Goal: Task Accomplishment & Management: Complete application form

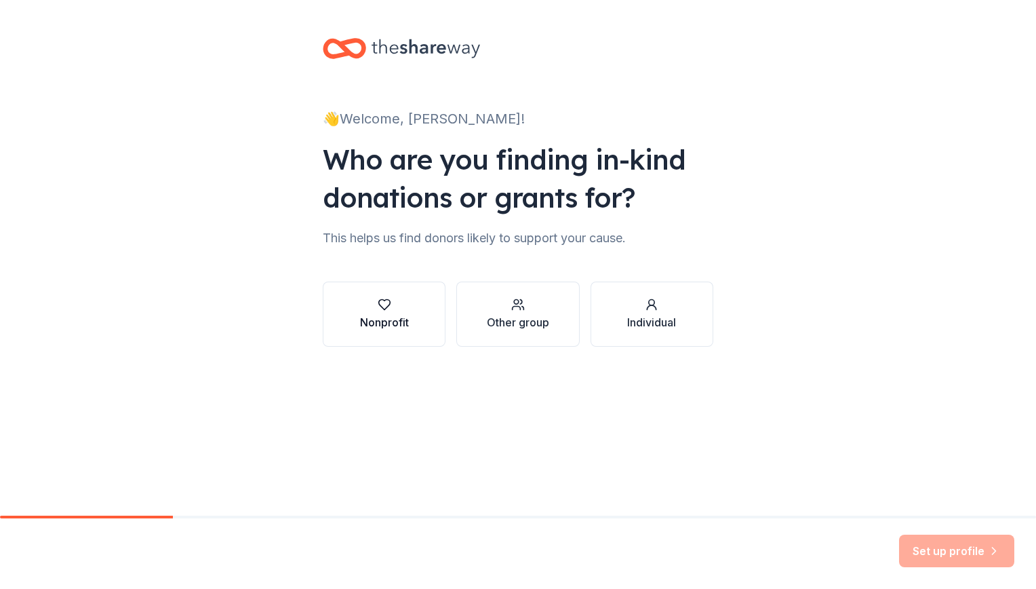
click at [387, 307] on icon "button" at bounding box center [384, 305] width 12 height 10
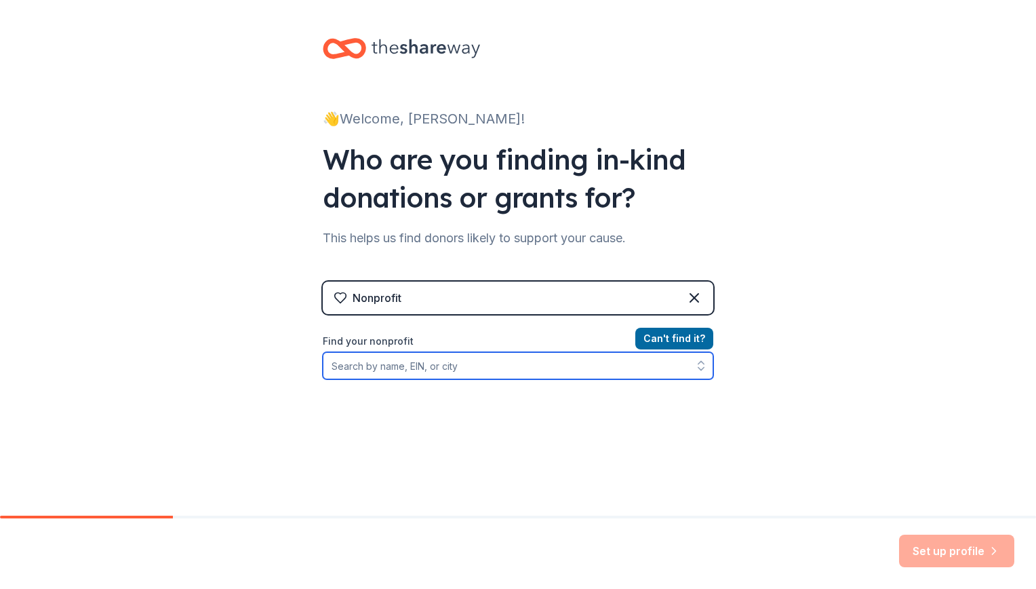
click at [412, 369] on input "Find your nonprofit" at bounding box center [518, 365] width 391 height 27
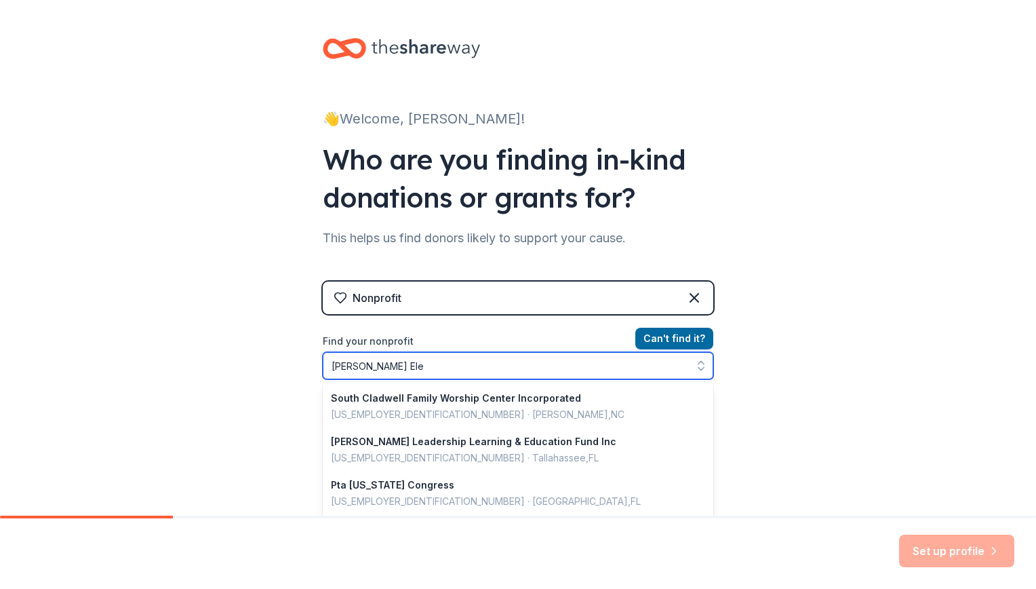
type input "[PERSON_NAME] Elem"
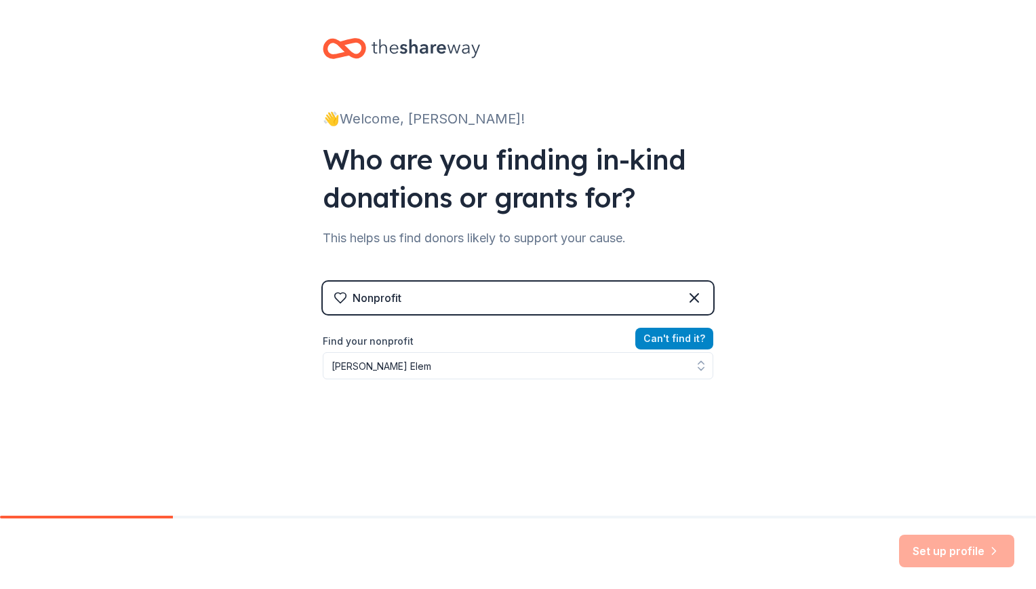
click at [693, 333] on button "Can ' t find it?" at bounding box center [675, 339] width 78 height 22
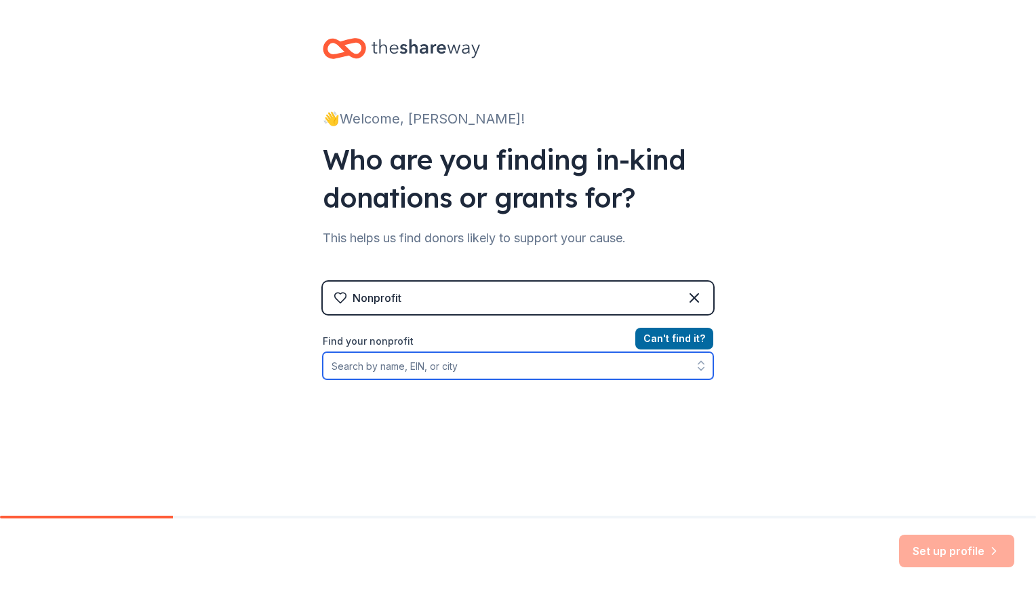
click at [473, 365] on input "Find your nonprofit" at bounding box center [518, 365] width 391 height 27
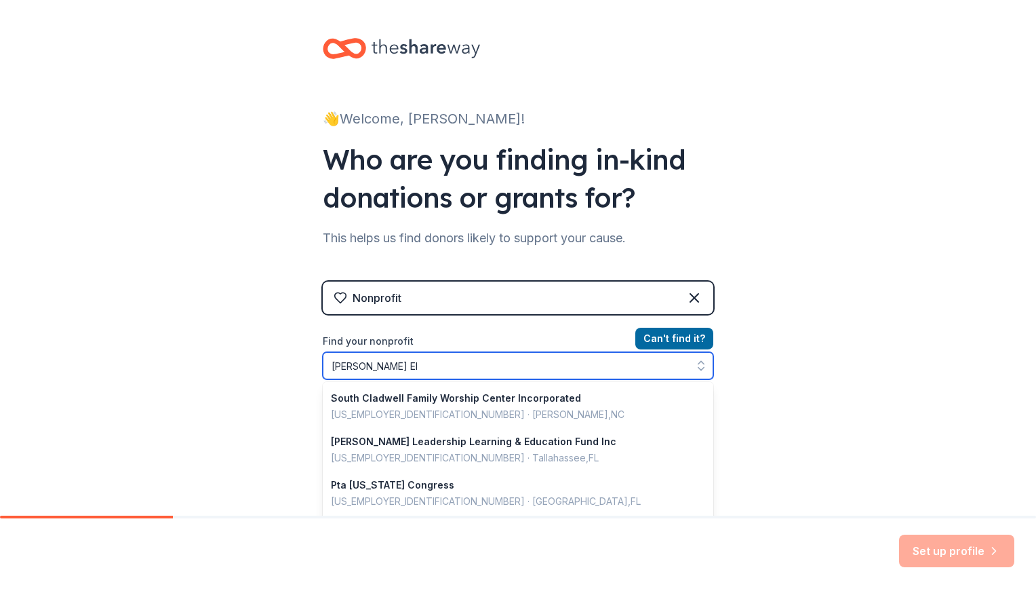
type input "[PERSON_NAME] Ele"
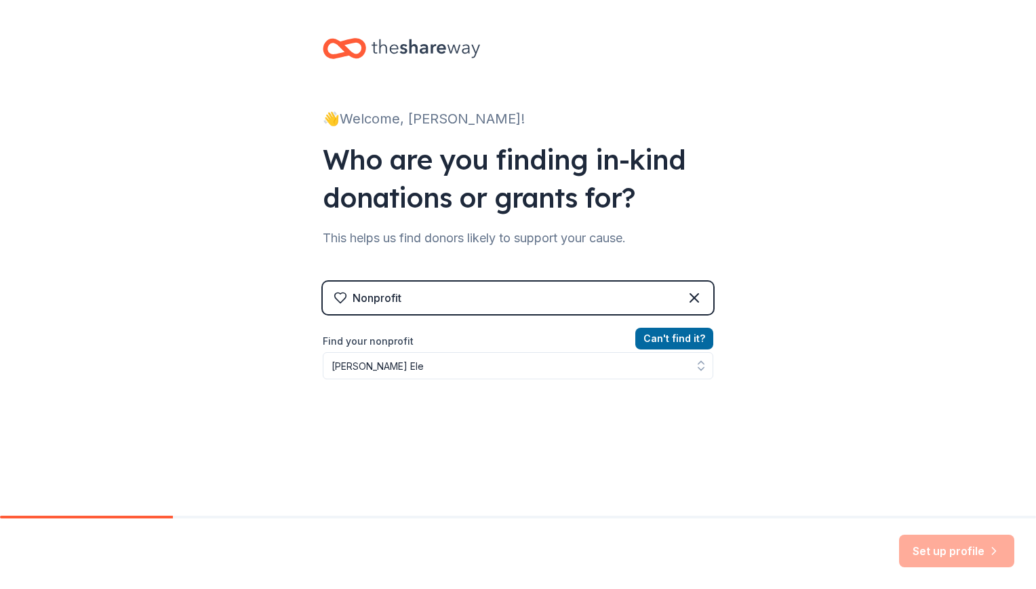
click at [630, 295] on div "Nonprofit" at bounding box center [518, 297] width 391 height 33
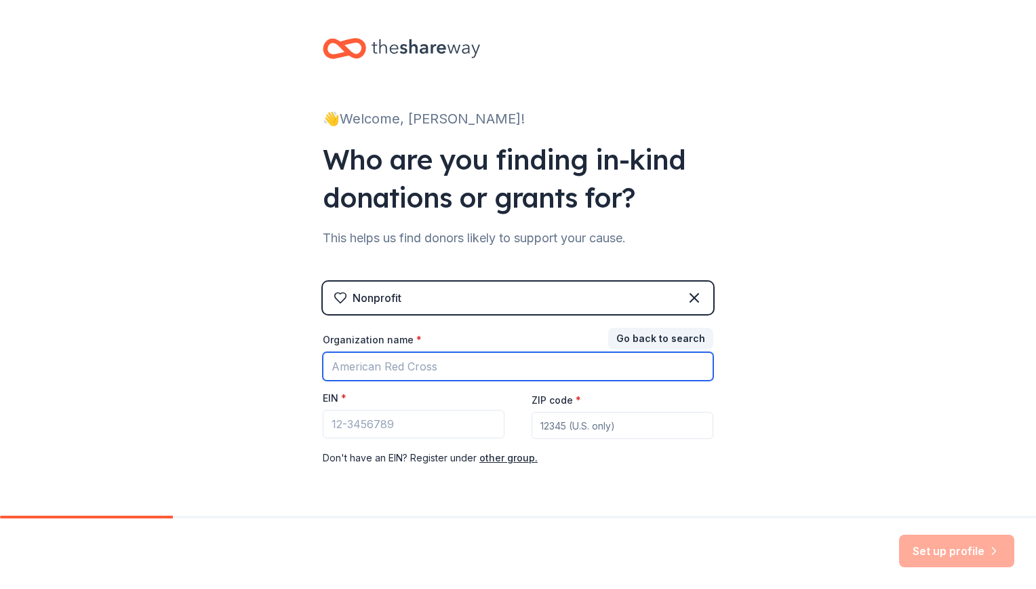
click at [374, 370] on input "Organization name *" at bounding box center [518, 366] width 391 height 28
type input "CLayw"
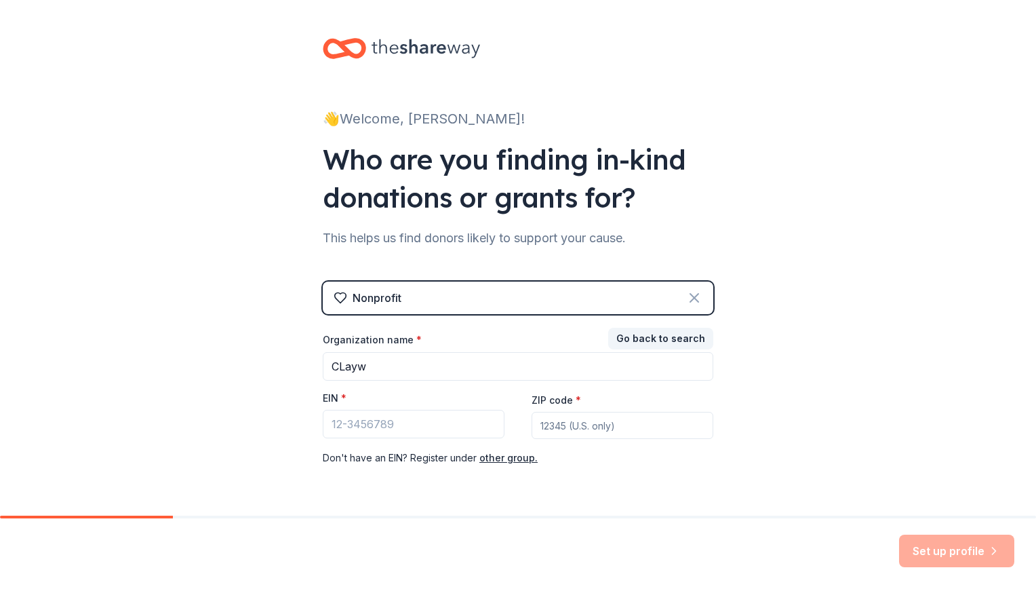
click at [692, 297] on icon at bounding box center [694, 298] width 16 height 16
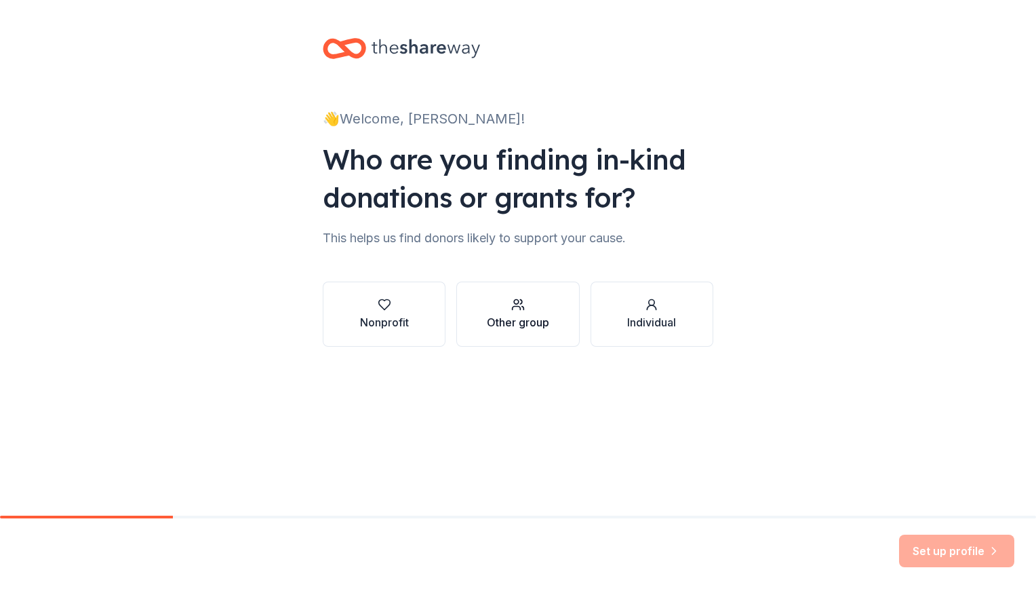
click at [517, 319] on div "Other group" at bounding box center [518, 322] width 62 height 16
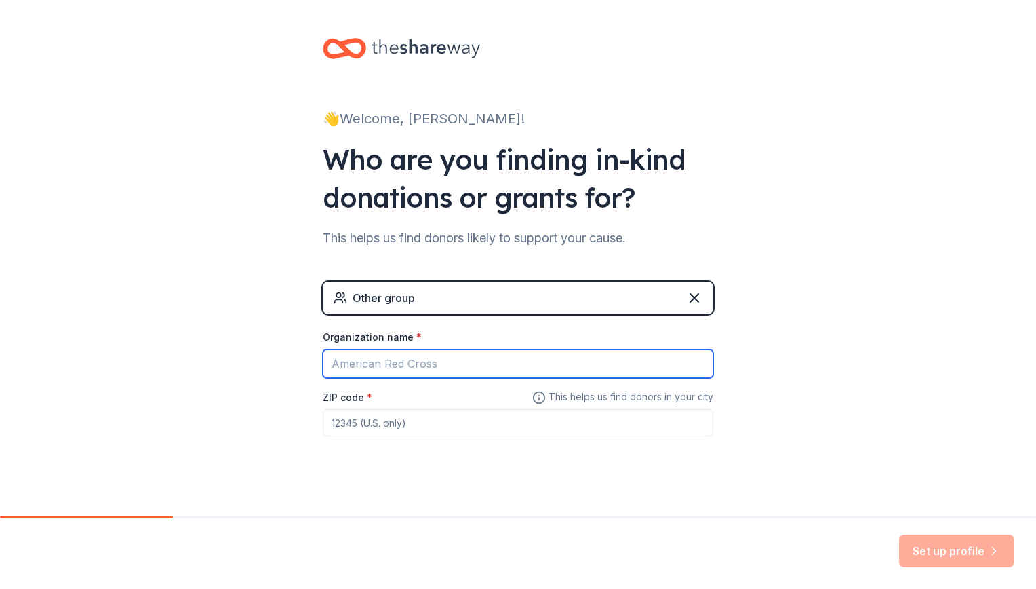
click at [427, 364] on input "Organization name *" at bounding box center [518, 363] width 391 height 28
type input "Claywell Elementary School"
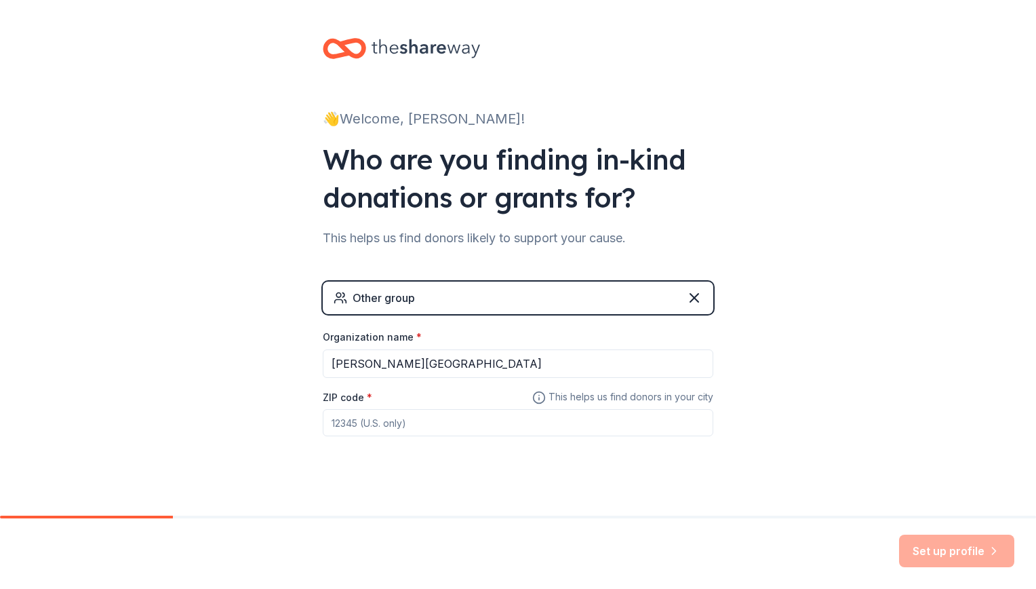
click at [357, 424] on input "ZIP code *" at bounding box center [518, 422] width 391 height 27
type input "33624"
click at [957, 553] on button "Set up profile" at bounding box center [956, 550] width 115 height 33
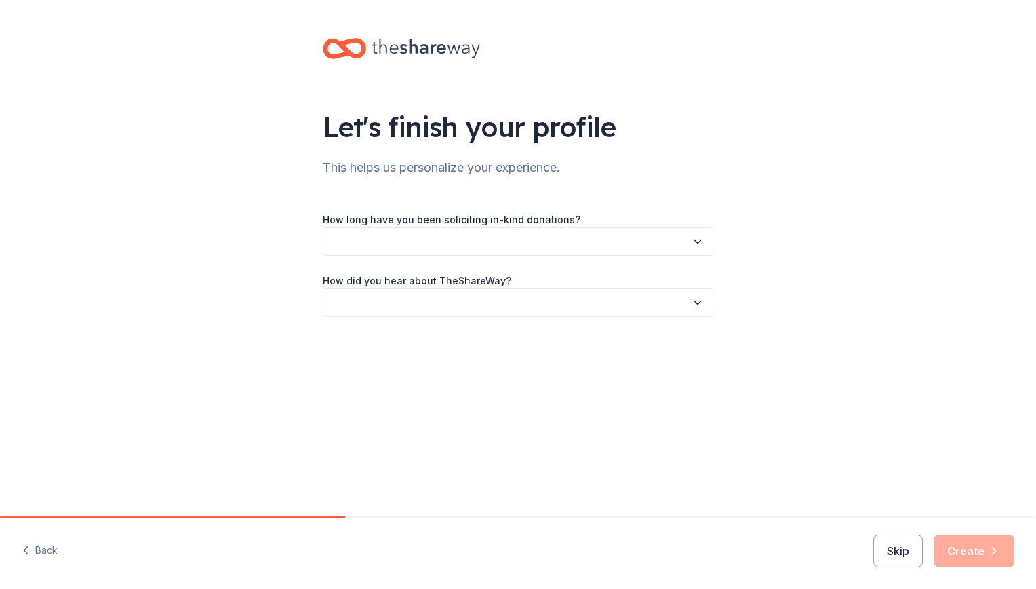
click at [952, 545] on div "Skip Create" at bounding box center [944, 550] width 141 height 33
click at [431, 240] on button "button" at bounding box center [518, 241] width 391 height 28
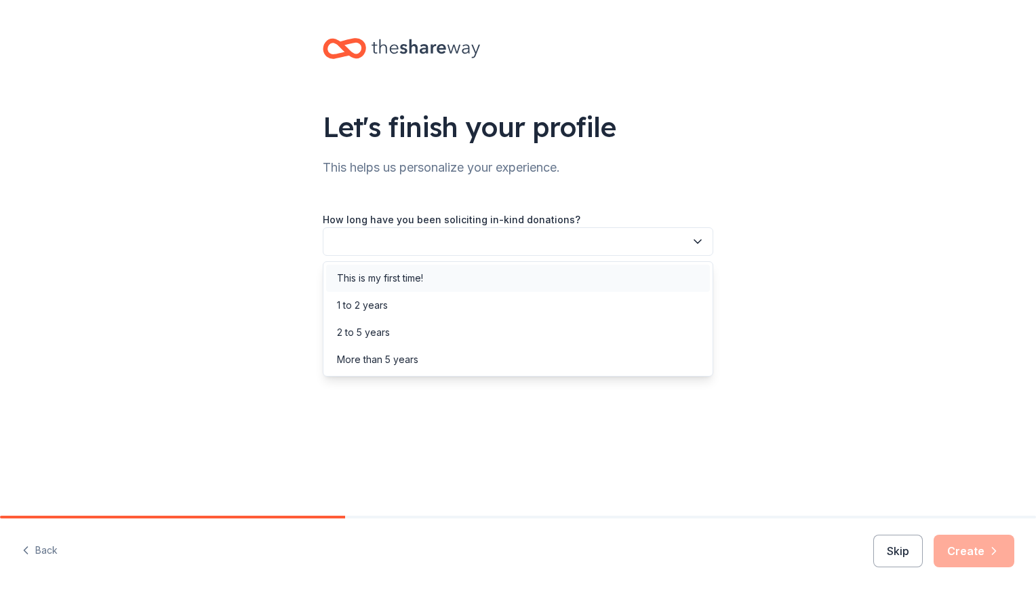
click at [386, 278] on div "This is my first time!" at bounding box center [380, 278] width 86 height 16
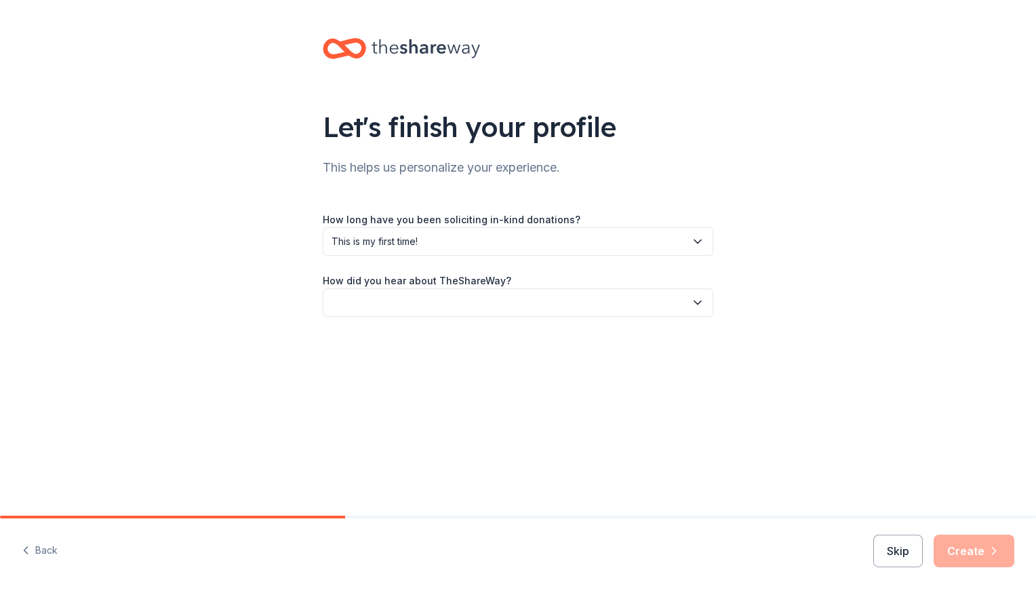
click at [389, 296] on button "button" at bounding box center [518, 302] width 391 height 28
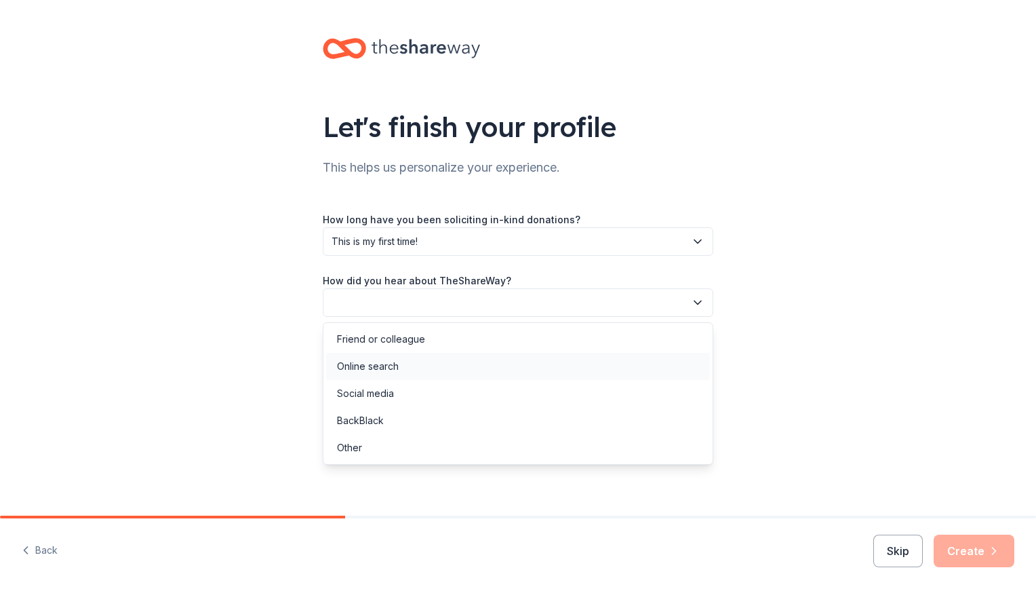
click at [380, 369] on div "Online search" at bounding box center [368, 366] width 62 height 16
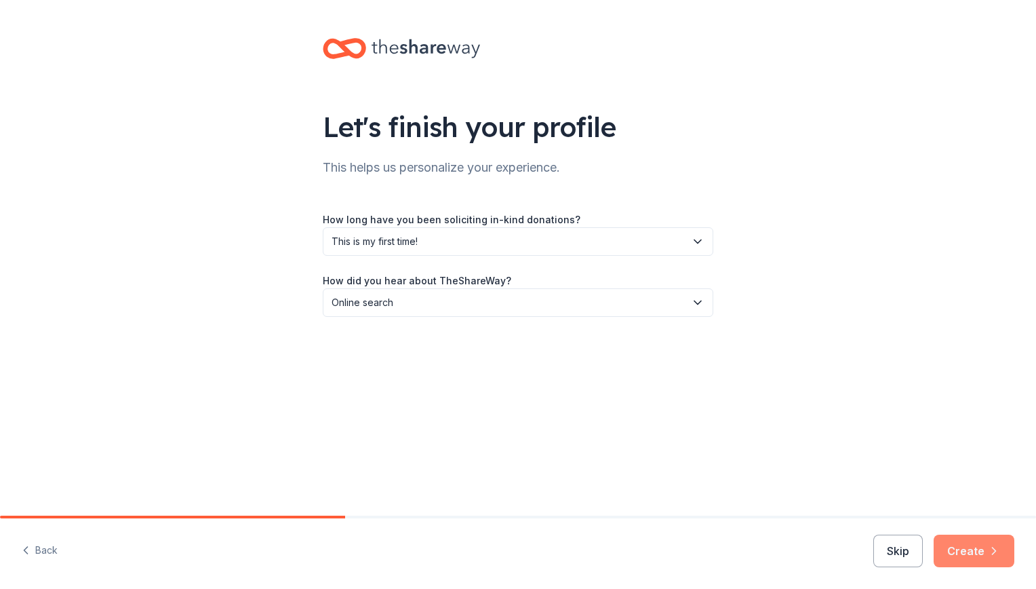
click at [973, 541] on button "Create" at bounding box center [974, 550] width 81 height 33
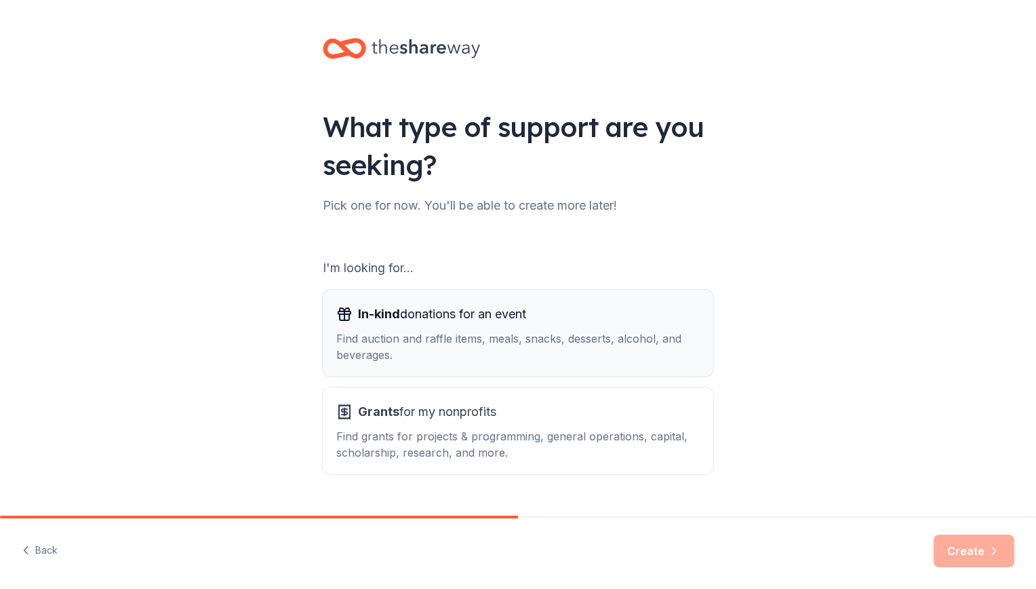
click at [418, 338] on div "Find auction and raffle items, meals, snacks, desserts, alcohol, and beverages." at bounding box center [518, 346] width 364 height 33
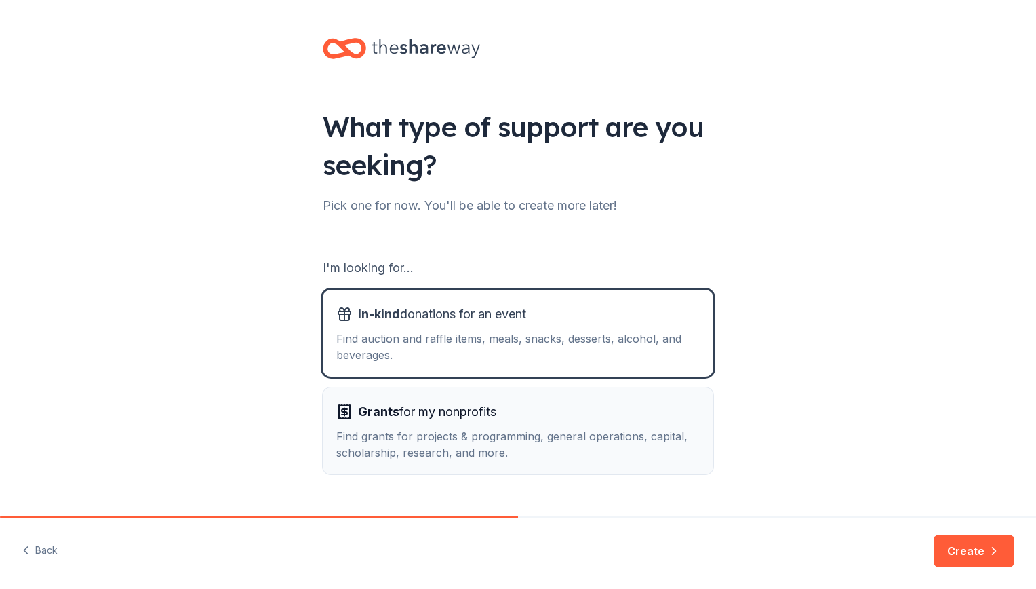
click at [413, 433] on div "Find grants for projects & programming, general operations, capital, scholarshi…" at bounding box center [518, 444] width 364 height 33
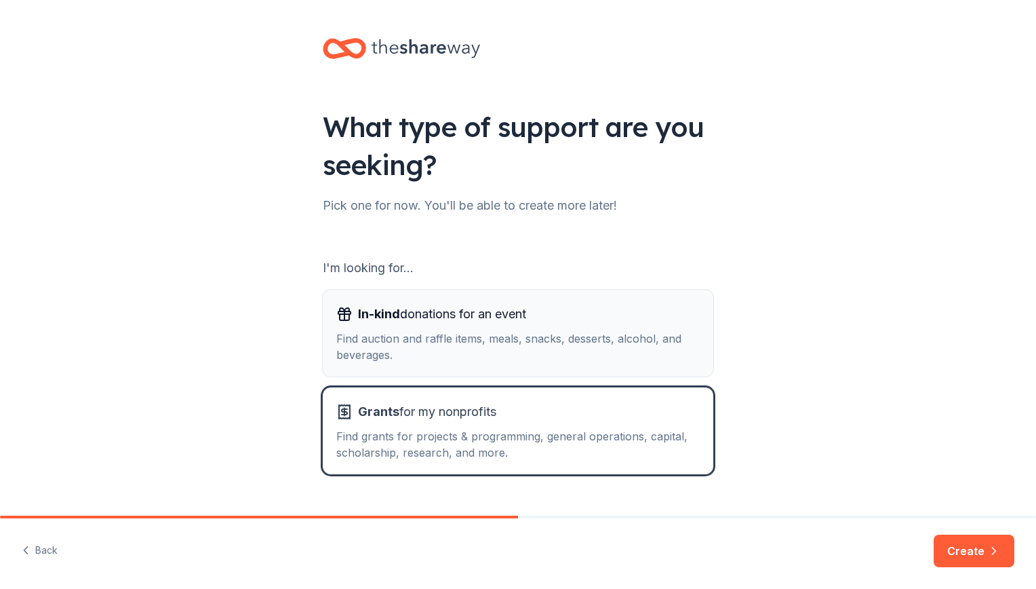
click at [492, 328] on div "In-kind donations for an event Find auction and raffle items, meals, snacks, de…" at bounding box center [518, 333] width 364 height 60
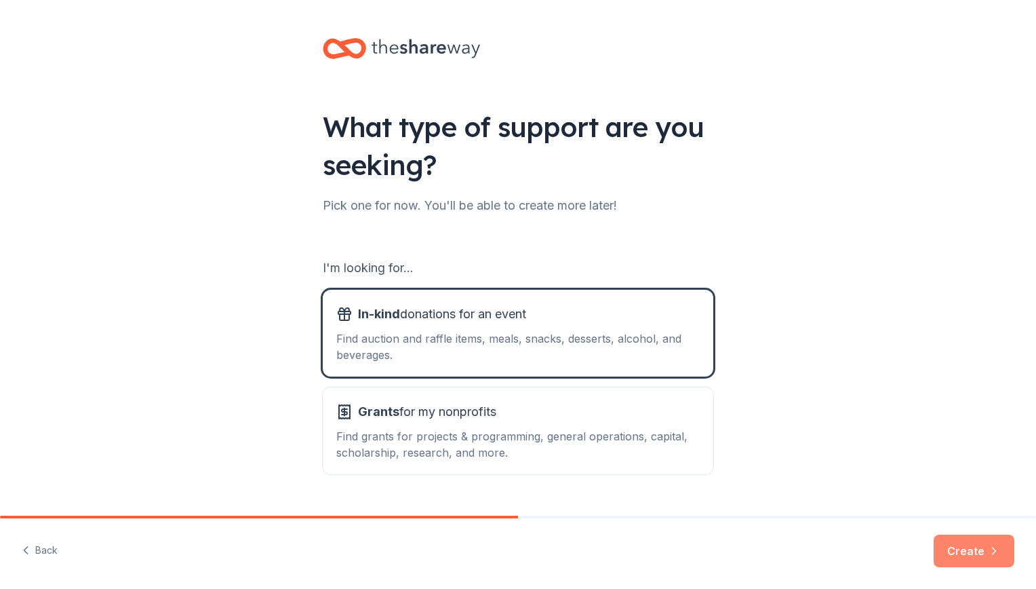
click at [960, 553] on button "Create" at bounding box center [974, 550] width 81 height 33
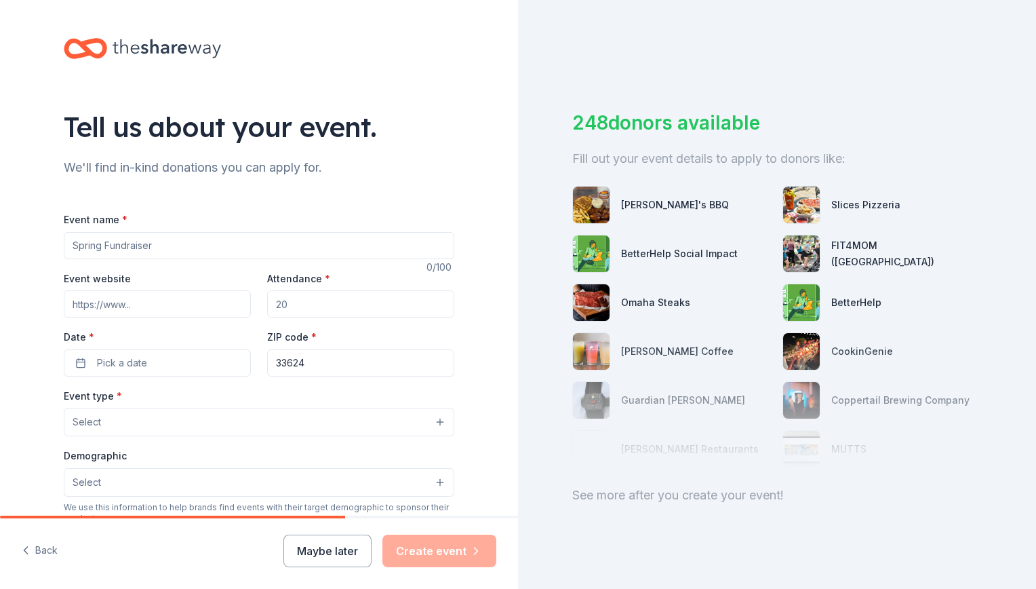
click at [205, 236] on input "Event name *" at bounding box center [259, 245] width 391 height 27
type input "Hispanic Heritage Night"
click at [296, 303] on input "Attendance *" at bounding box center [360, 303] width 187 height 27
type input "120"
click at [132, 366] on span "Pick a date" at bounding box center [122, 363] width 50 height 16
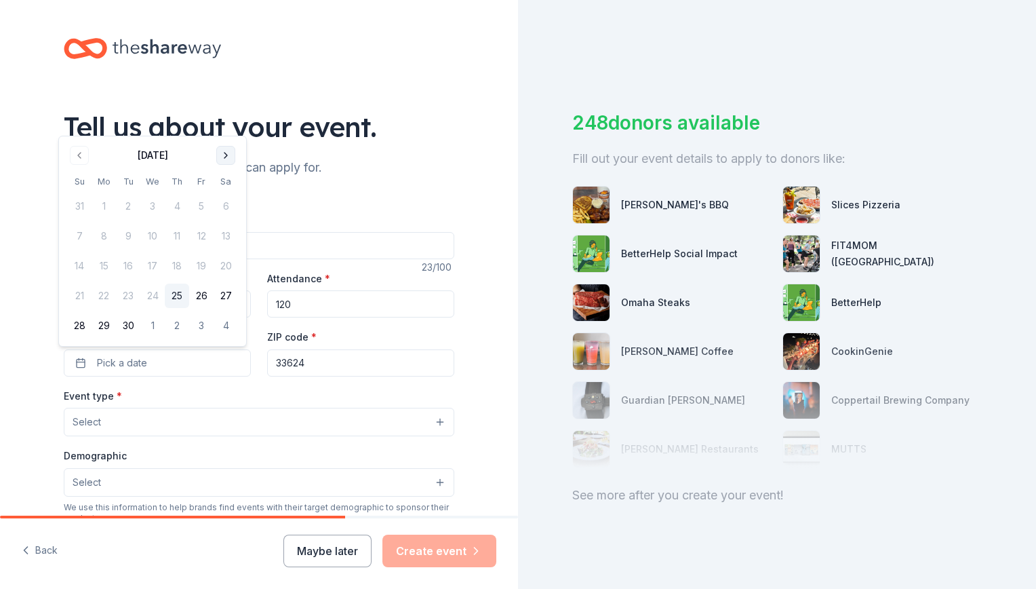
click at [226, 160] on button "Go to next month" at bounding box center [225, 155] width 19 height 19
click at [180, 271] on button "16" at bounding box center [177, 266] width 24 height 24
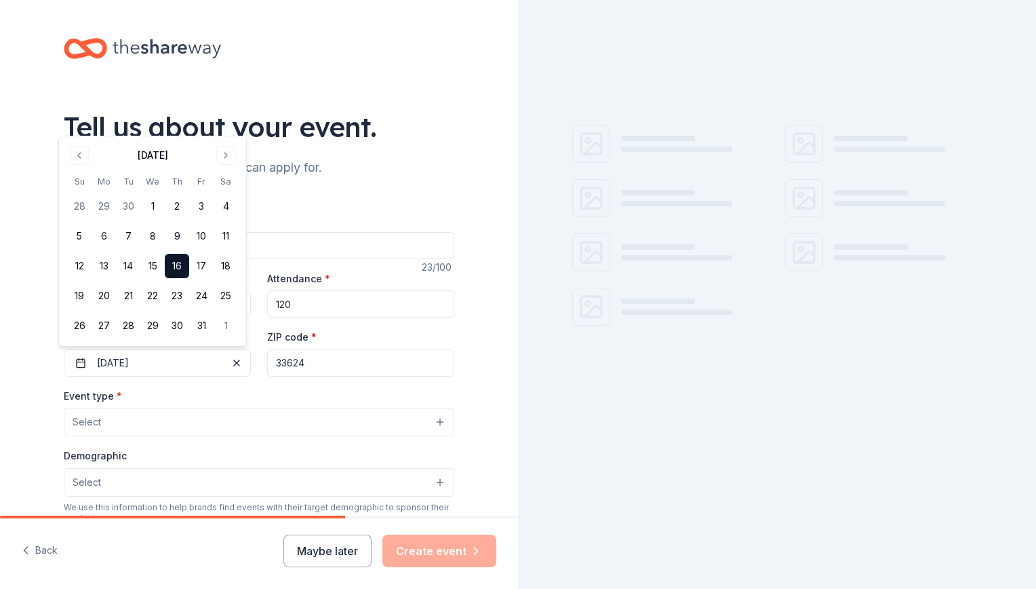
click at [253, 401] on div "Event type * Select" at bounding box center [259, 412] width 391 height 50
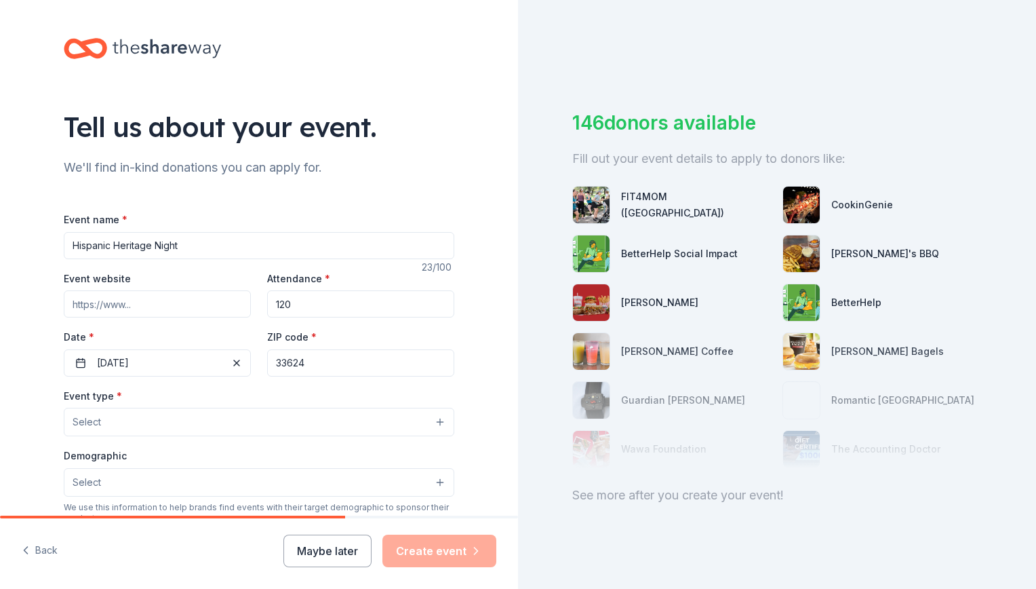
click at [212, 423] on button "Select" at bounding box center [259, 422] width 391 height 28
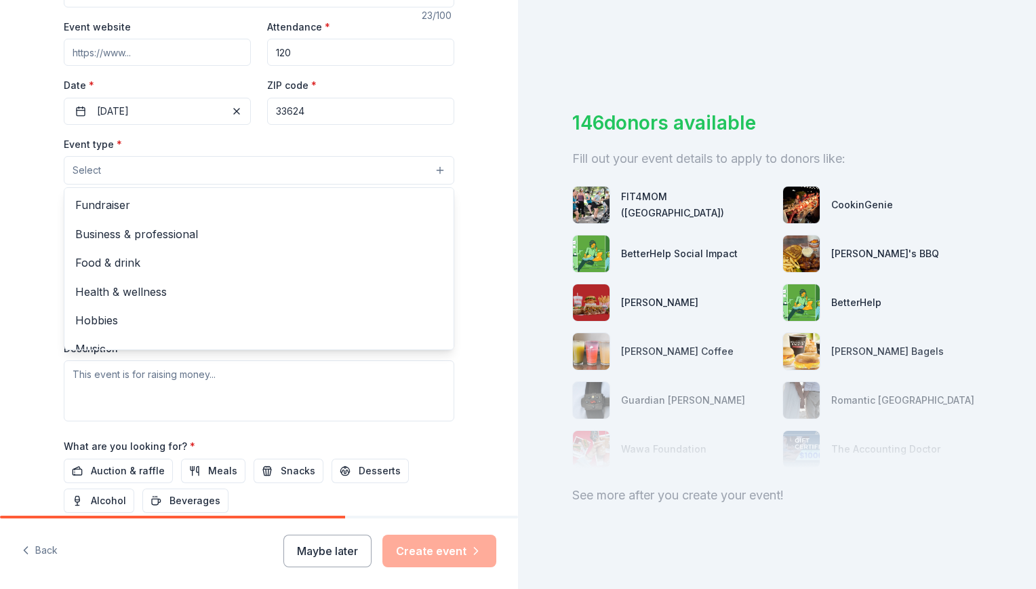
scroll to position [45, 0]
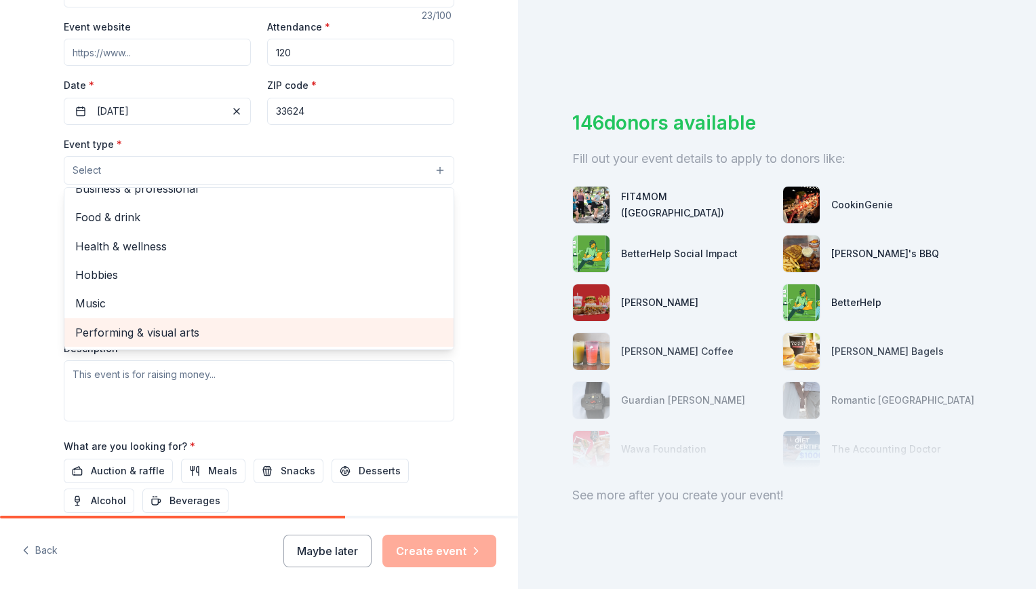
click at [218, 327] on span "Performing & visual arts" at bounding box center [259, 333] width 368 height 18
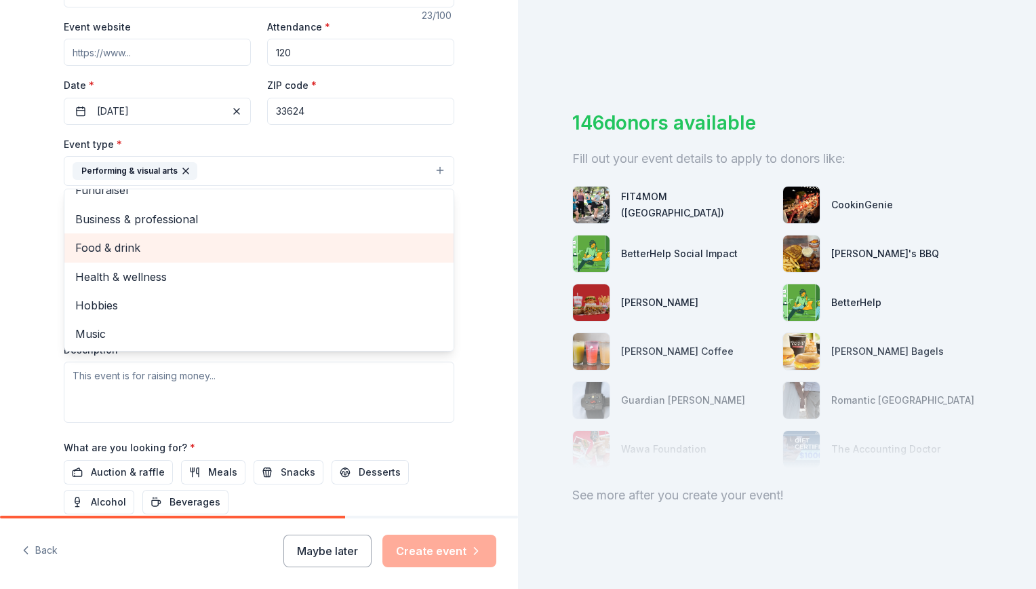
click at [296, 251] on span "Food & drink" at bounding box center [259, 248] width 368 height 18
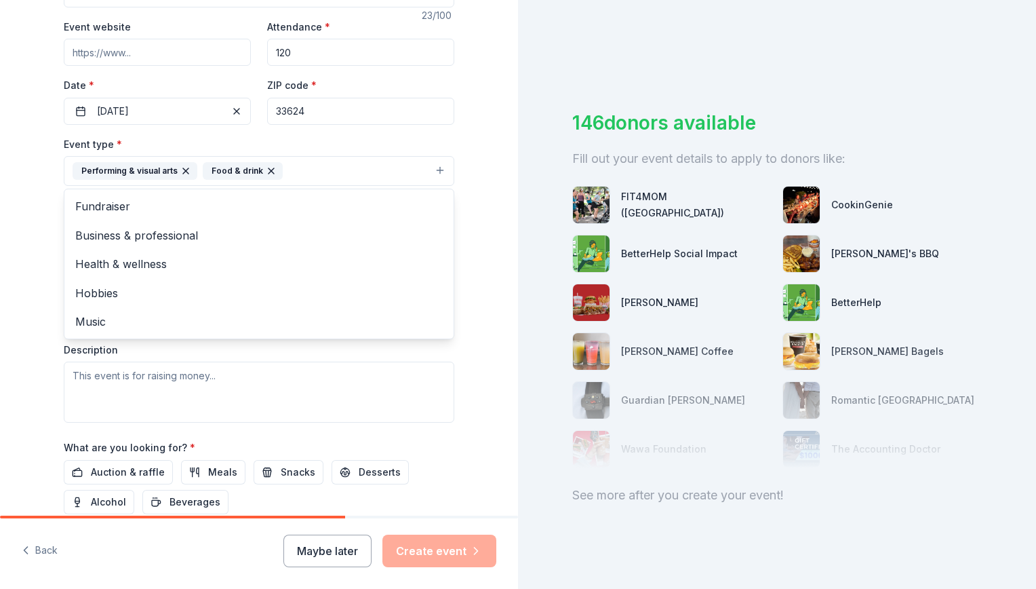
click at [467, 254] on div "Tell us about your event. We'll find in-kind donations you can apply for. Event…" at bounding box center [259, 200] width 434 height 904
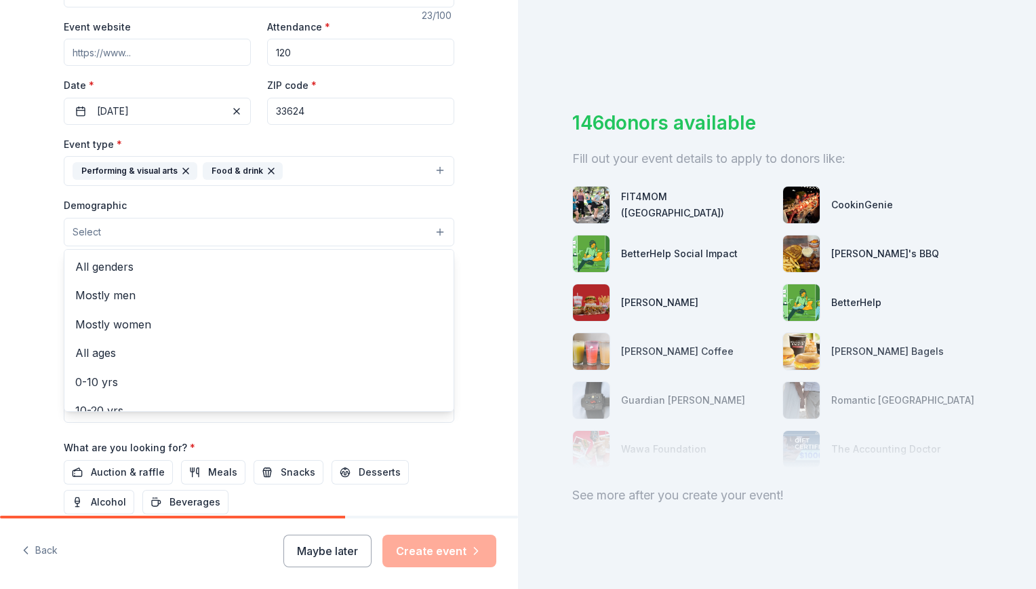
click at [257, 232] on button "Select" at bounding box center [259, 232] width 391 height 28
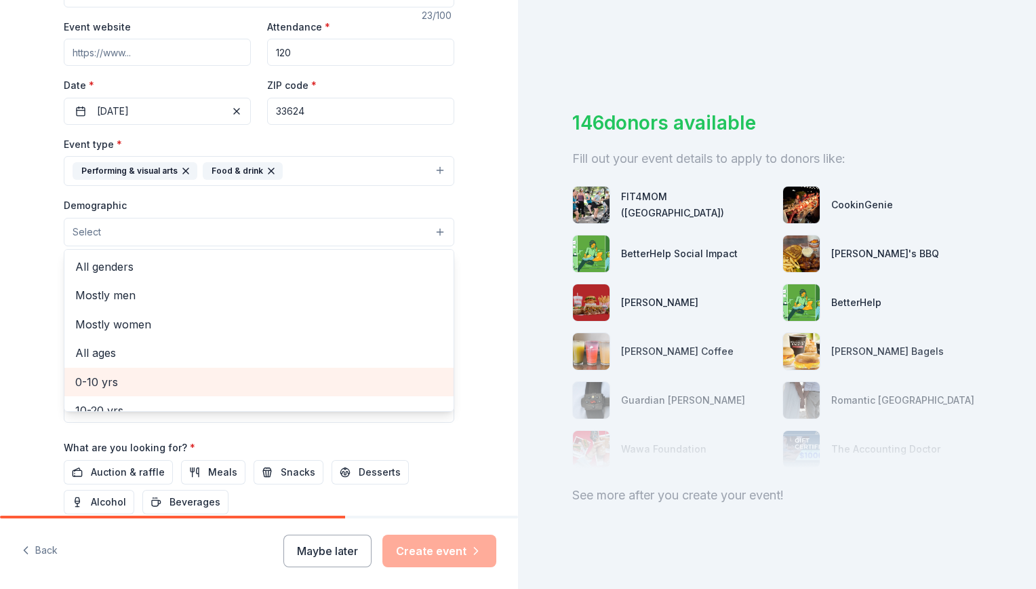
click at [182, 378] on span "0-10 yrs" at bounding box center [259, 382] width 368 height 18
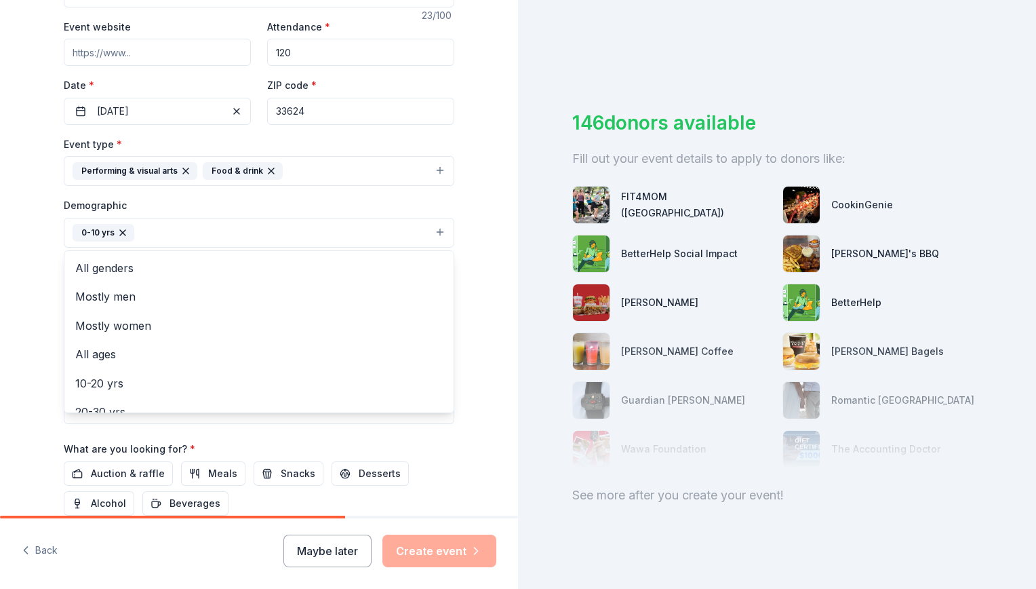
click at [479, 261] on div "Tell us about your event. We'll find in-kind donations you can apply for. Event…" at bounding box center [259, 200] width 518 height 905
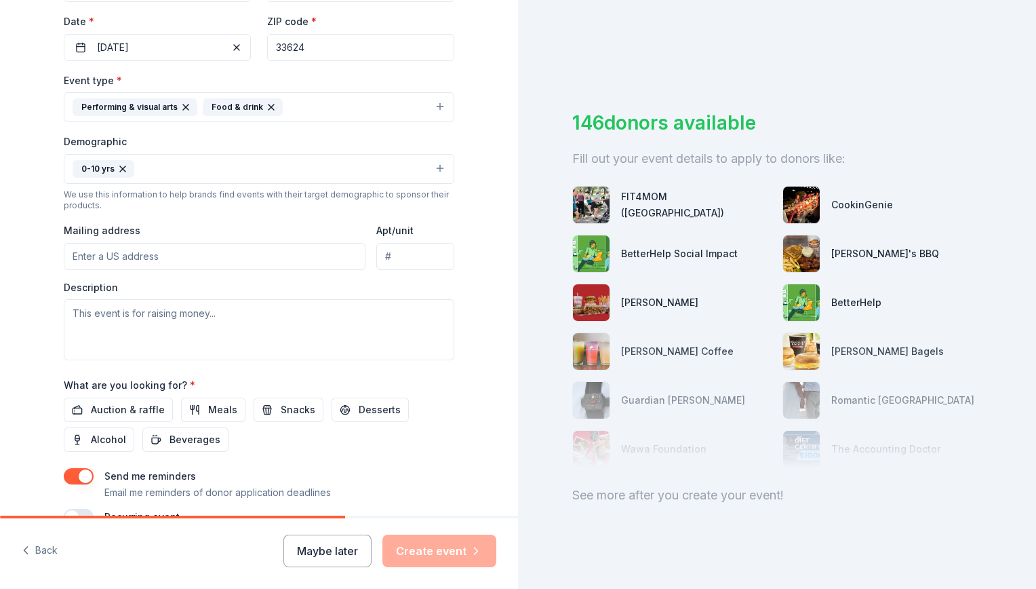
scroll to position [320, 0]
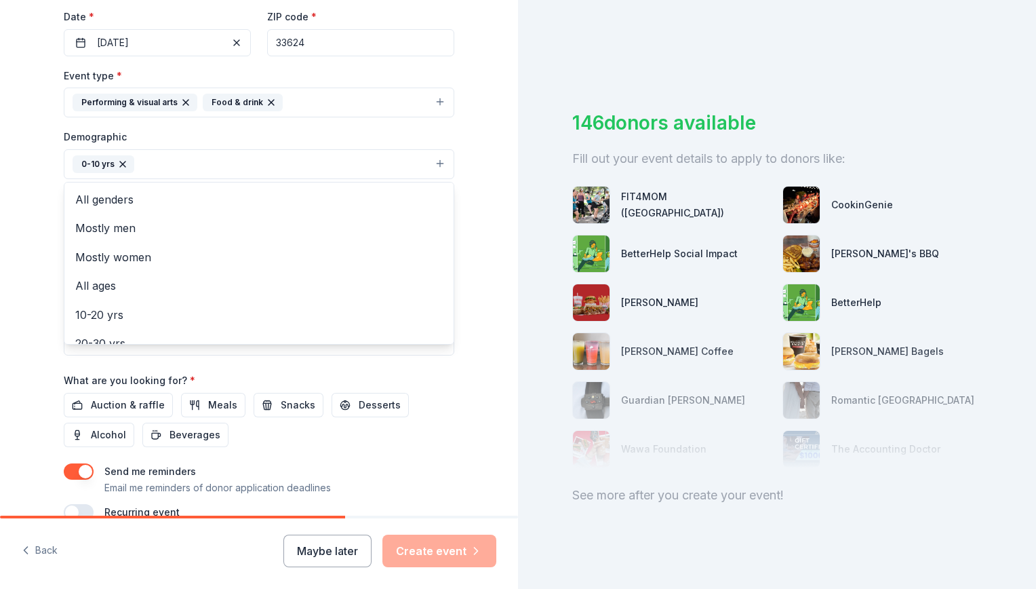
click at [414, 168] on button "0-10 yrs" at bounding box center [259, 164] width 391 height 30
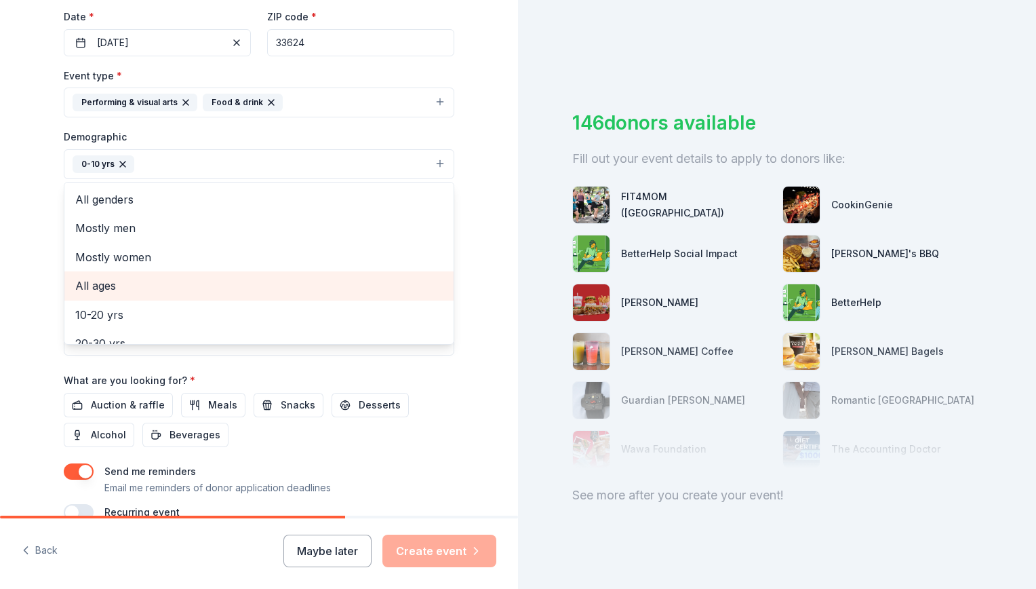
click at [215, 280] on span "All ages" at bounding box center [259, 286] width 368 height 18
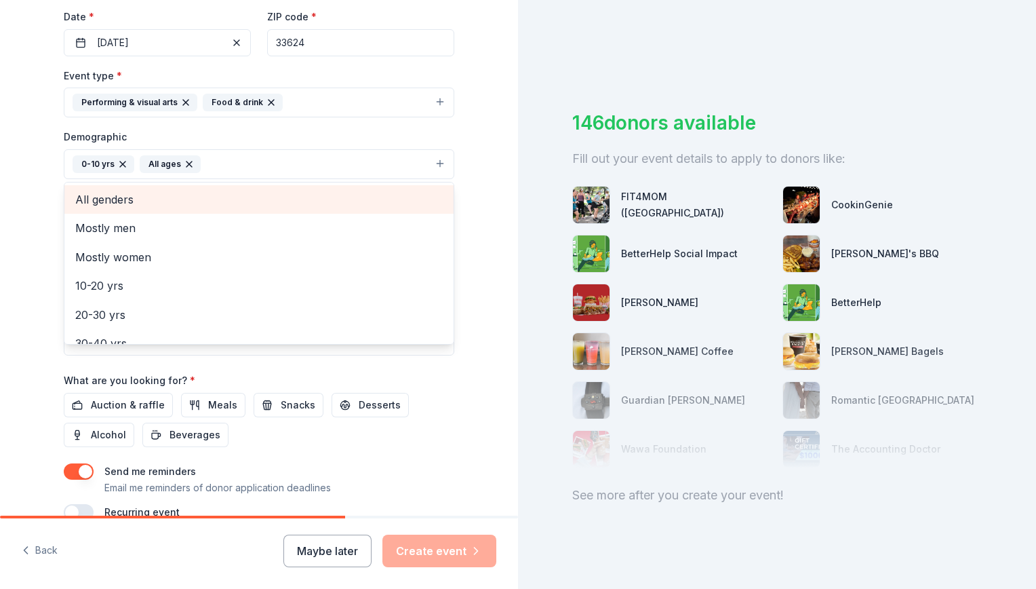
click at [176, 199] on span "All genders" at bounding box center [259, 200] width 368 height 18
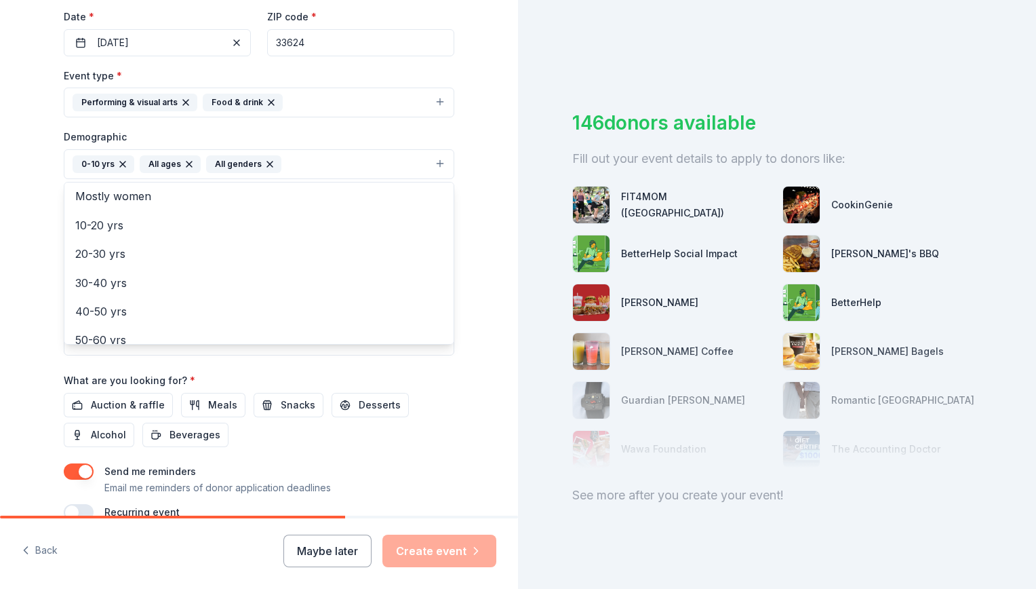
scroll to position [0, 0]
click at [485, 219] on div "Tell us about your event. We'll find in-kind donations you can apply for. Event…" at bounding box center [259, 132] width 518 height 905
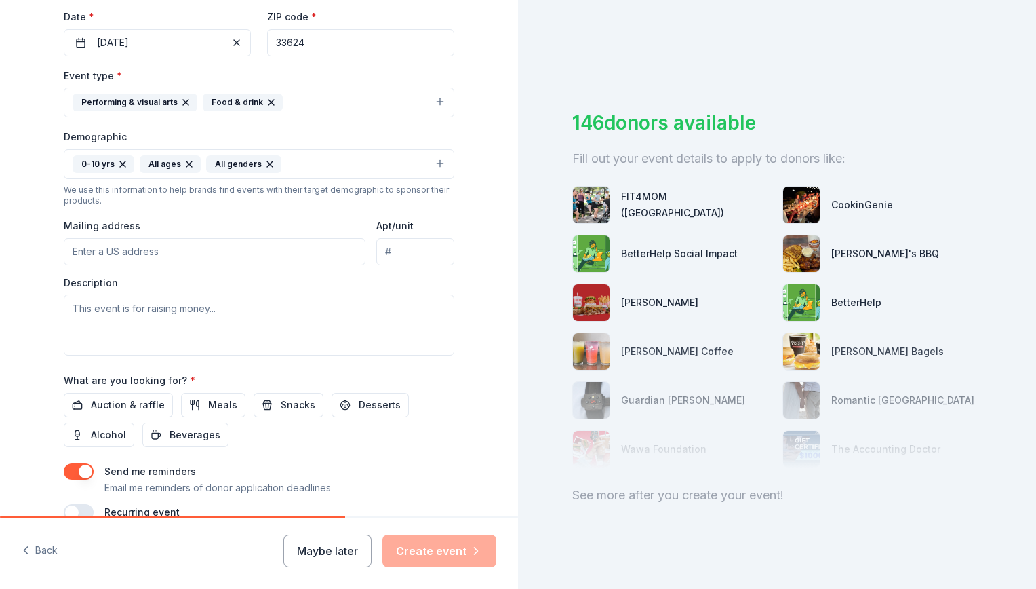
click at [239, 254] on input "Mailing address" at bounding box center [215, 251] width 302 height 27
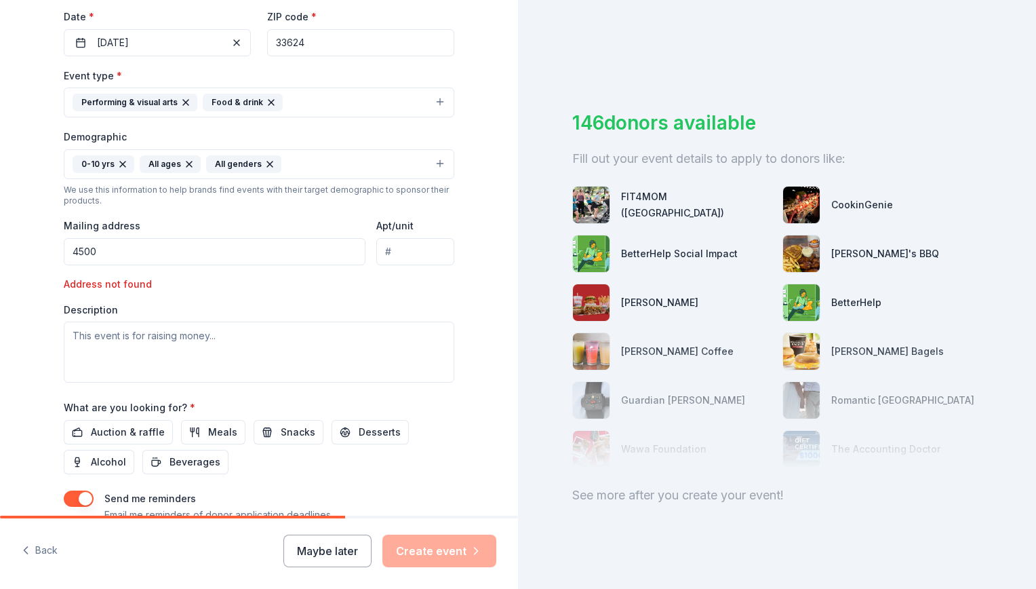
click at [459, 271] on div "Tell us about your event. We'll find in-kind donations you can apply for. Event…" at bounding box center [259, 146] width 434 height 933
click at [137, 246] on input "4500" at bounding box center [215, 251] width 302 height 27
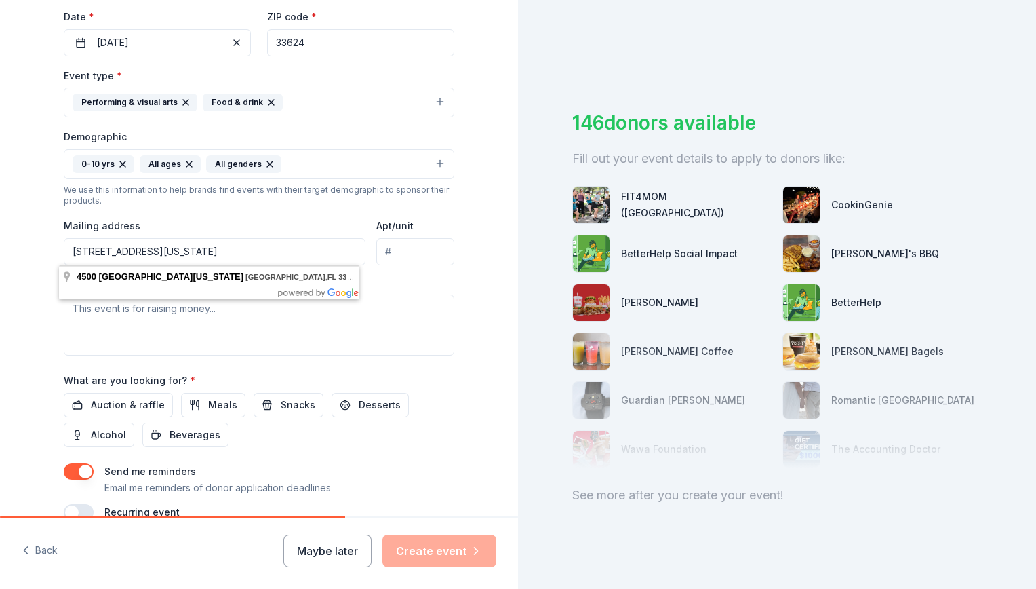
drag, startPoint x: 299, startPoint y: 253, endPoint x: 108, endPoint y: 250, distance: 191.3
click at [108, 250] on input "4500 North Nebraska Avenue, Tampa, FL, 33603" at bounding box center [215, 251] width 302 height 27
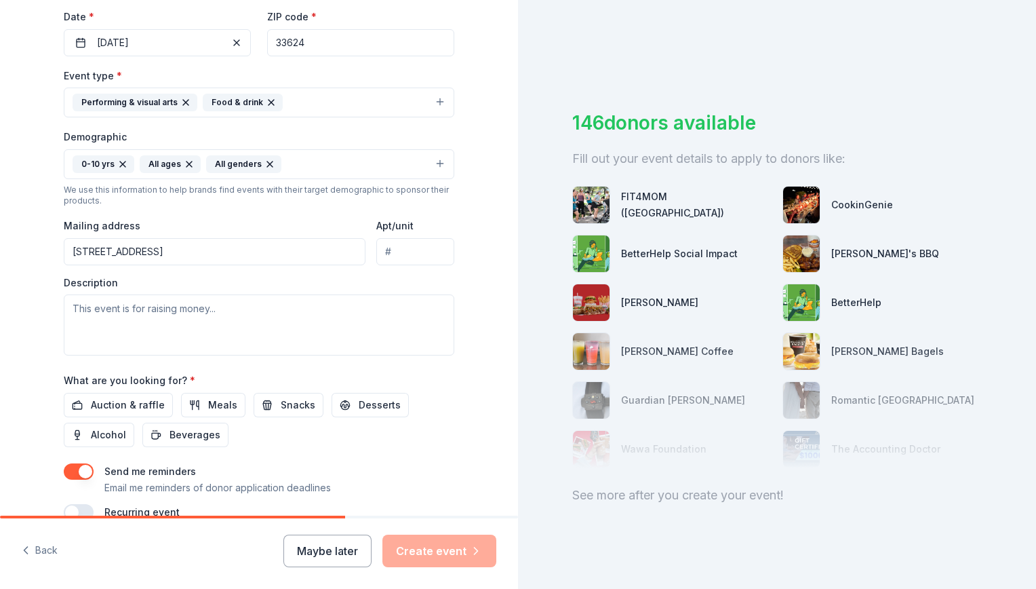
type input "4500 Northdale Boulevard, Tampa, FL, 33624"
click at [132, 320] on textarea at bounding box center [259, 324] width 391 height 61
click at [186, 311] on textarea at bounding box center [259, 324] width 391 height 61
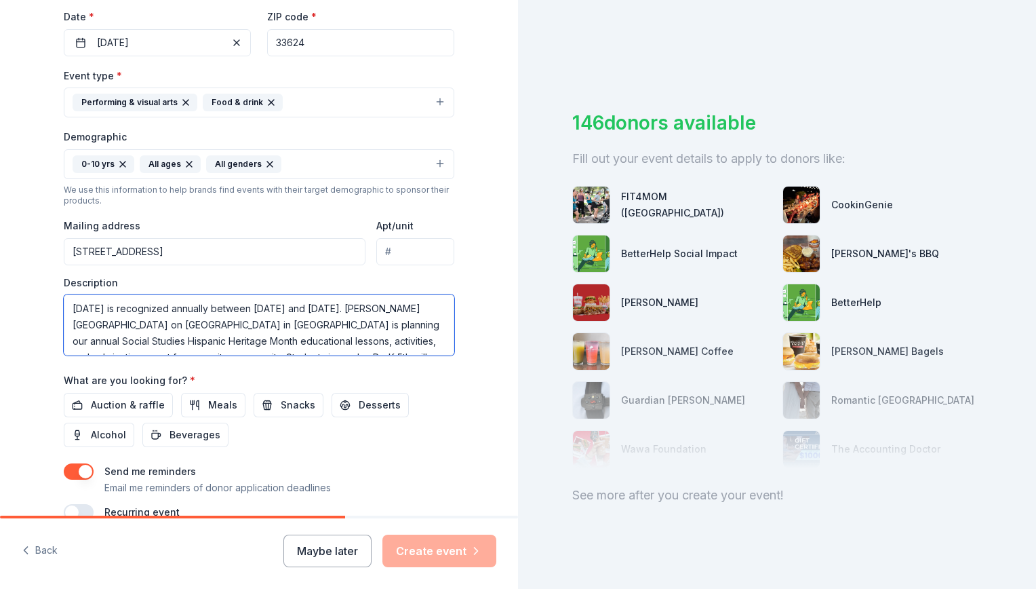
drag, startPoint x: 433, startPoint y: 349, endPoint x: 123, endPoint y: 297, distance: 314.3
click at [123, 297] on textarea "National Hispanic Heritage Month is recognized annually between Sept 15 and Oct…" at bounding box center [259, 324] width 391 height 61
click at [64, 312] on textarea "National Hispanic Heritage Month is recognized annually between Sept 15 and Oct…" at bounding box center [259, 324] width 391 height 61
drag, startPoint x: 66, startPoint y: 315, endPoint x: 526, endPoint y: 382, distance: 465.4
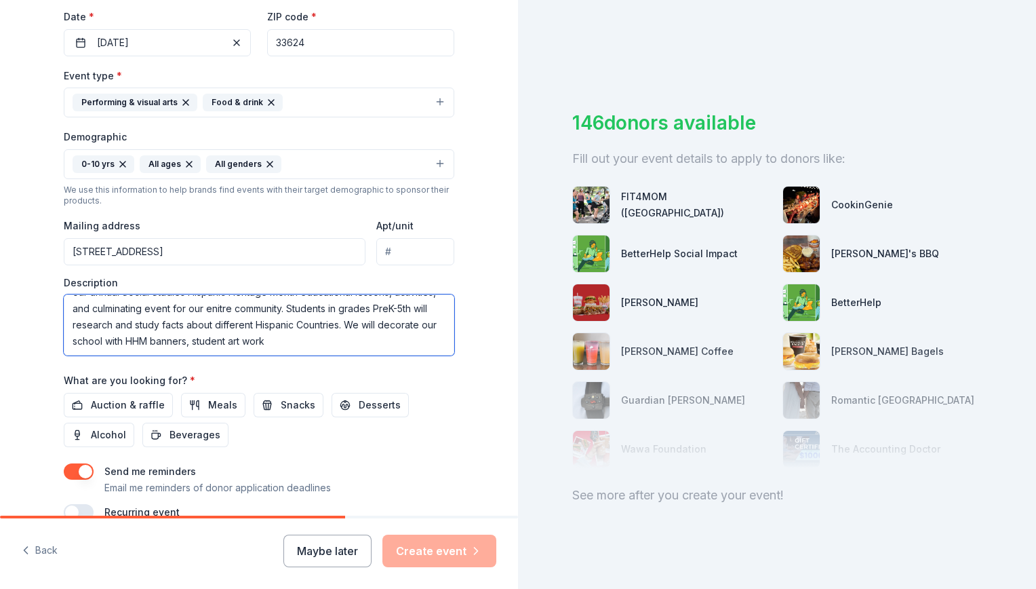
click at [526, 382] on div "Tell us about your event. We'll find in-kind donations you can apply for. Event…" at bounding box center [518, 294] width 1036 height 589
click at [477, 322] on div "Tell us about your event. We'll find in-kind donations you can apply for. Event…" at bounding box center [259, 132] width 518 height 905
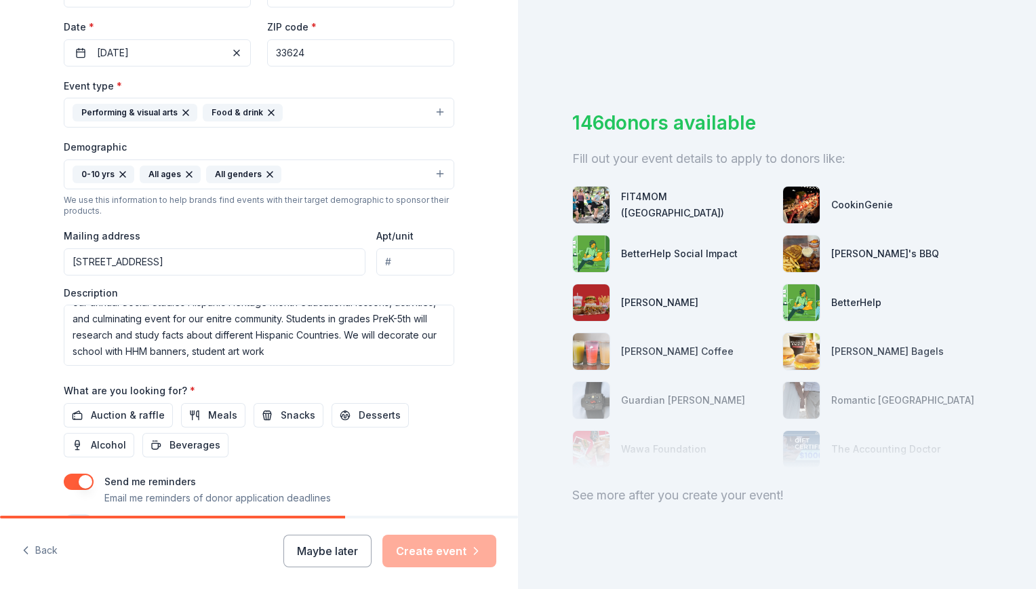
scroll to position [349, 0]
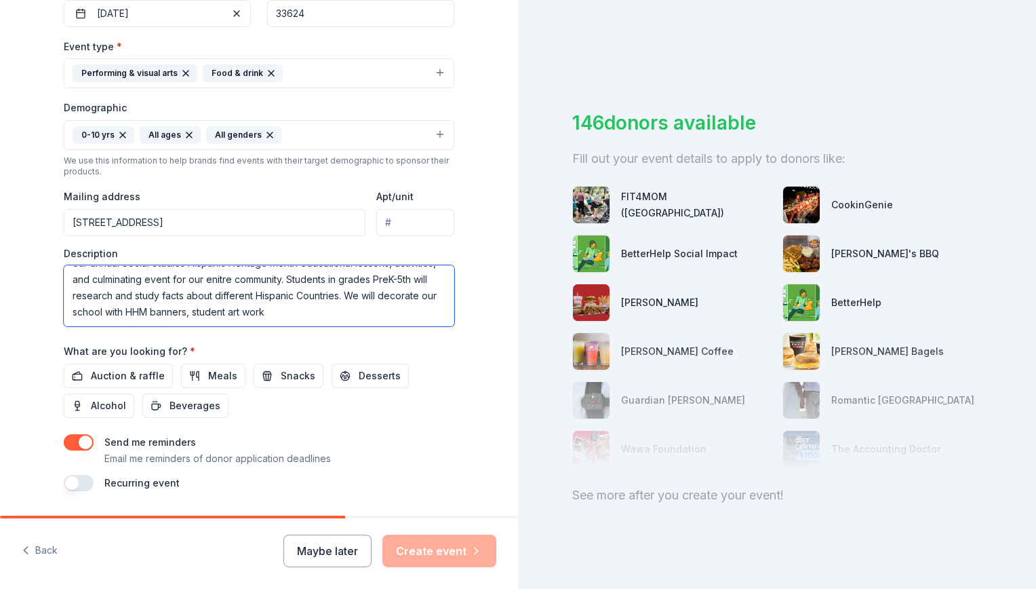
click at [338, 310] on textarea "National Hispanic Heritage Month is recognized annually between Sept 15 and Oct…" at bounding box center [259, 295] width 391 height 61
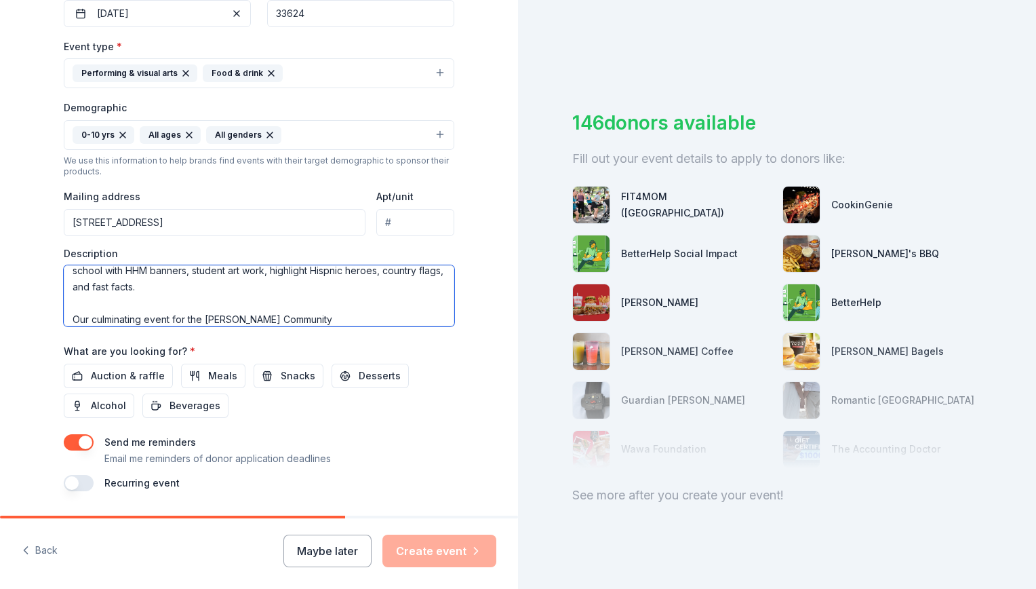
click at [338, 313] on textarea "National Hispanic Heritage Month is recognized annually between Sept 15 and Oct…" at bounding box center [259, 295] width 391 height 61
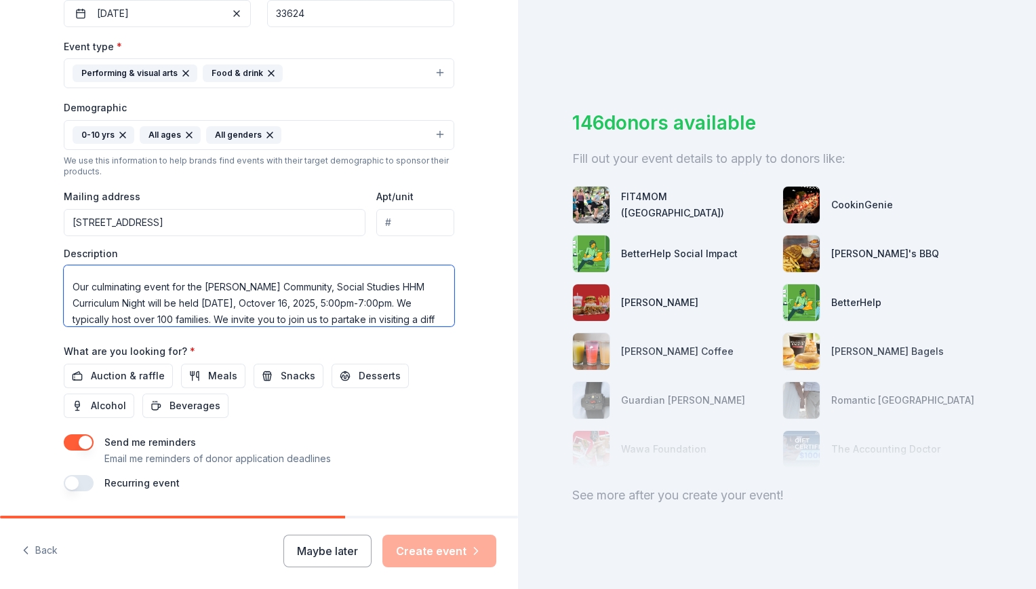
scroll to position [139, 0]
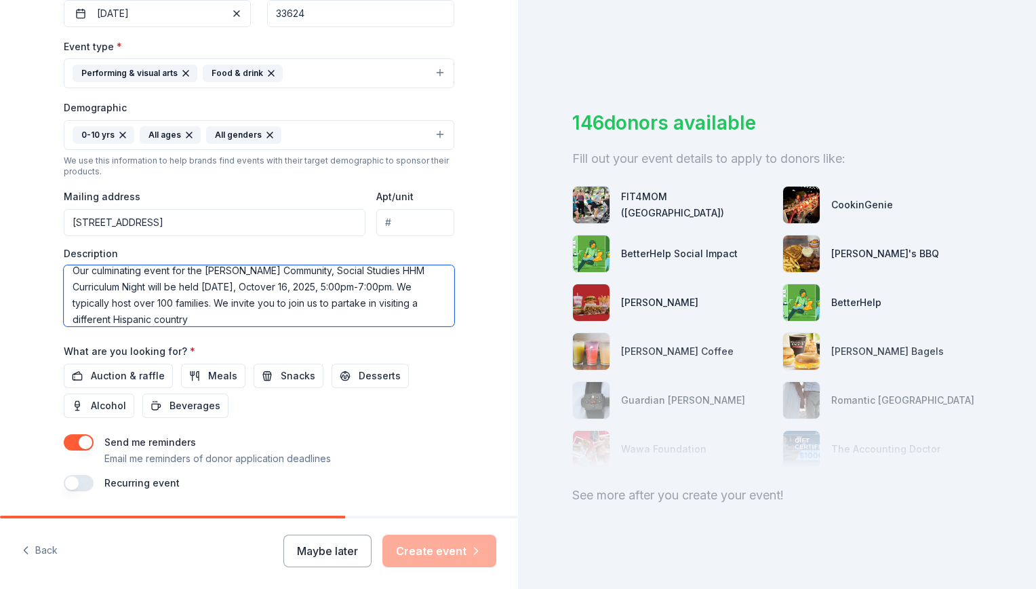
click at [333, 317] on textarea "National Hispanic Heritage Month is recognized annually between Sept 15 and Oct…" at bounding box center [259, 295] width 391 height 61
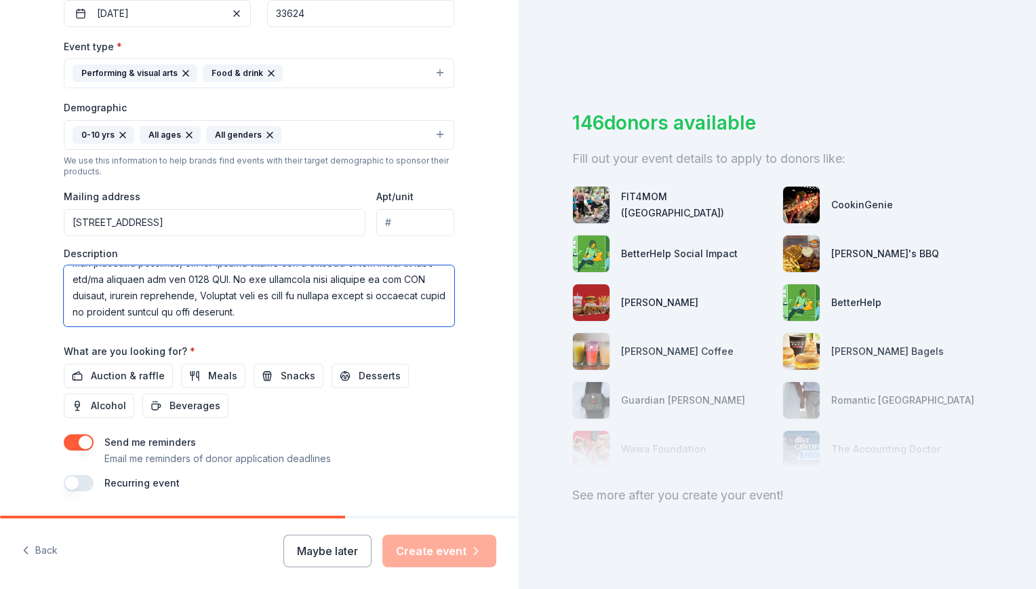
scroll to position [286, 0]
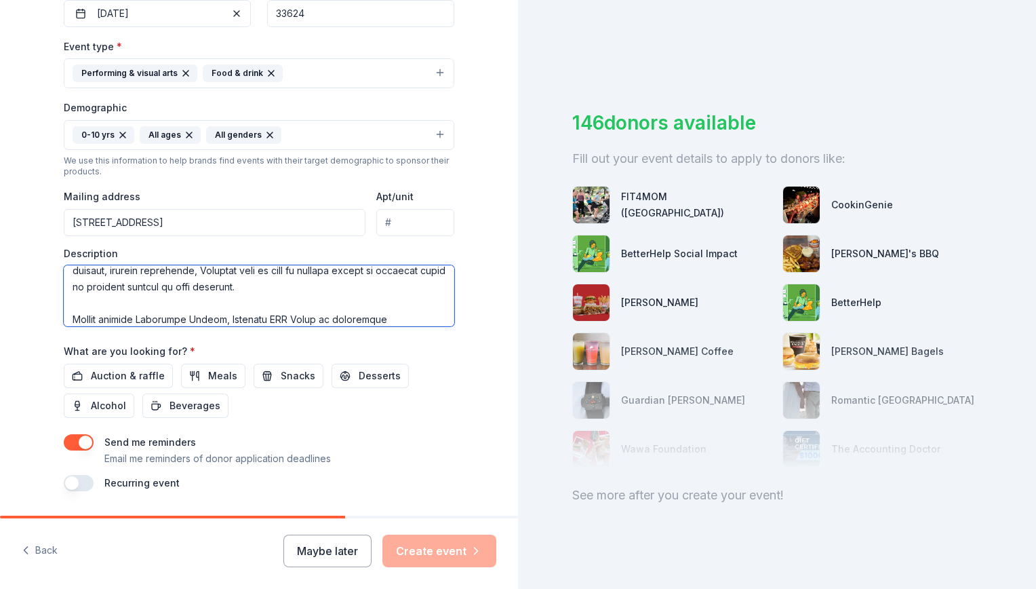
click at [314, 321] on textarea at bounding box center [259, 295] width 391 height 61
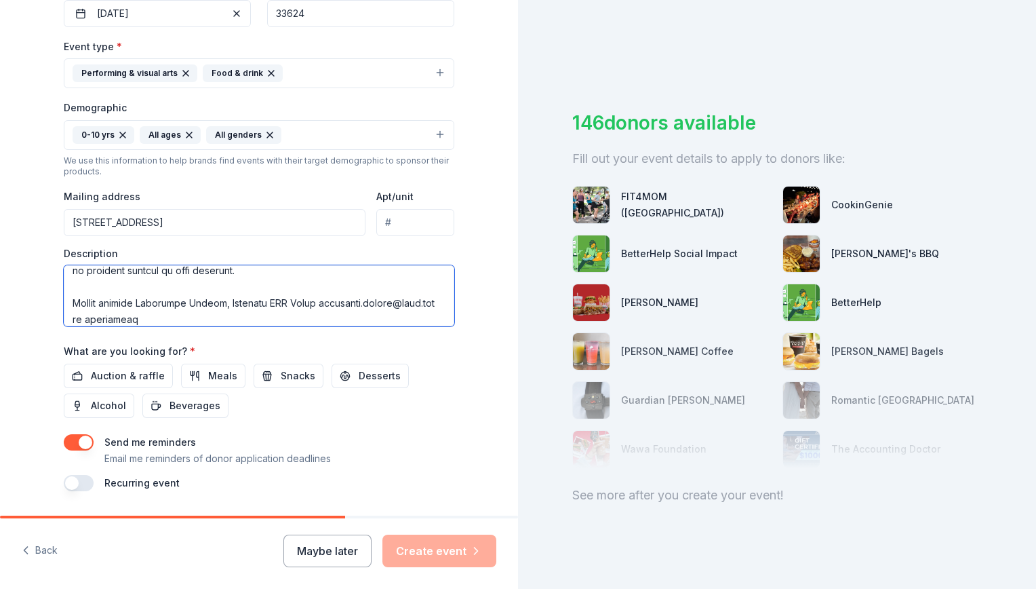
click at [313, 301] on textarea at bounding box center [259, 295] width 391 height 61
click at [305, 319] on textarea at bounding box center [259, 295] width 391 height 61
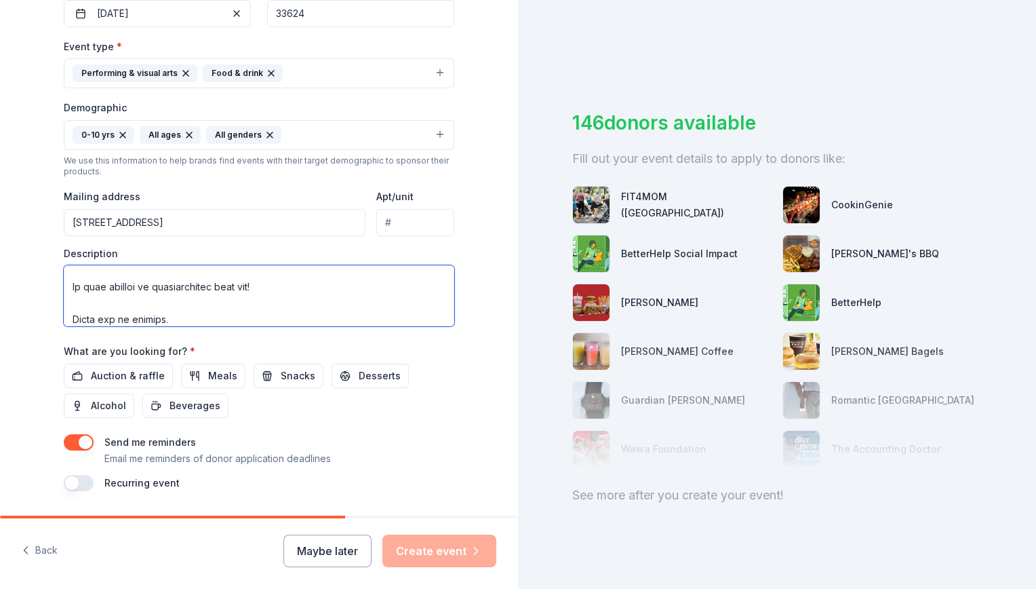
scroll to position [0, 0]
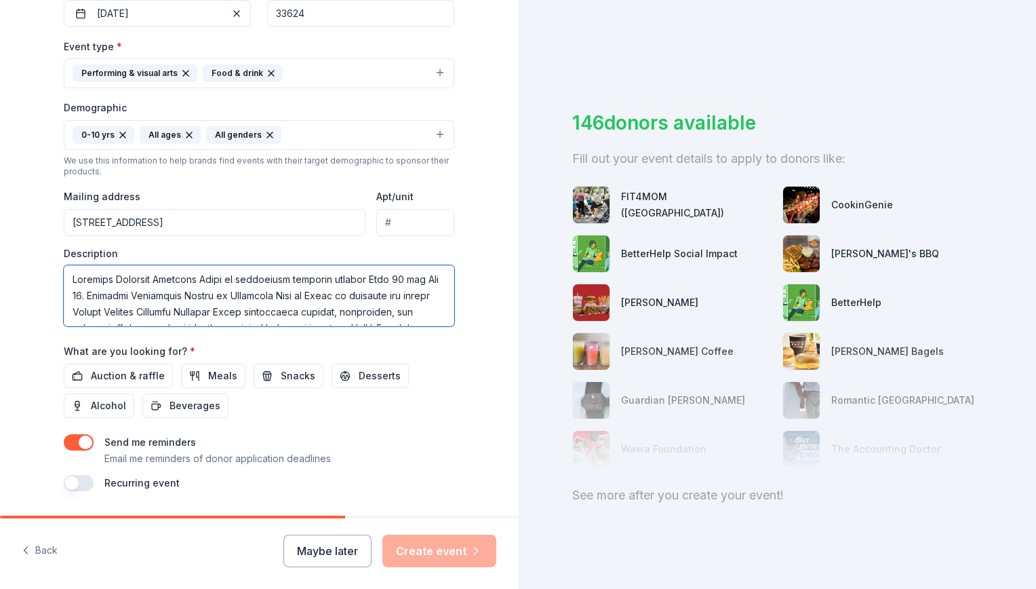
drag, startPoint x: 305, startPoint y: 319, endPoint x: 14, endPoint y: 167, distance: 329.2
click at [14, 167] on div "Tell us about your event. We'll find in-kind donations you can apply for. Event…" at bounding box center [259, 103] width 518 height 905
click at [102, 281] on textarea at bounding box center [259, 295] width 391 height 61
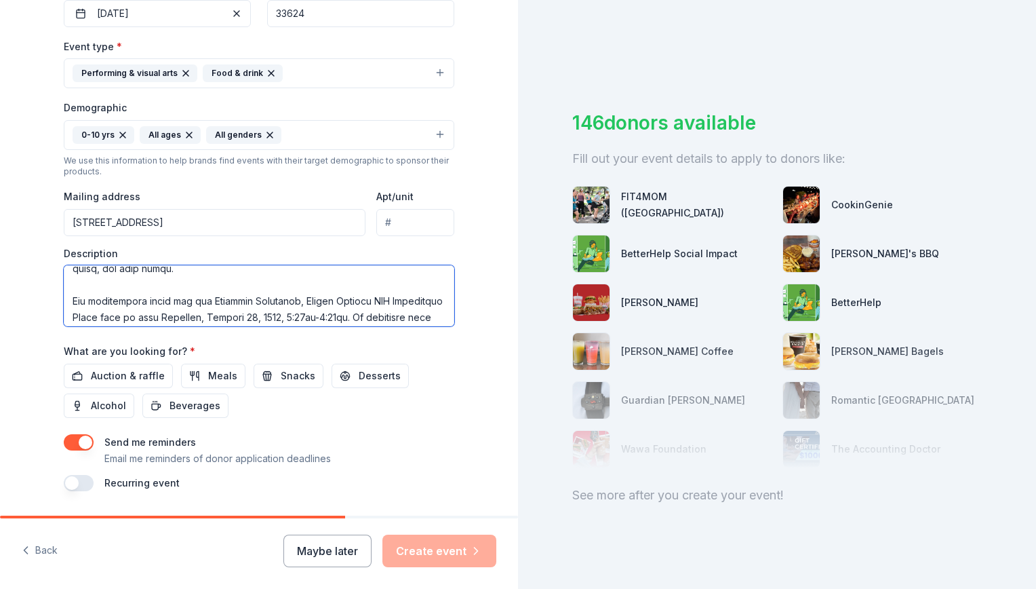
scroll to position [136, 0]
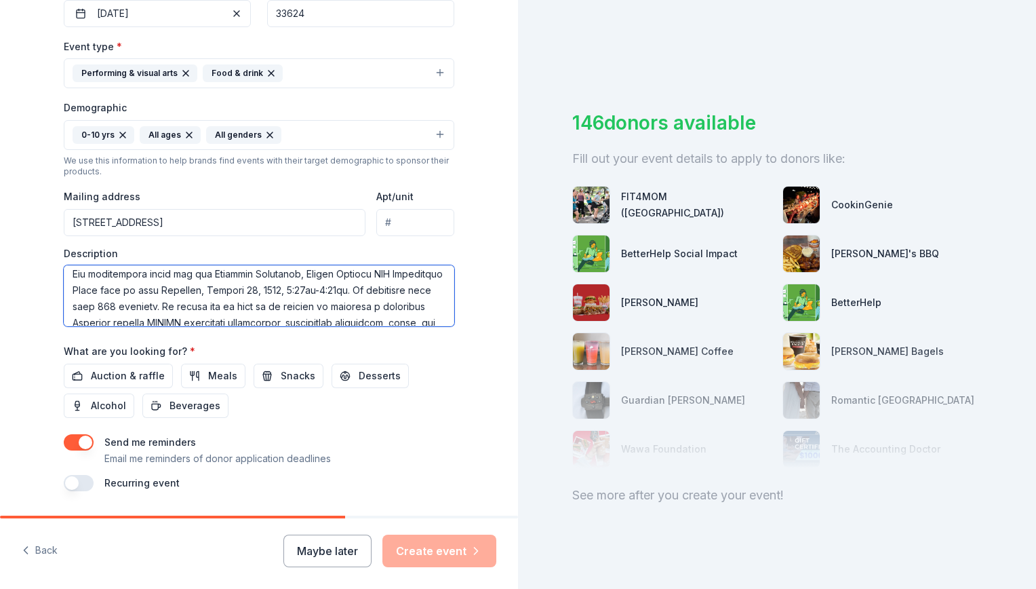
click at [273, 290] on textarea at bounding box center [259, 295] width 391 height 61
click at [109, 308] on textarea at bounding box center [259, 295] width 391 height 61
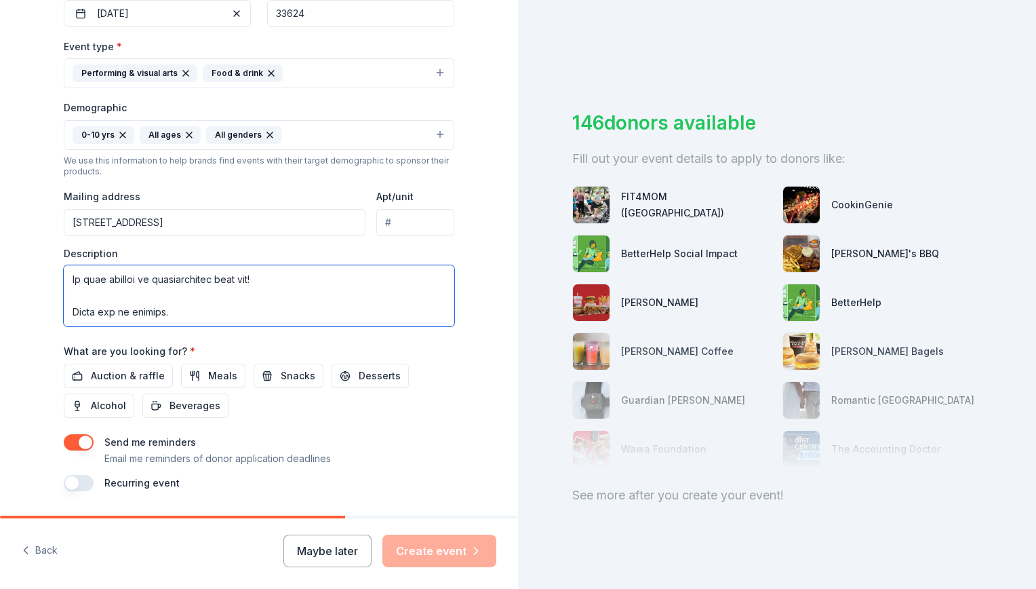
drag, startPoint x: 66, startPoint y: 273, endPoint x: 661, endPoint y: 433, distance: 615.8
click at [661, 433] on div "Tell us about your event. We'll find in-kind donations you can apply for. Event…" at bounding box center [518, 294] width 1036 height 589
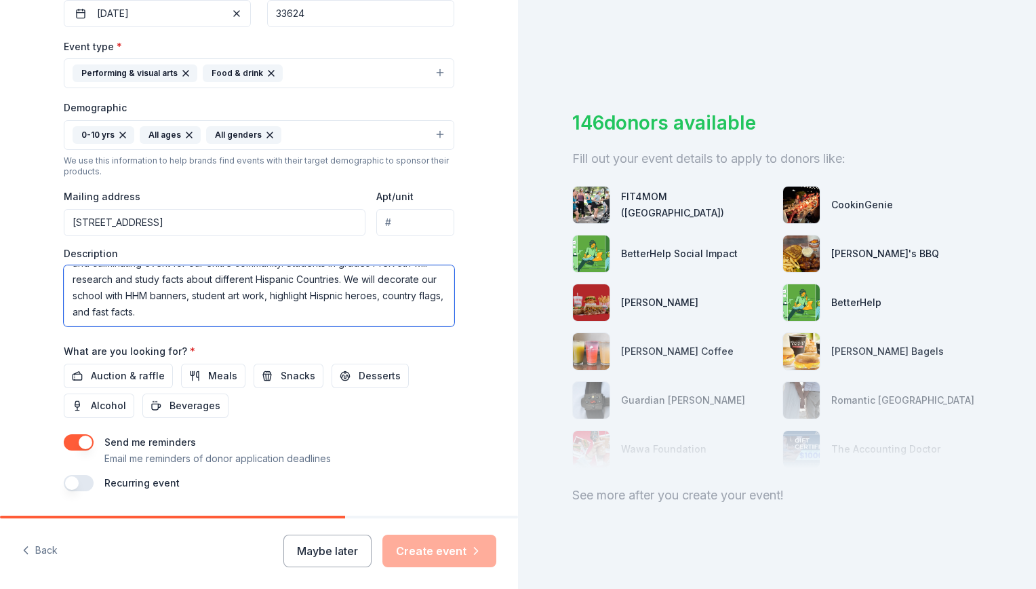
scroll to position [98, 0]
type textarea "National Hispanic Heritage Month is recognized annually between Sept 15 and Oct…"
drag, startPoint x: 661, startPoint y: 433, endPoint x: 453, endPoint y: 396, distance: 210.7
click at [453, 396] on div "Tell us about your event. We'll find in-kind donations you can apply for. Event…" at bounding box center [518, 294] width 1036 height 589
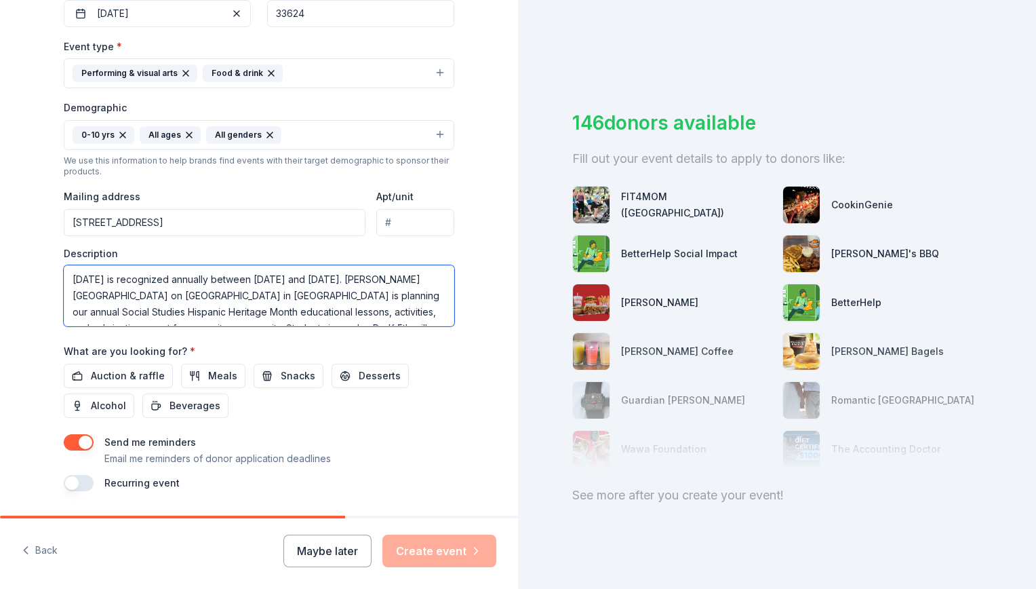
drag, startPoint x: 310, startPoint y: 315, endPoint x: -3, endPoint y: 213, distance: 328.8
click at [0, 213] on html "Tell us about your event. We'll find in-kind donations you can apply for. Event…" at bounding box center [518, 294] width 1036 height 589
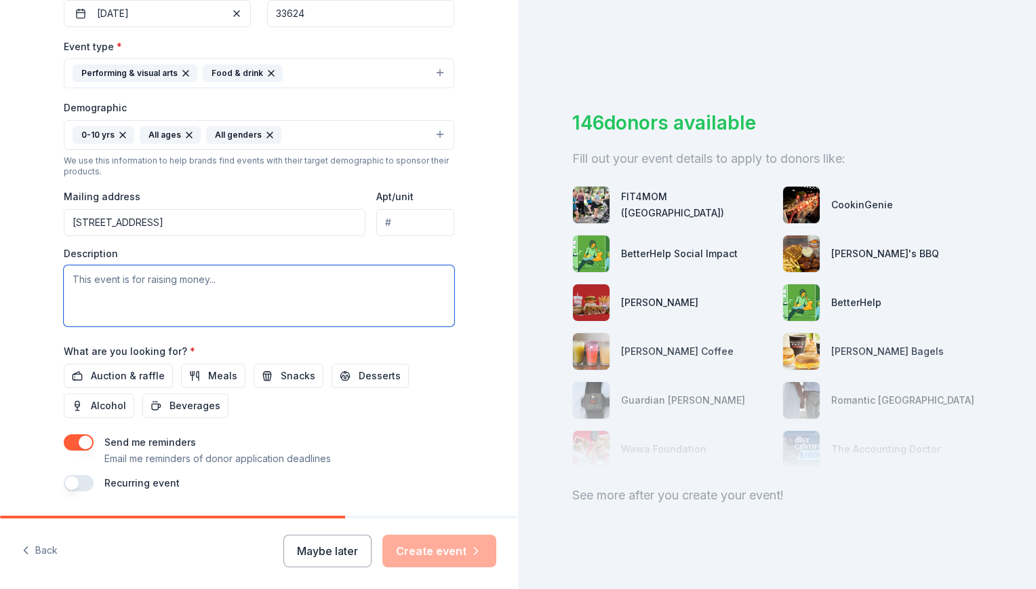
click at [82, 290] on textarea at bounding box center [259, 295] width 391 height 61
paste textarea "National Hispanic Heritage Month is recognized annually between Sept 15 and Oct…"
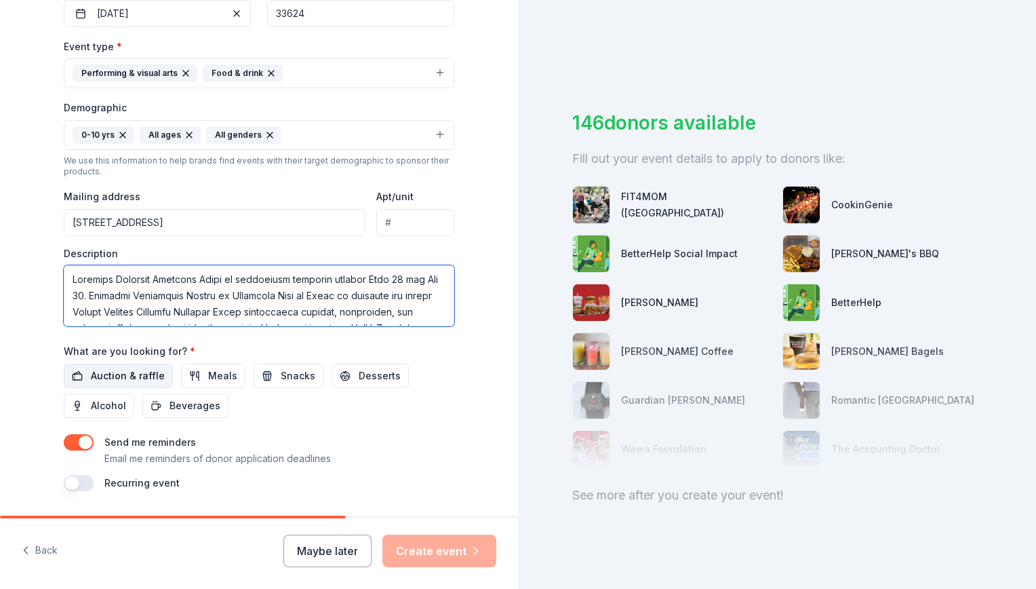
type textarea "National Hispanic Heritage Month is recognized annually between Sept 15 and Oct…"
click at [125, 378] on span "Auction & raffle" at bounding box center [128, 376] width 74 height 16
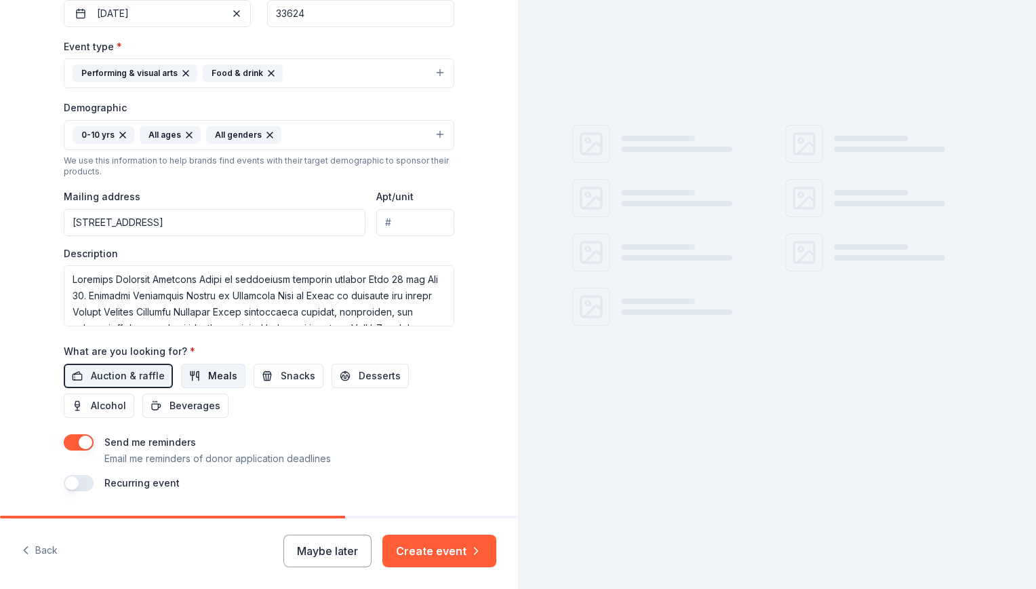
click at [191, 377] on button "Meals" at bounding box center [213, 376] width 64 height 24
click at [281, 374] on span "Snacks" at bounding box center [298, 376] width 35 height 16
click at [359, 378] on span "Desserts" at bounding box center [380, 376] width 42 height 16
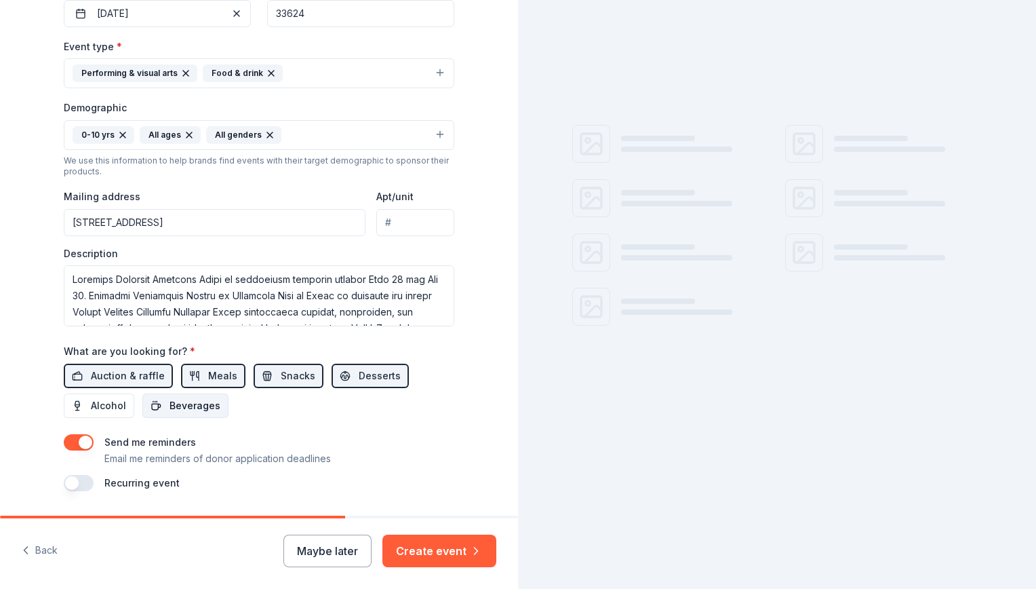
click at [193, 412] on span "Beverages" at bounding box center [195, 405] width 51 height 16
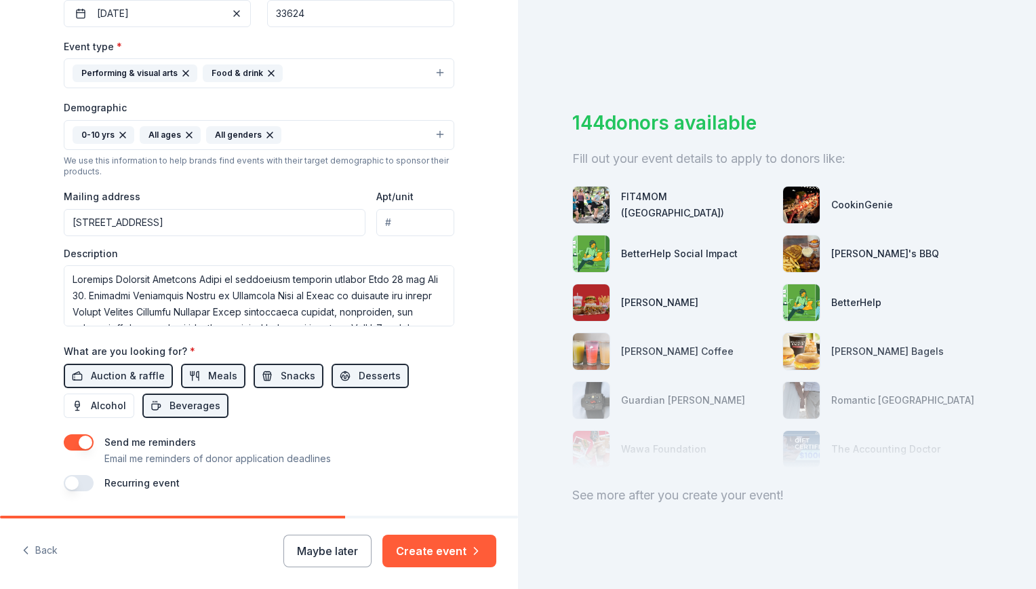
scroll to position [390, 0]
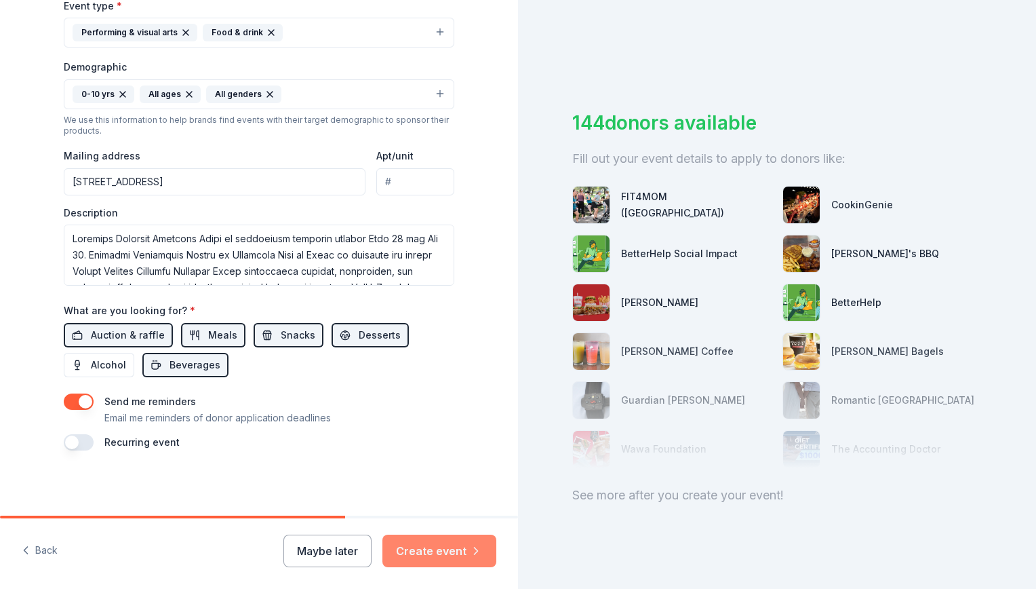
click at [441, 545] on button "Create event" at bounding box center [440, 550] width 114 height 33
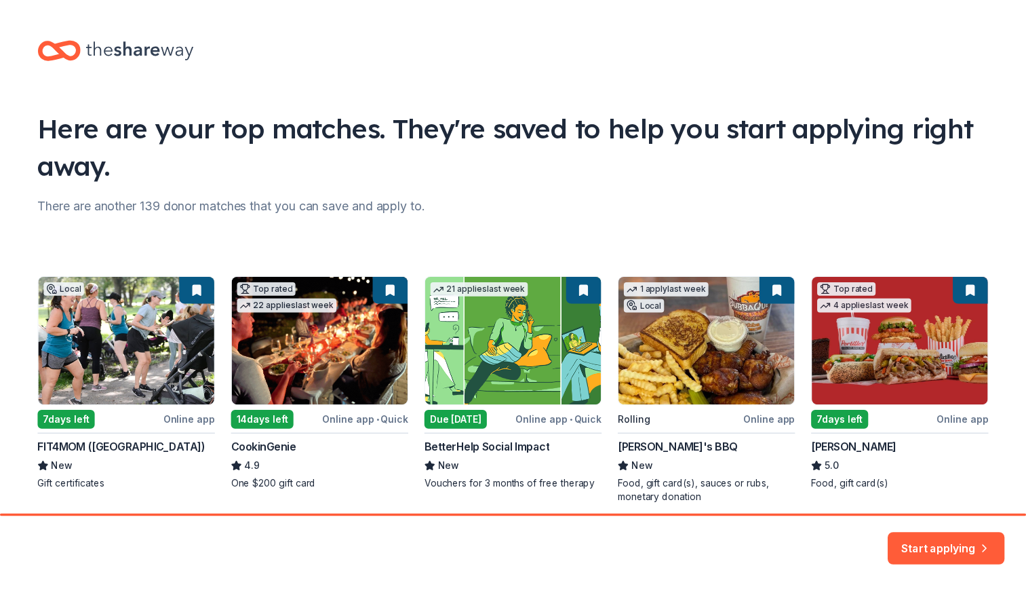
scroll to position [55, 0]
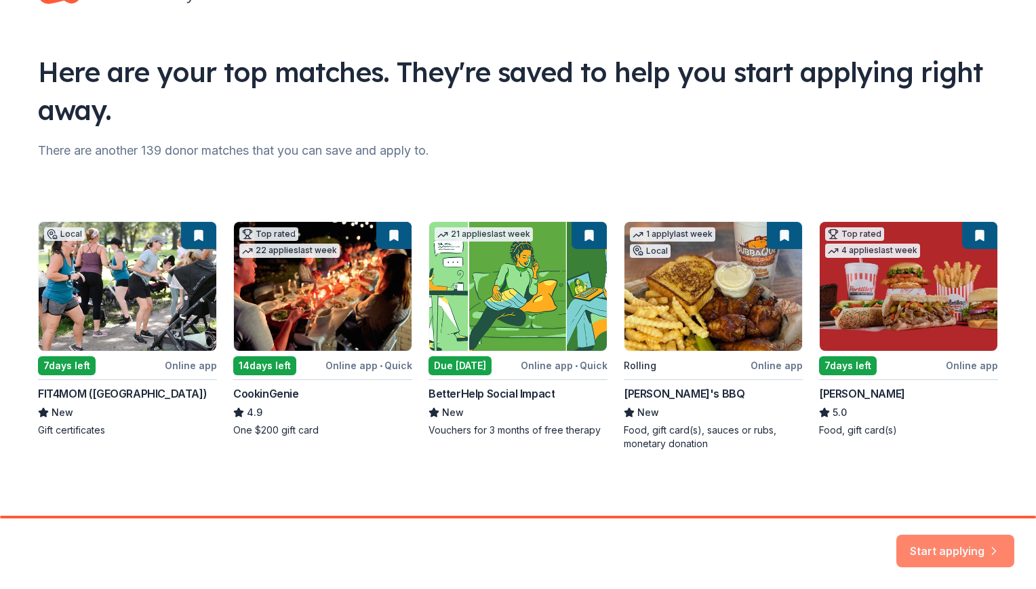
click at [945, 545] on button "Start applying" at bounding box center [956, 542] width 118 height 33
click at [969, 538] on div "Start applying" at bounding box center [956, 550] width 118 height 33
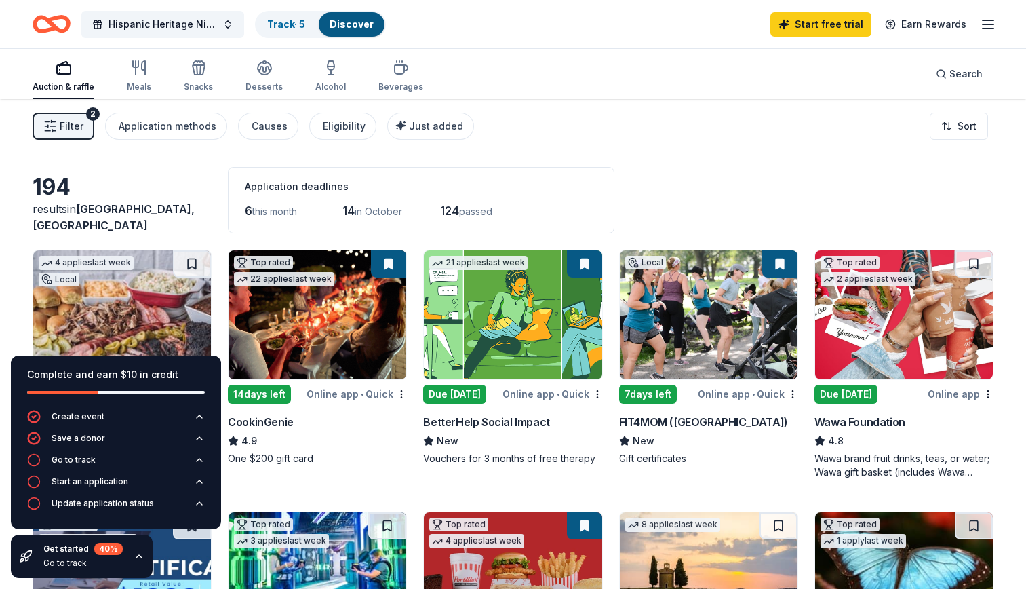
click at [621, 98] on div "Auction & raffle Meals Snacks Desserts Alcohol Beverages Search" at bounding box center [513, 74] width 961 height 50
click at [191, 368] on div "Complete and earn $10 in credit" at bounding box center [116, 374] width 178 height 16
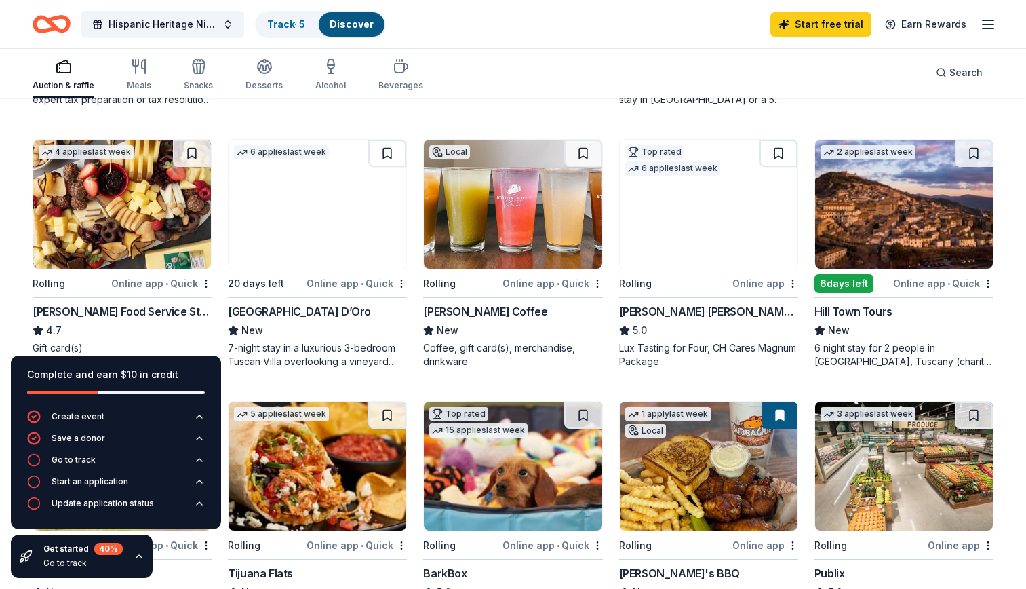
scroll to position [638, 0]
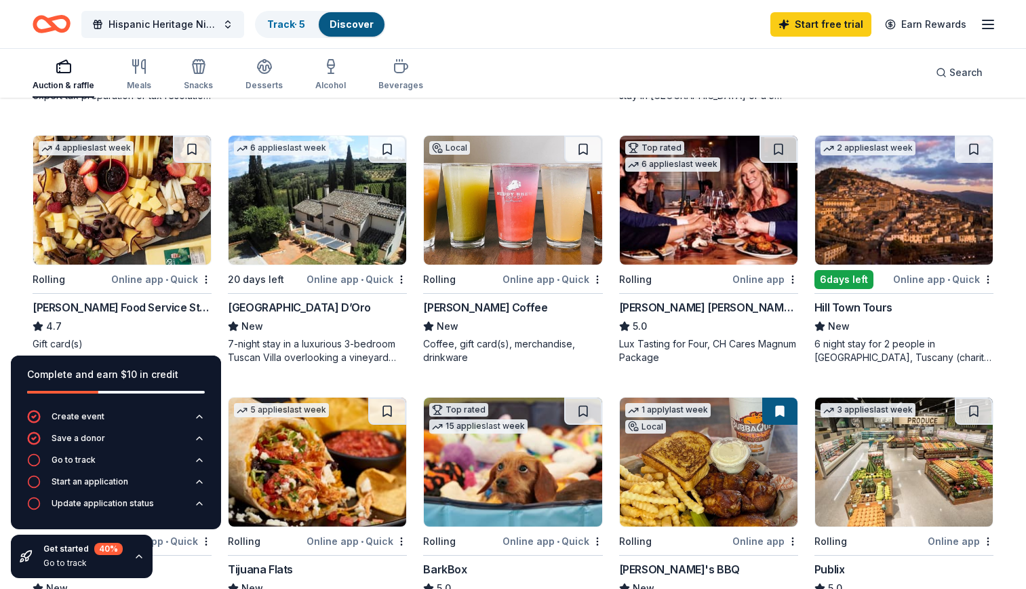
drag, startPoint x: 1026, startPoint y: 224, endPoint x: 1026, endPoint y: 137, distance: 86.8
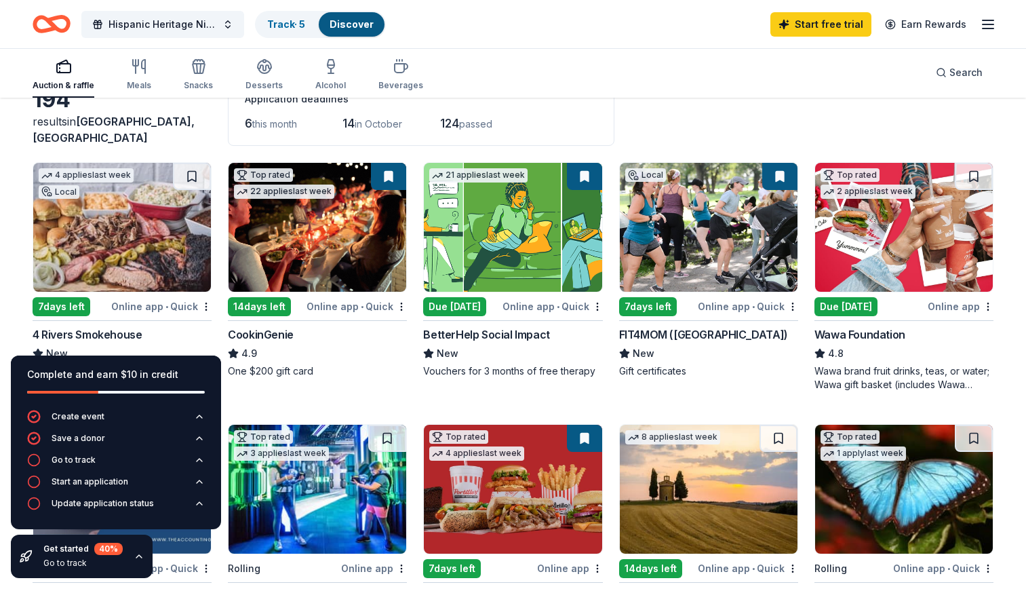
scroll to position [90, 0]
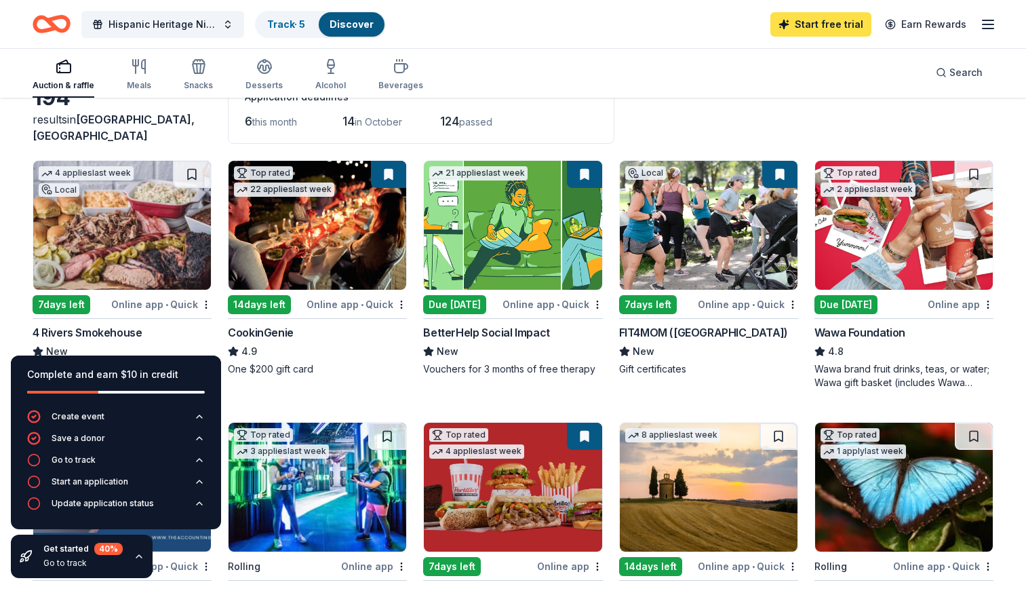
click at [823, 29] on link "Start free trial" at bounding box center [820, 24] width 101 height 24
click at [830, 26] on link "Start free trial" at bounding box center [820, 24] width 101 height 24
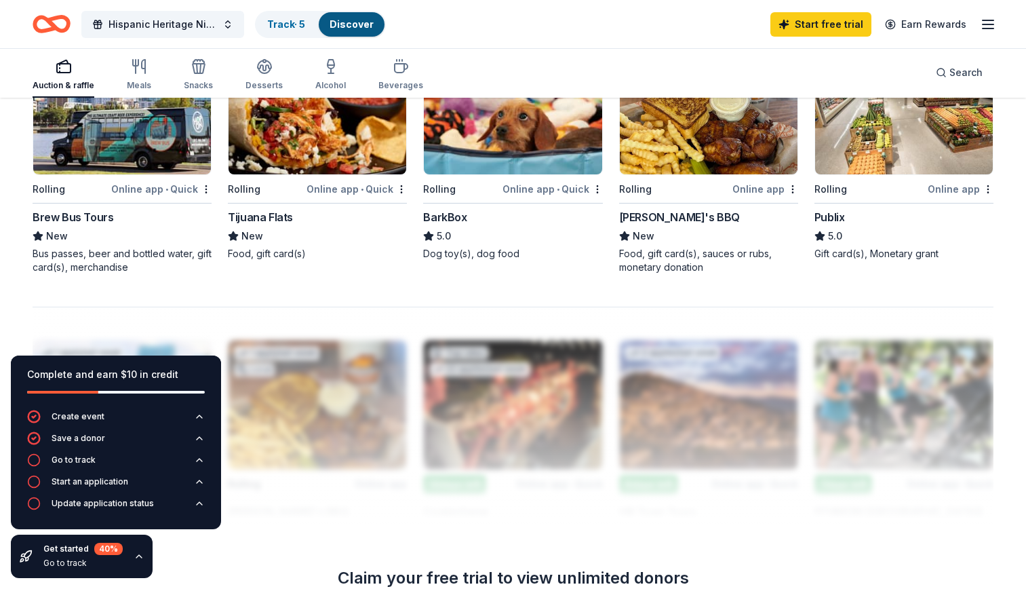
scroll to position [1252, 0]
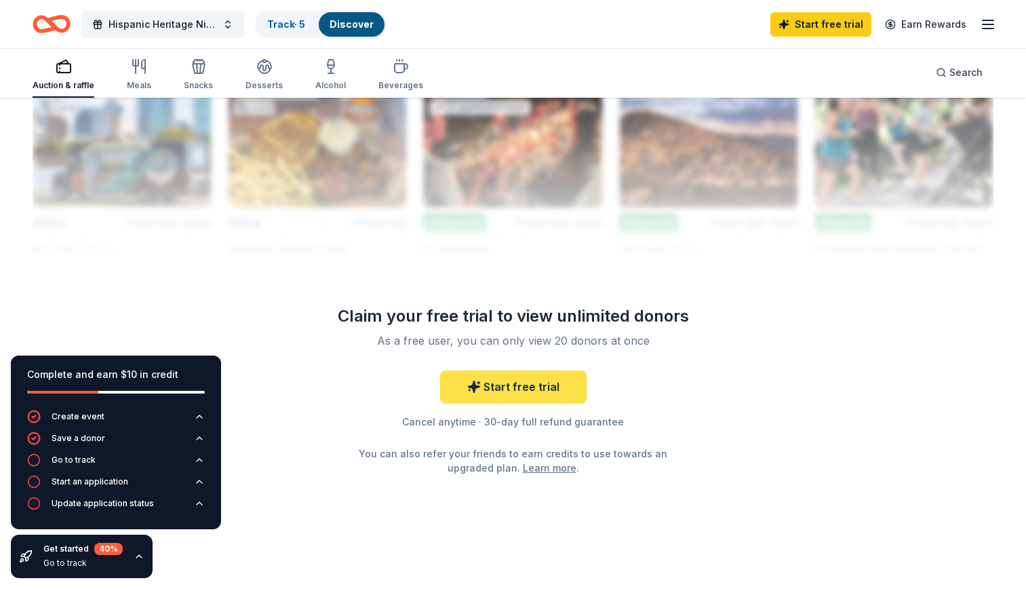
click at [551, 382] on link "Start free trial" at bounding box center [513, 386] width 147 height 33
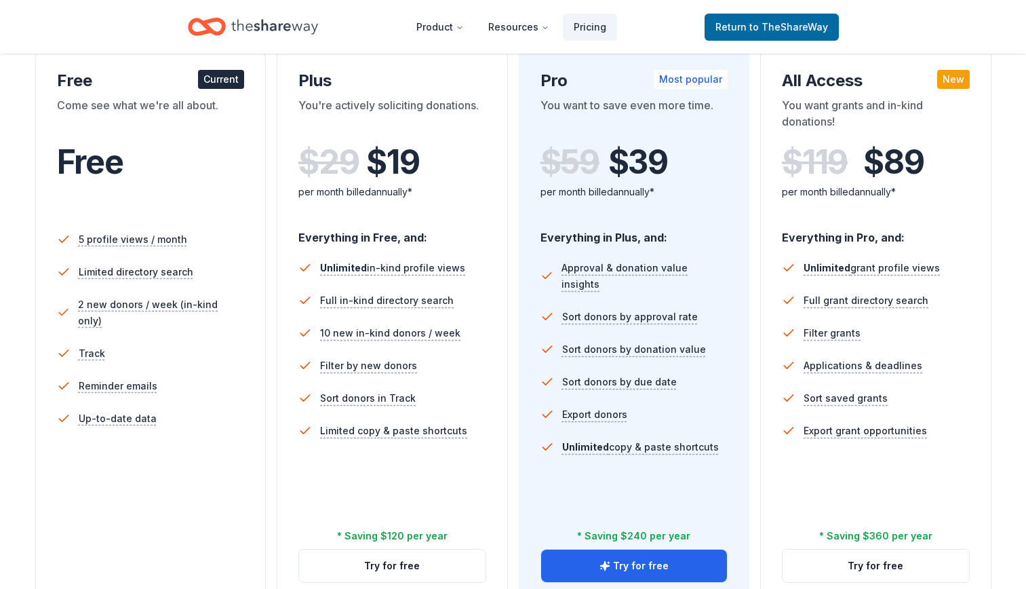
scroll to position [239, 0]
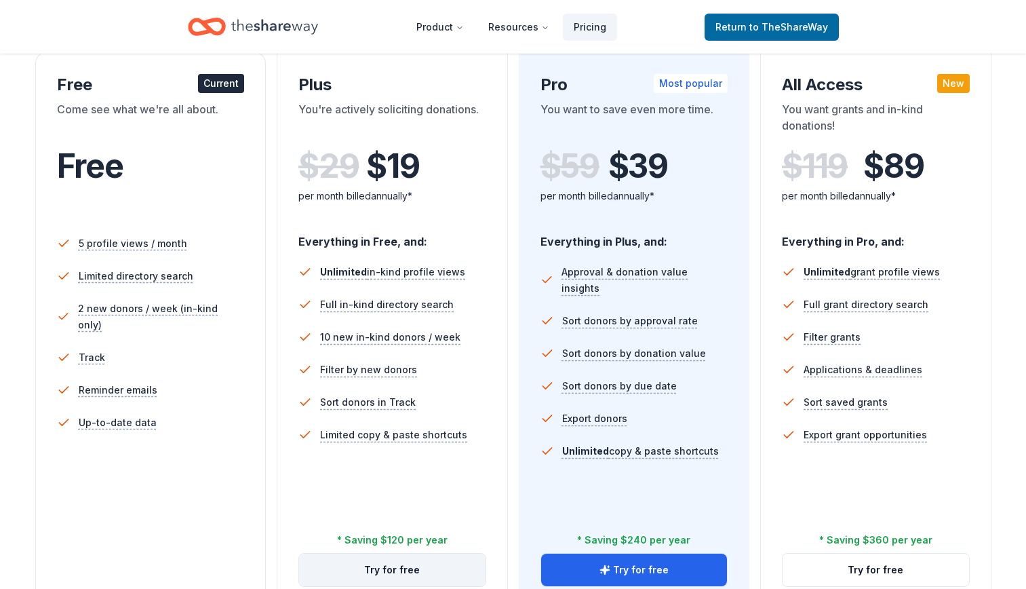
click at [373, 568] on button "Try for free" at bounding box center [392, 569] width 187 height 33
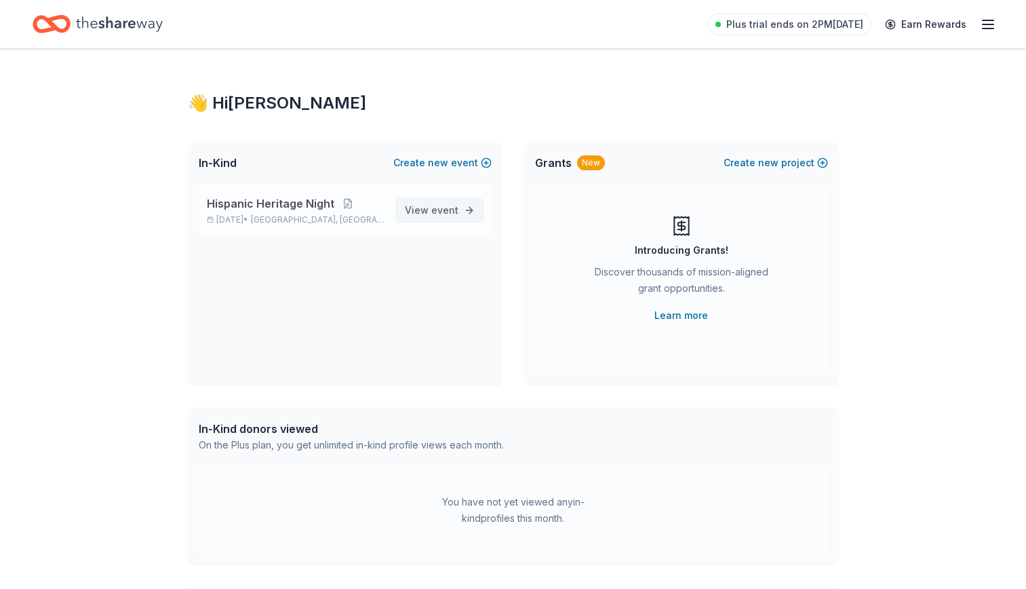
click at [433, 208] on span "event" at bounding box center [444, 210] width 27 height 12
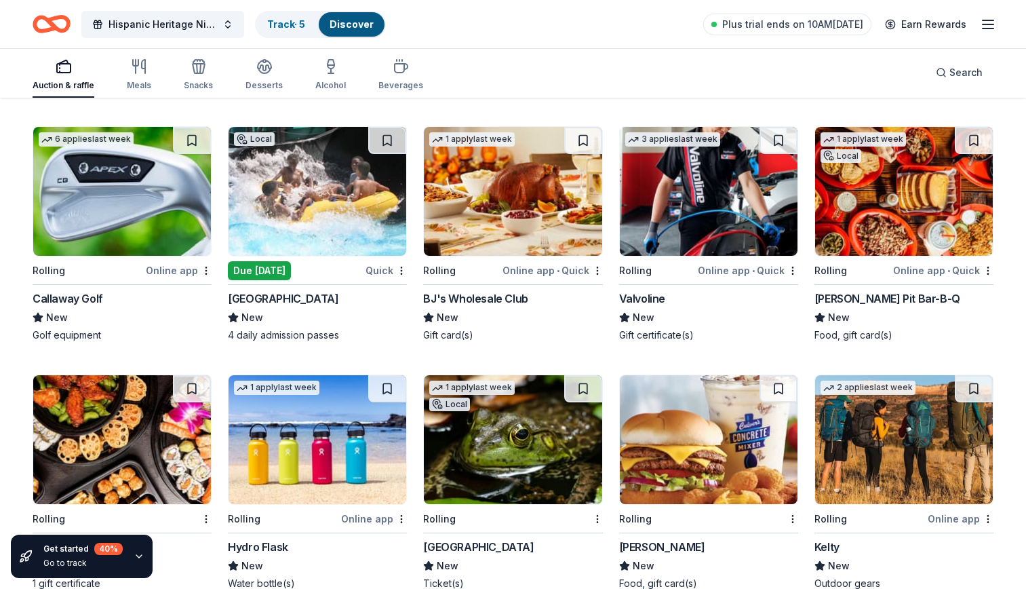
scroll to position [5297, 0]
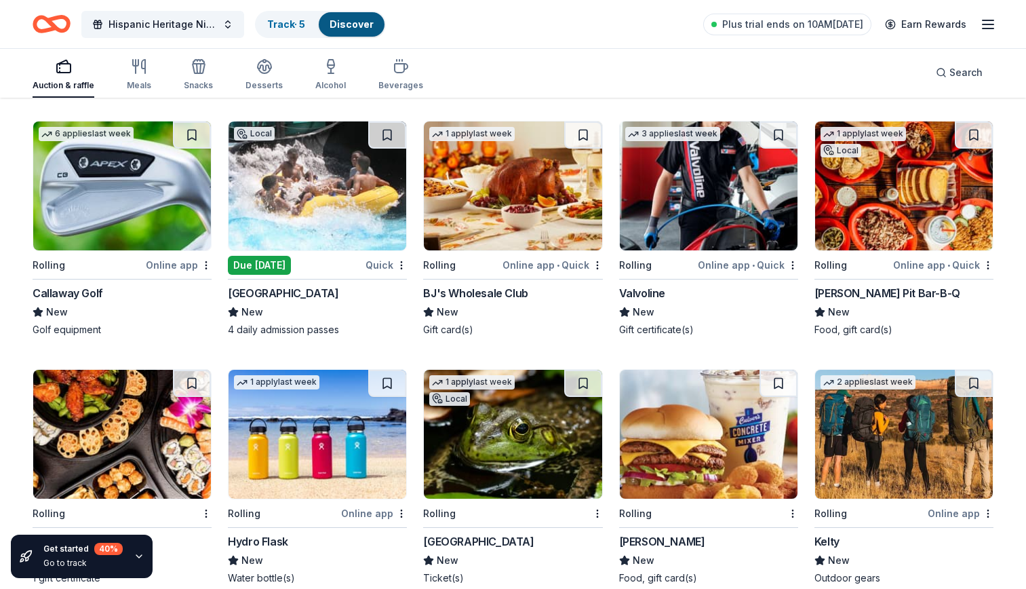
click at [477, 231] on img at bounding box center [513, 185] width 178 height 129
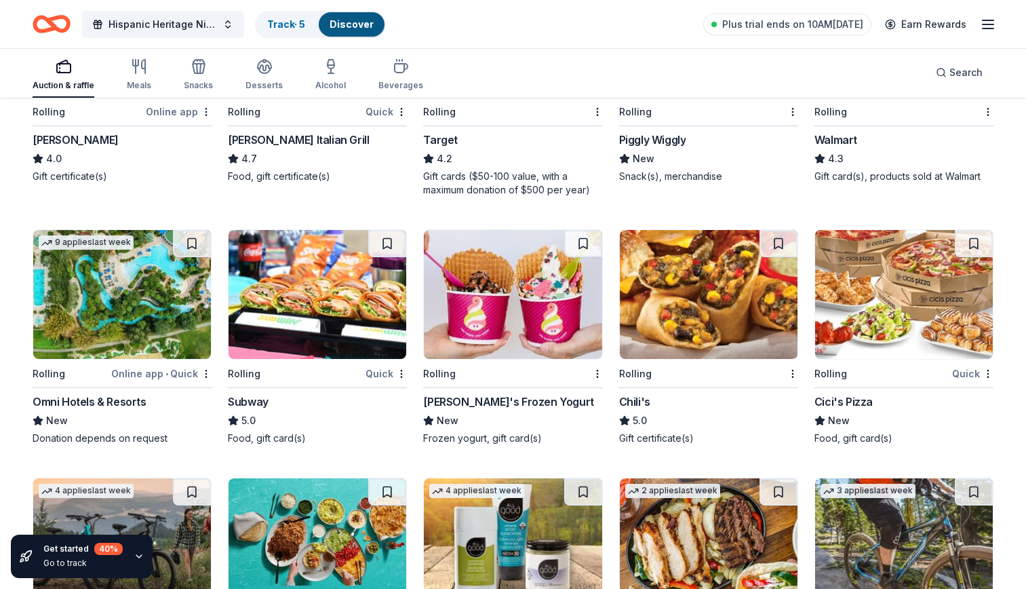
scroll to position [6203, 0]
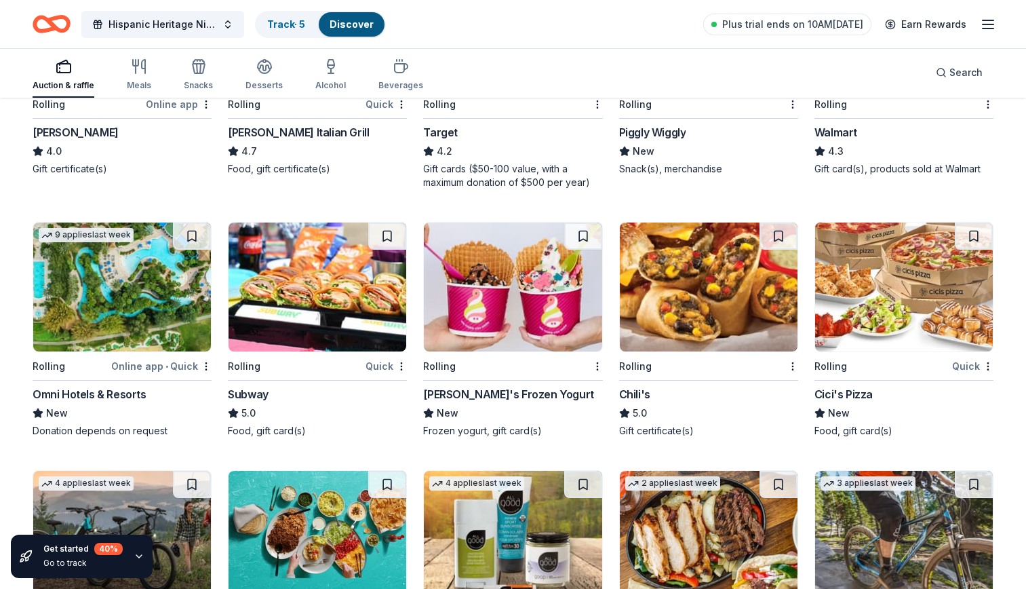
click at [641, 393] on div "Chili's" at bounding box center [634, 394] width 31 height 16
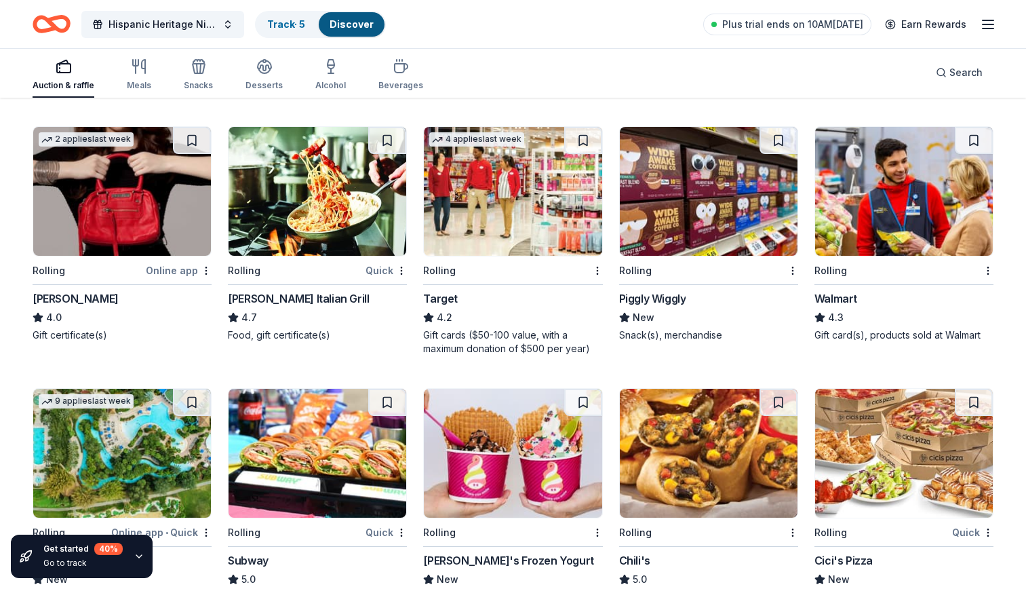
scroll to position [6023, 0]
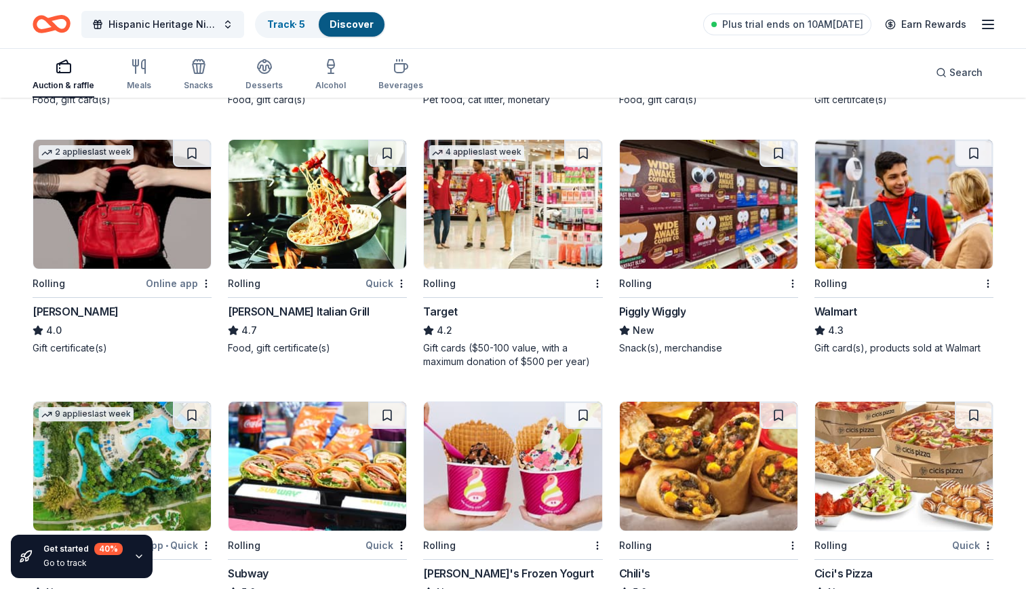
click at [528, 300] on div "4 applies last week Rolling Target 4.2 Gift cards ($50-100 value, with a maximu…" at bounding box center [512, 253] width 179 height 229
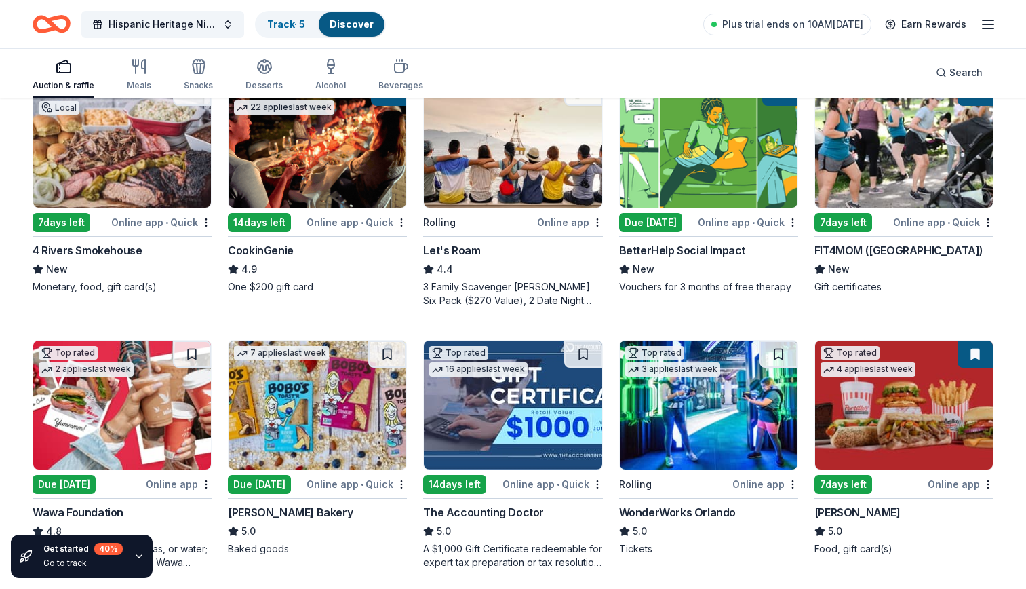
scroll to position [0, 0]
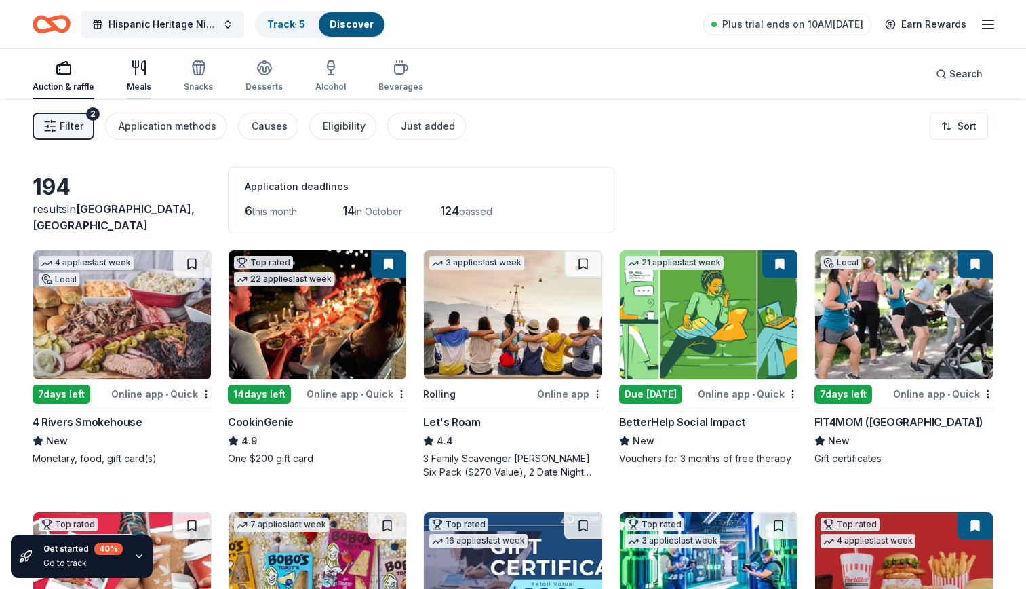
click at [132, 78] on div "Meals" at bounding box center [139, 76] width 24 height 33
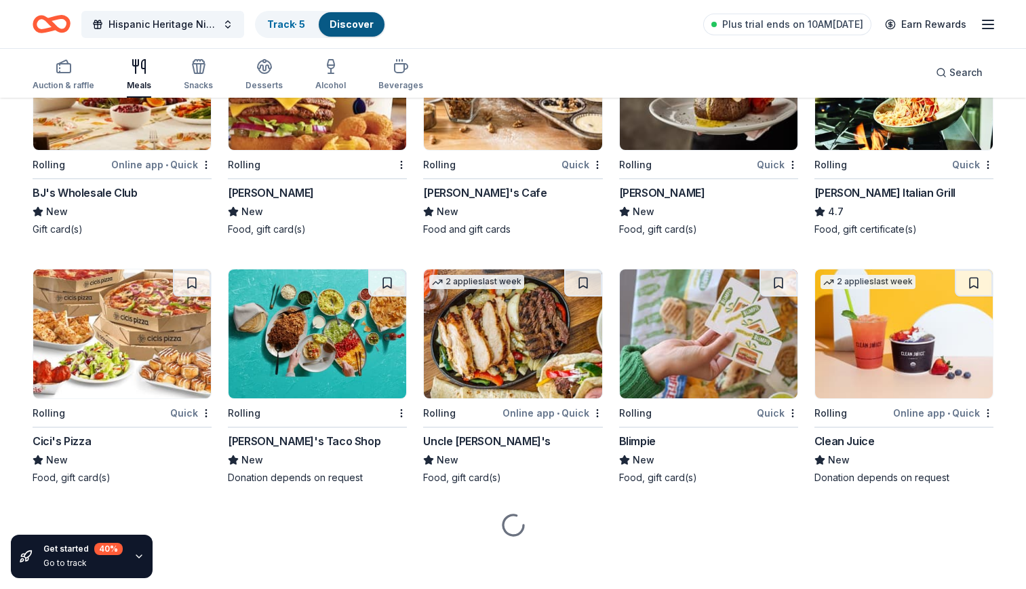
scroll to position [2765, 0]
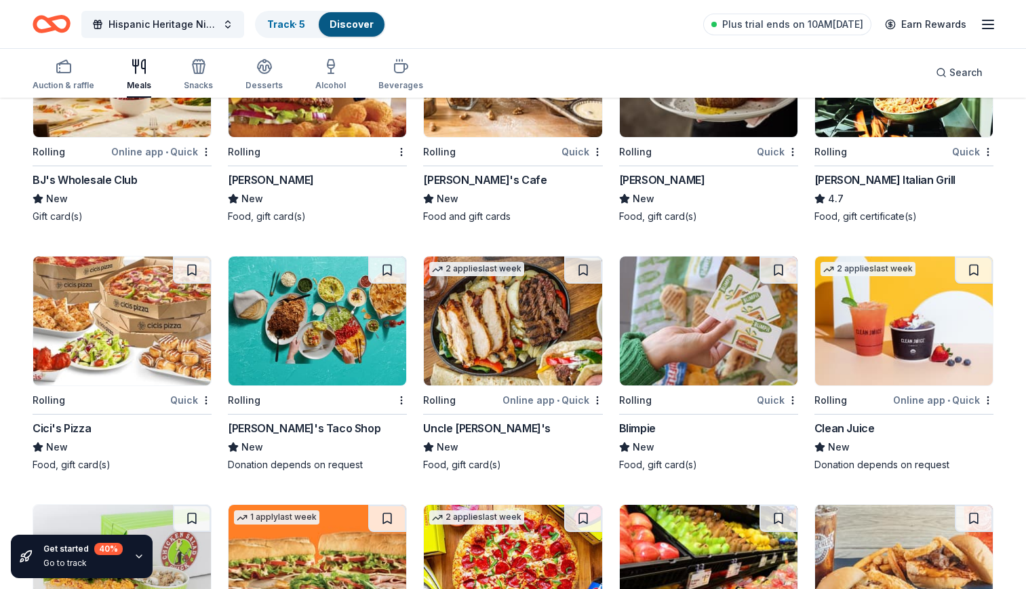
click at [496, 376] on img at bounding box center [513, 320] width 178 height 129
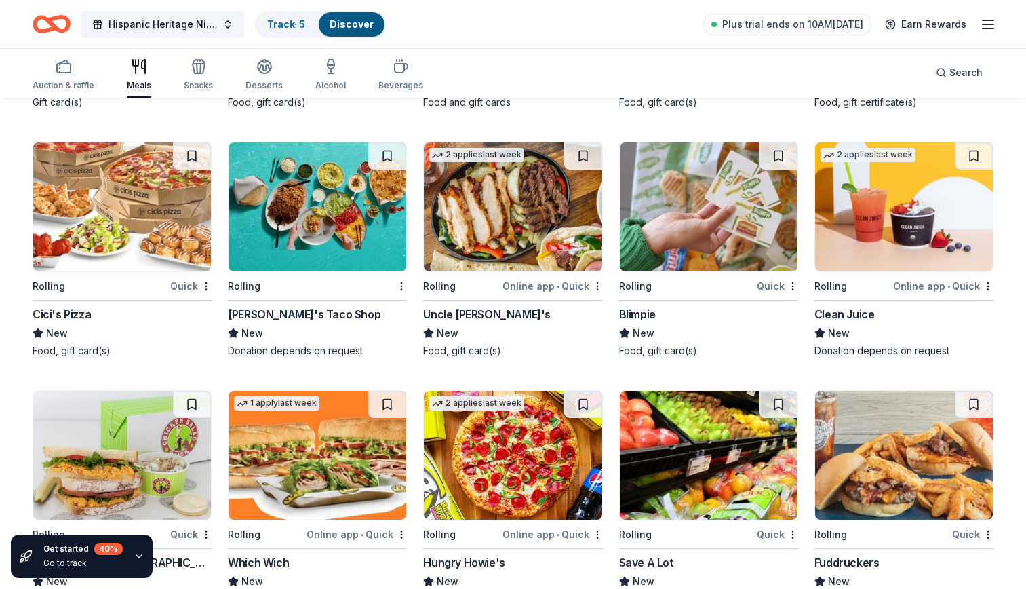
scroll to position [2883, 0]
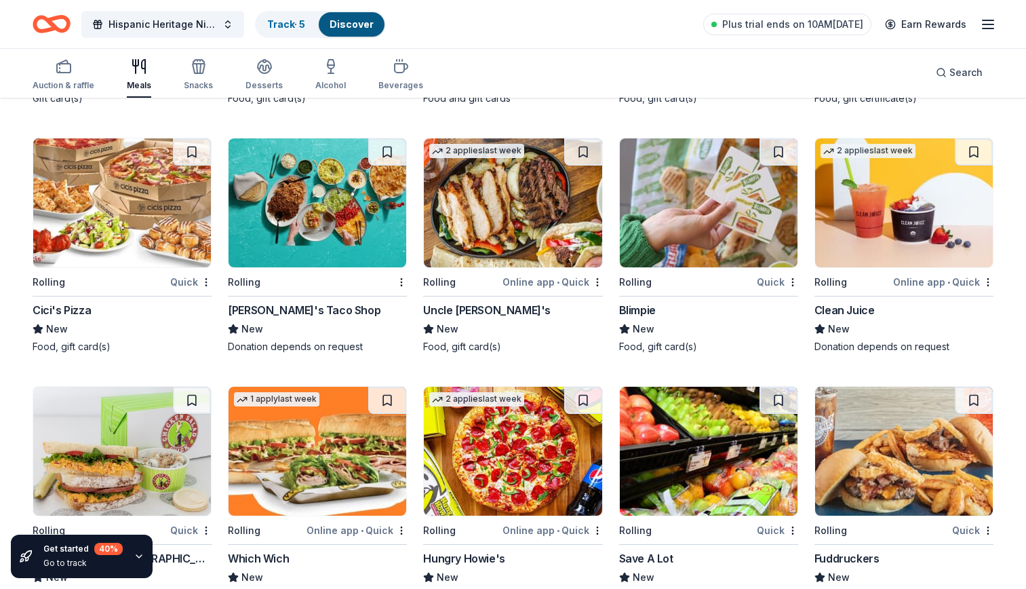
click at [273, 333] on div "Fuzzy's Taco Shop New Donation depends on request" at bounding box center [317, 328] width 179 height 52
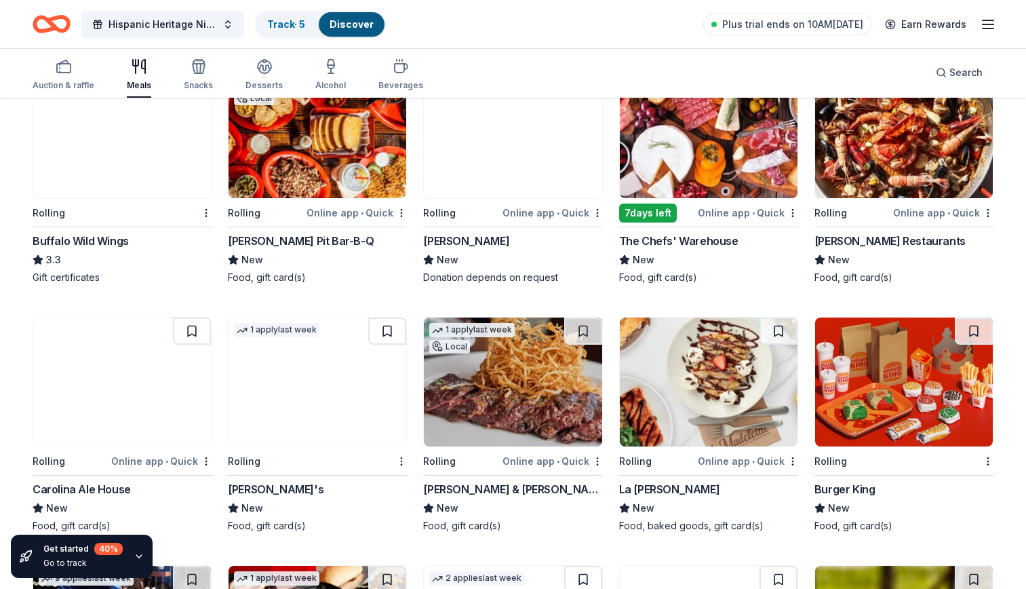
scroll to position [1711, 0]
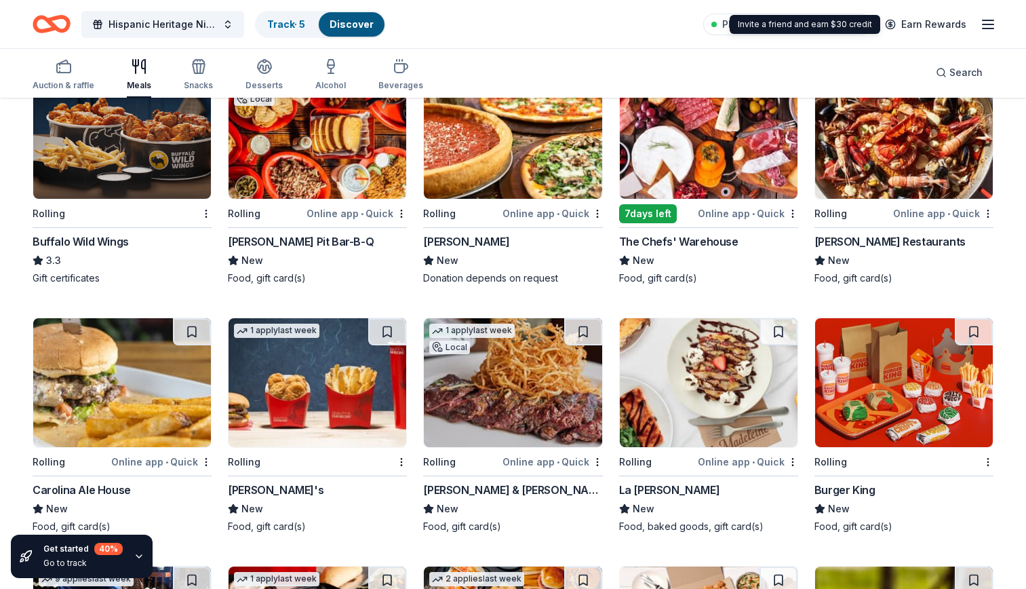
click at [990, 33] on div "Plus trial ends on 10AM, 10/2 Earn Rewards" at bounding box center [849, 24] width 293 height 32
click at [985, 24] on line "button" at bounding box center [988, 24] width 11 height 0
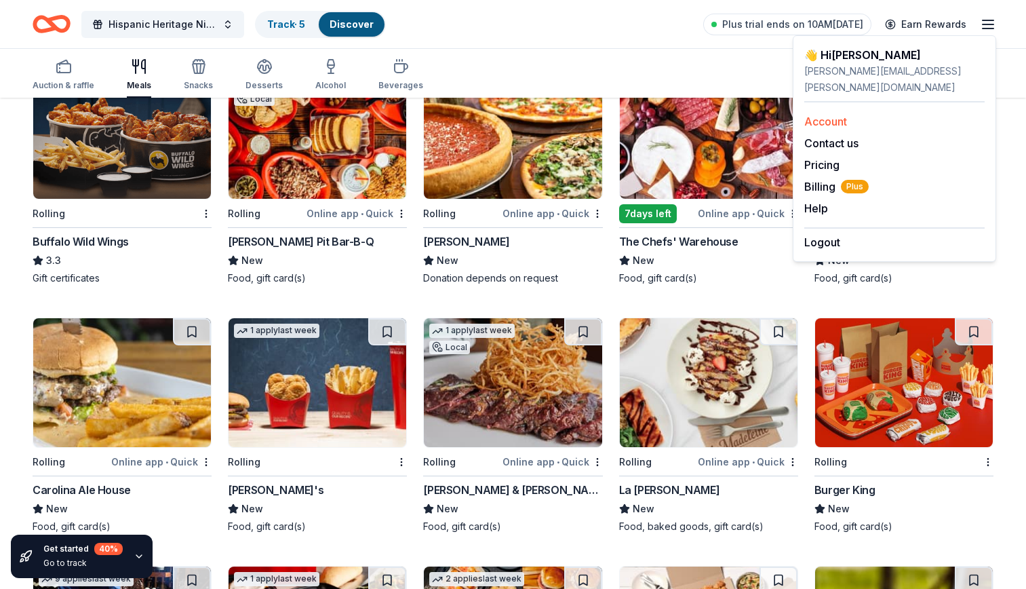
click at [832, 115] on link "Account" at bounding box center [825, 122] width 43 height 14
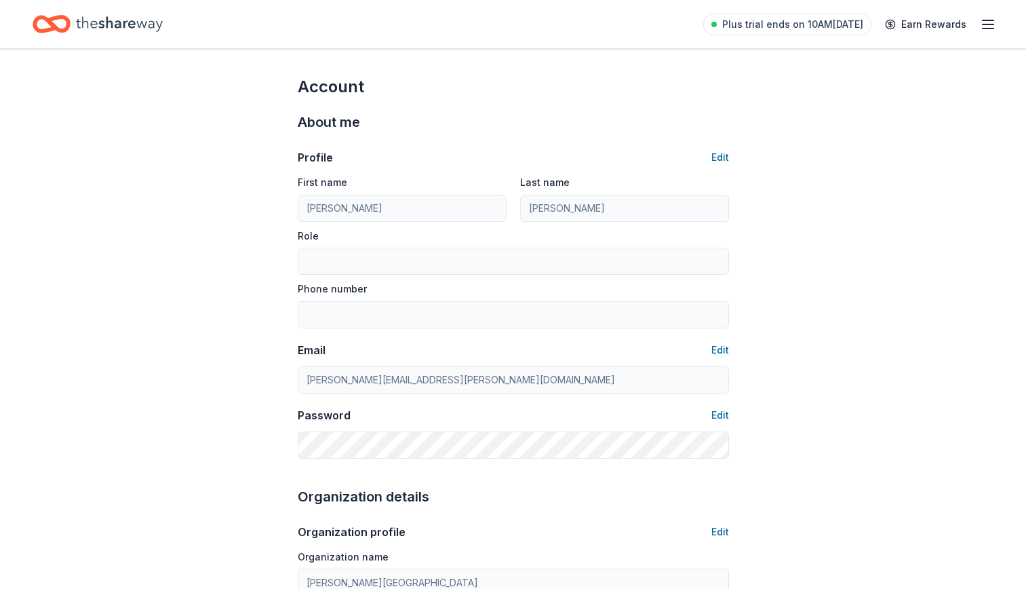
click at [985, 26] on icon "button" at bounding box center [988, 24] width 16 height 16
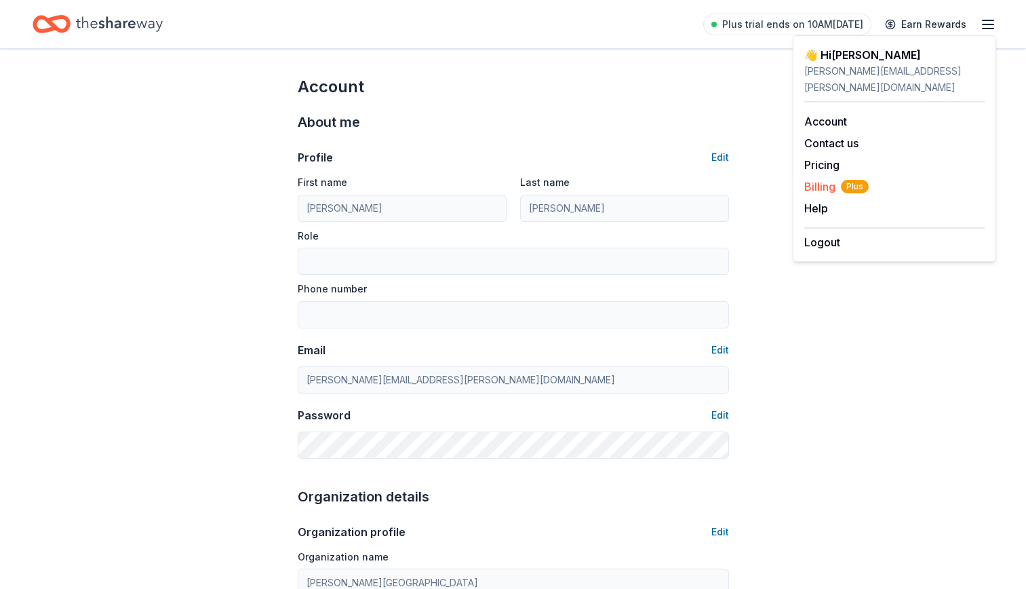
click at [819, 178] on span "Billing Plus" at bounding box center [836, 186] width 64 height 16
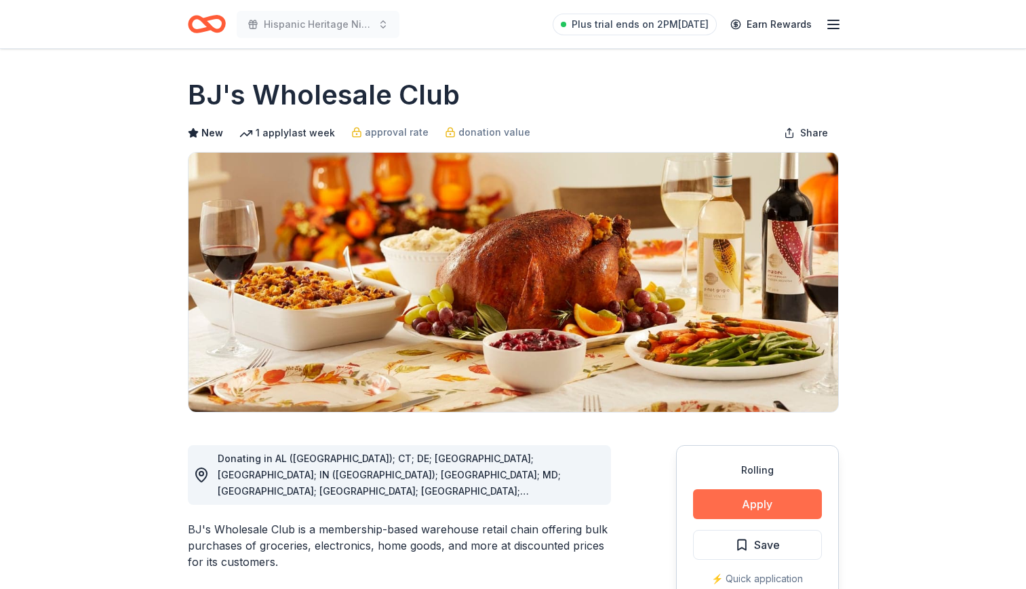
click at [786, 501] on button "Apply" at bounding box center [757, 504] width 129 height 30
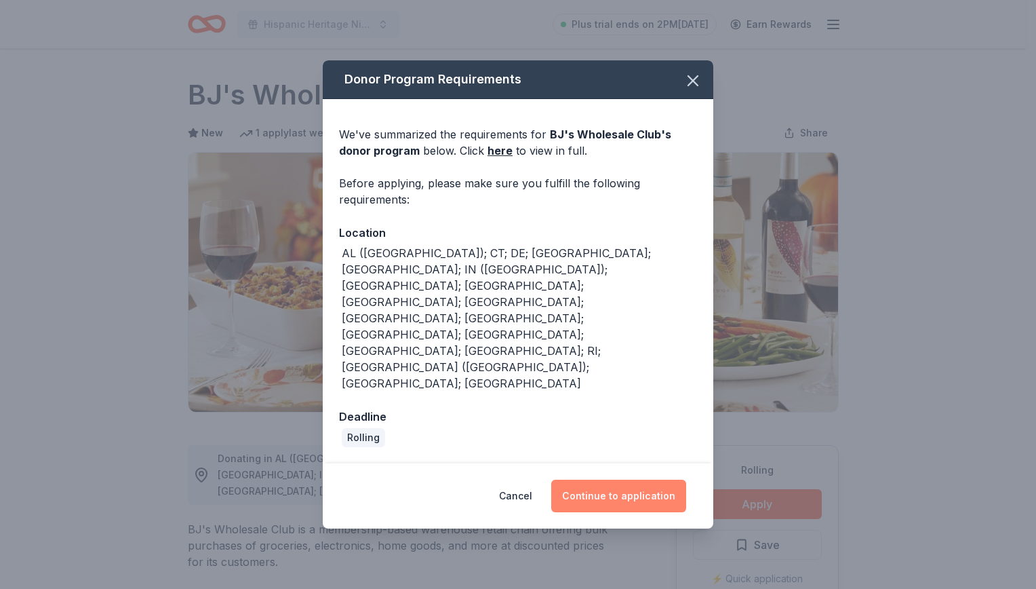
click at [631, 480] on button "Continue to application" at bounding box center [618, 496] width 135 height 33
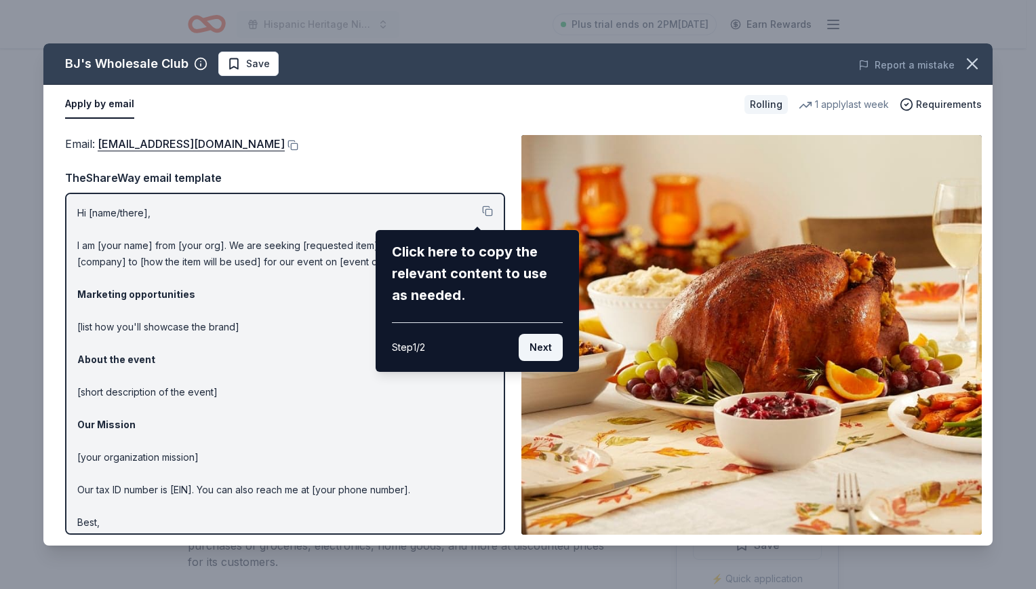
click at [536, 352] on button "Next" at bounding box center [541, 347] width 44 height 27
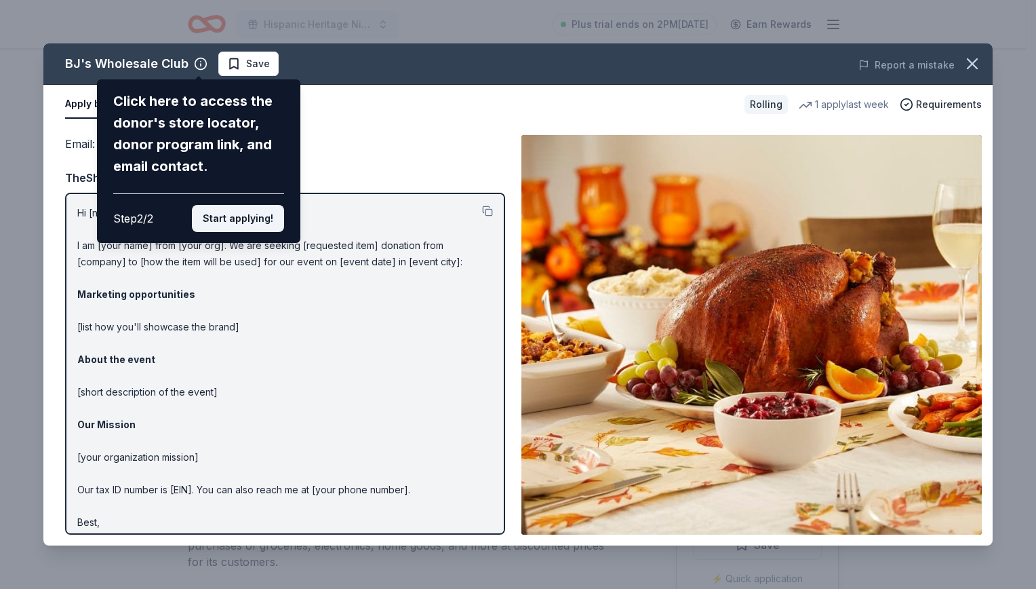
click at [245, 223] on button "Start applying!" at bounding box center [238, 218] width 92 height 27
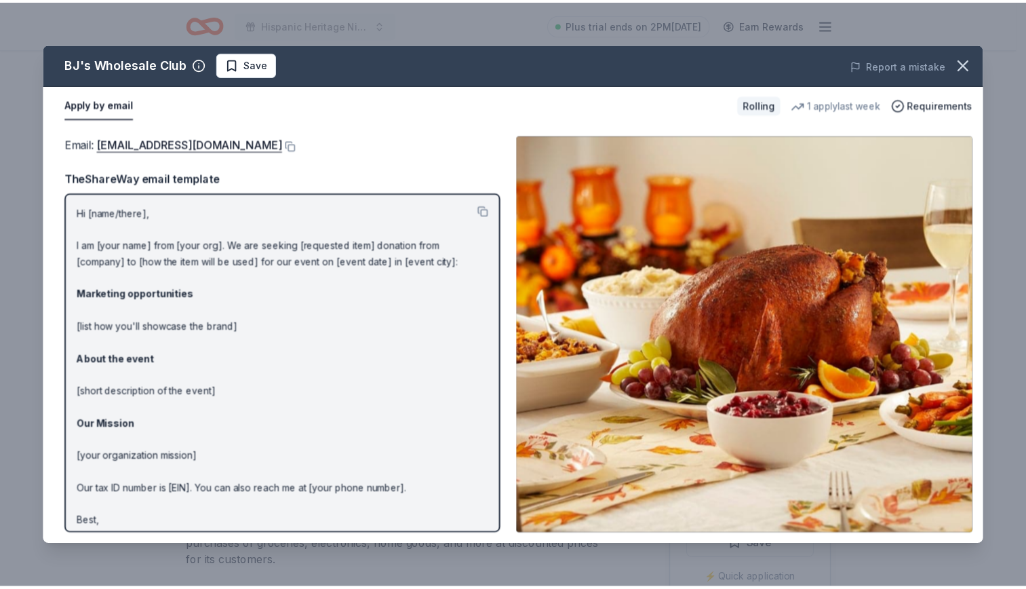
scroll to position [24, 0]
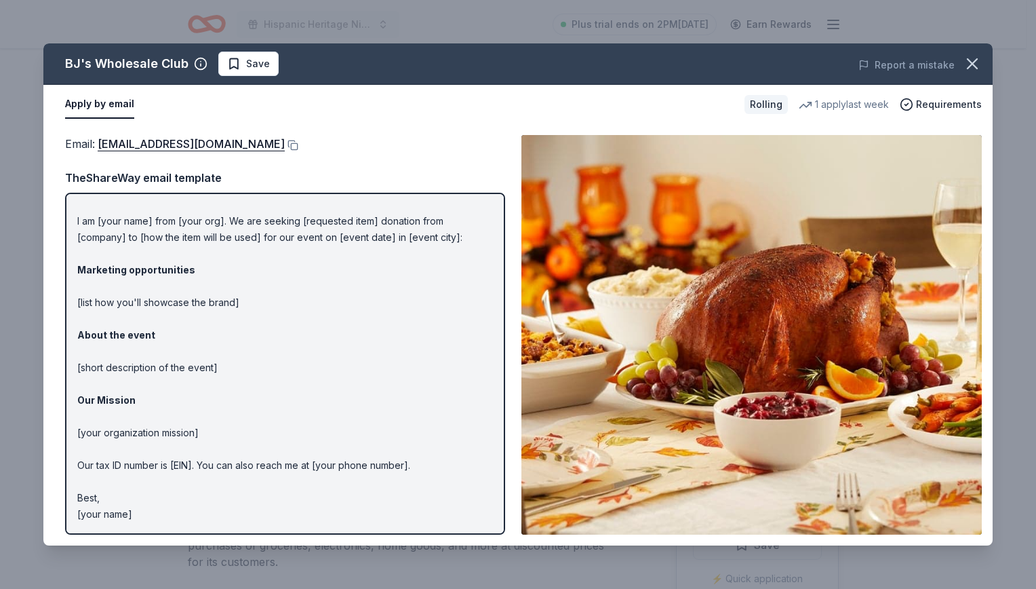
click at [506, 310] on div "Email : community@bjs.com Email : community@bjs.com TheShareWay email template …" at bounding box center [518, 334] width 950 height 421
drag, startPoint x: 506, startPoint y: 310, endPoint x: 510, endPoint y: 206, distance: 104.5
click at [510, 206] on div "Email : community@bjs.com Email : community@bjs.com TheShareWay email template …" at bounding box center [518, 334] width 950 height 421
click at [109, 99] on button "Apply by email" at bounding box center [99, 104] width 69 height 28
click at [199, 147] on link "community@bjs.com" at bounding box center [191, 144] width 187 height 18
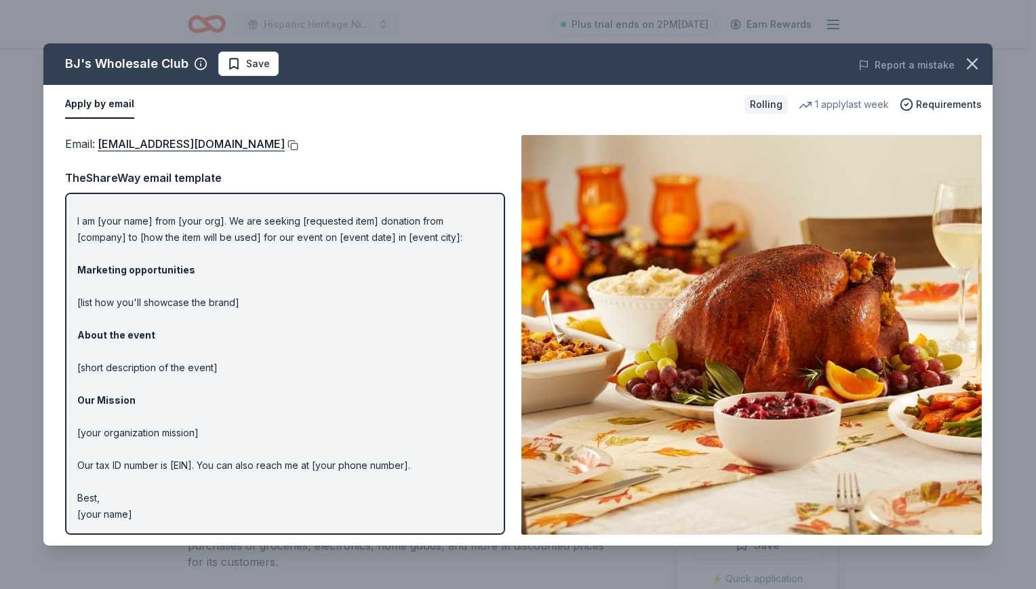
click at [285, 145] on button at bounding box center [292, 145] width 14 height 11
click at [972, 70] on icon "button" at bounding box center [972, 63] width 19 height 19
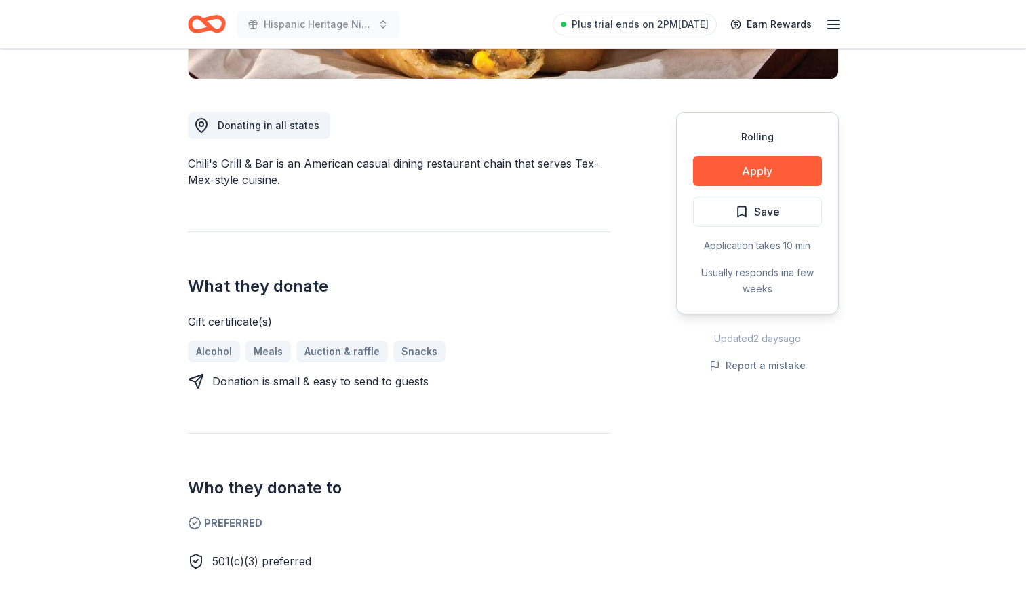
scroll to position [376, 0]
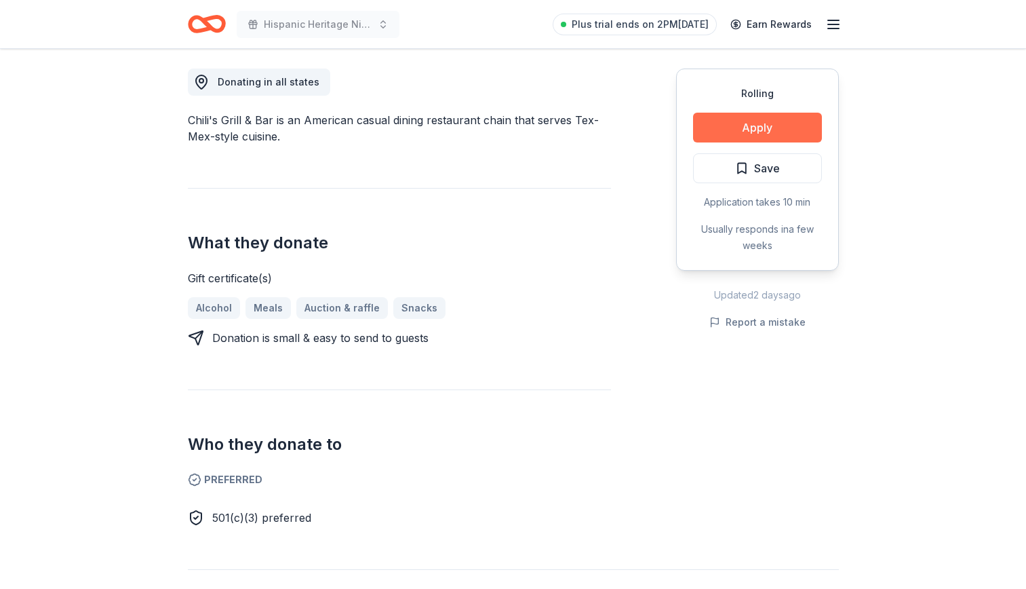
click at [780, 129] on button "Apply" at bounding box center [757, 128] width 129 height 30
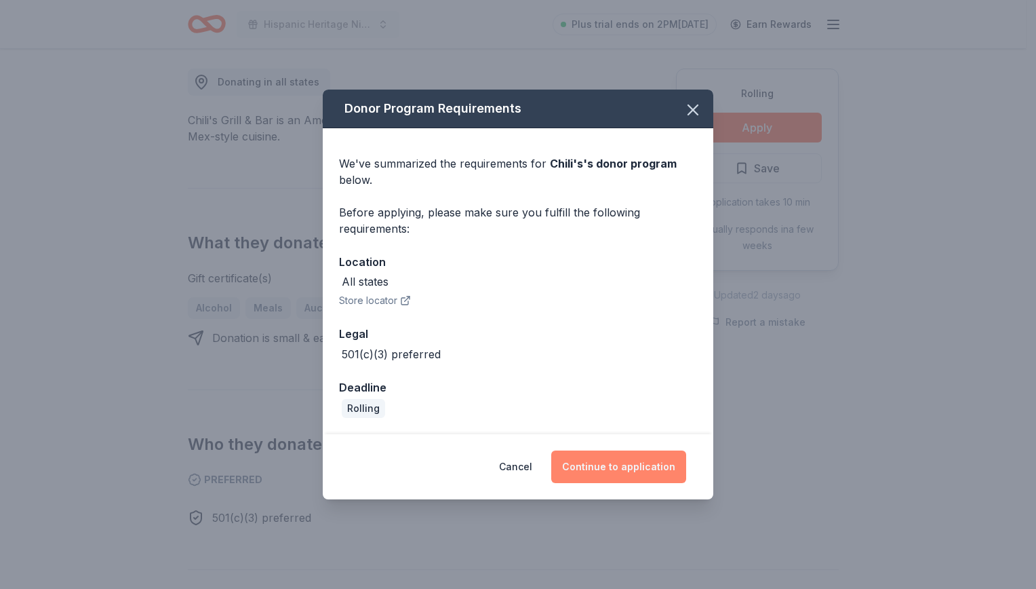
click at [650, 469] on button "Continue to application" at bounding box center [618, 466] width 135 height 33
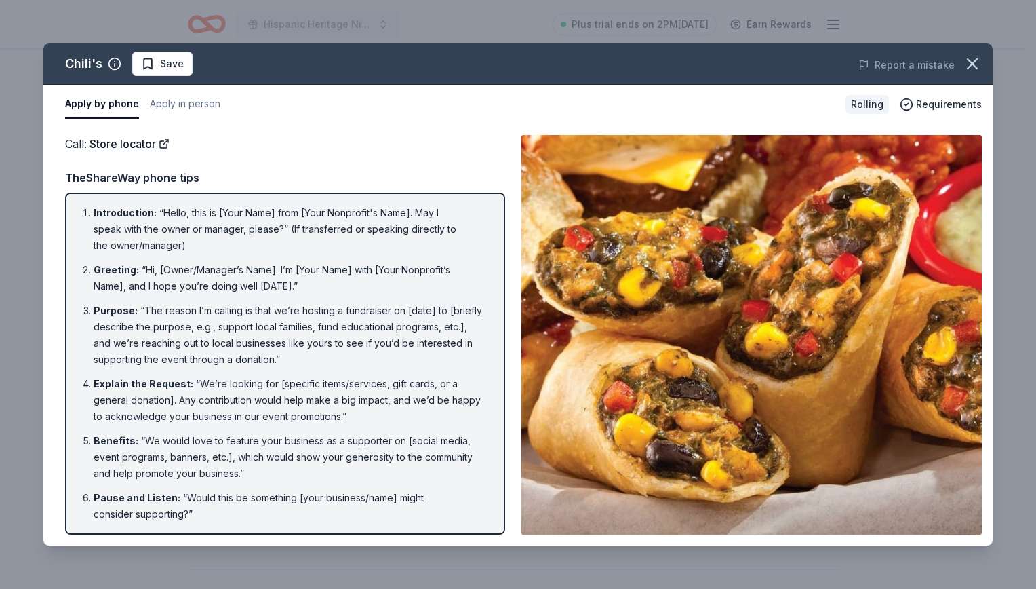
drag, startPoint x: 490, startPoint y: 274, endPoint x: 489, endPoint y: 322, distance: 48.2
click at [489, 322] on div "Introduction : “Hello, this is [Your Name] from [Your Nonprofit's Name]. May I …" at bounding box center [285, 364] width 440 height 342
click at [178, 101] on button "Apply in person" at bounding box center [185, 104] width 71 height 28
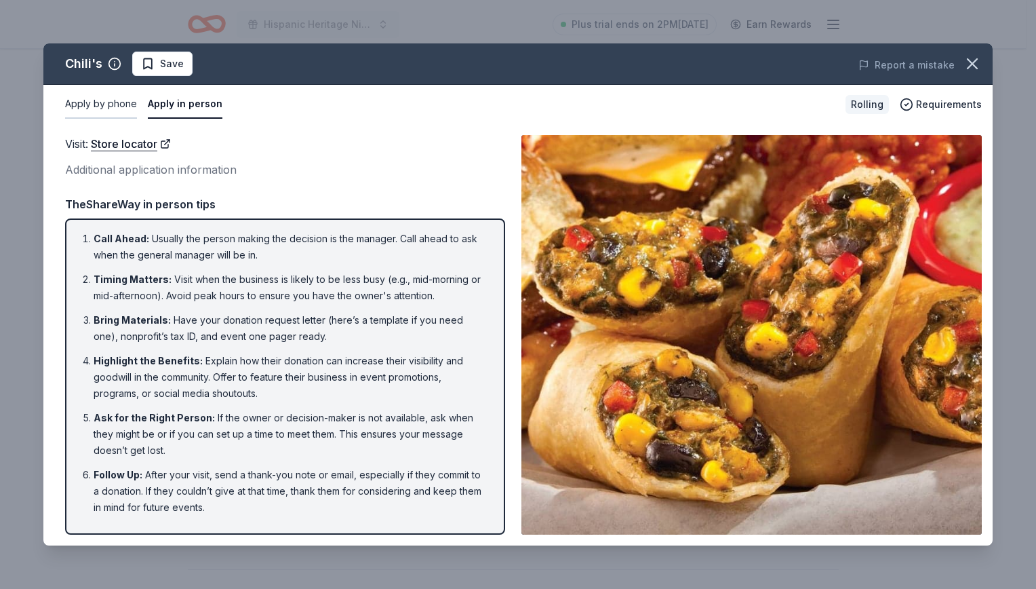
click at [121, 97] on button "Apply by phone" at bounding box center [101, 104] width 72 height 28
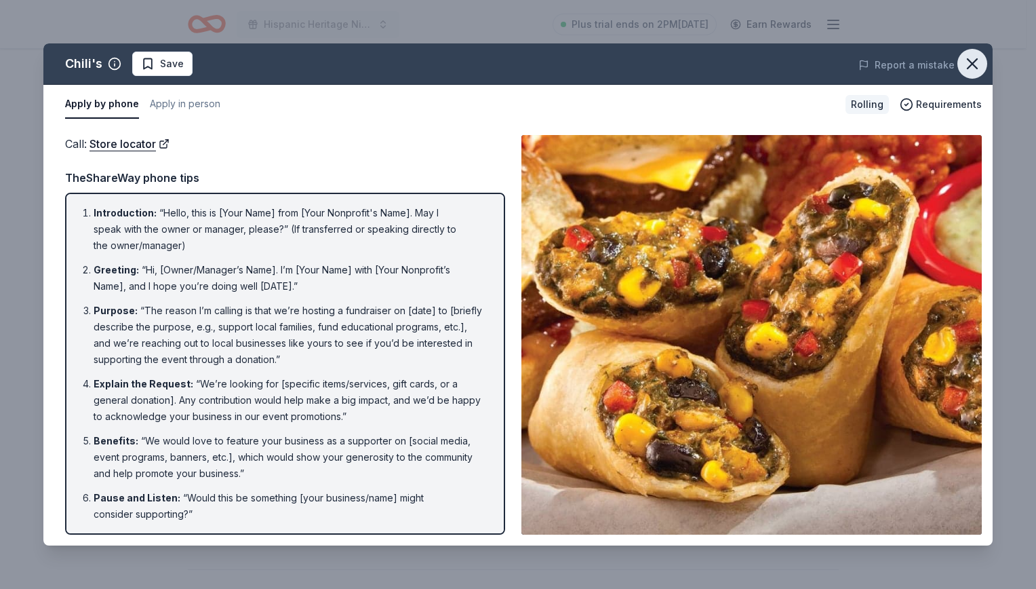
click at [975, 57] on icon "button" at bounding box center [972, 63] width 19 height 19
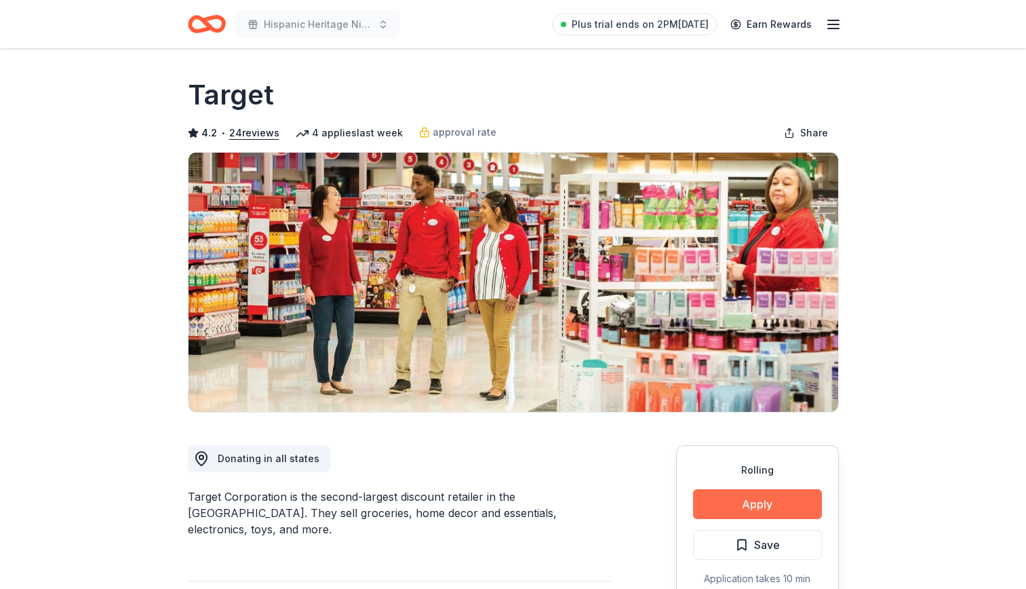
click at [747, 495] on button "Apply" at bounding box center [757, 504] width 129 height 30
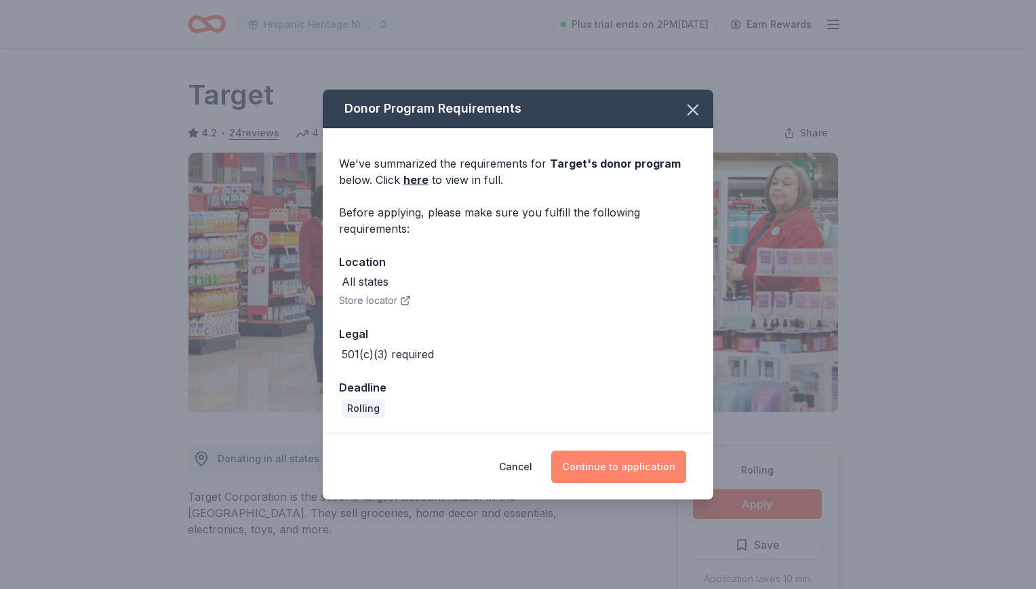
click at [584, 462] on button "Continue to application" at bounding box center [618, 466] width 135 height 33
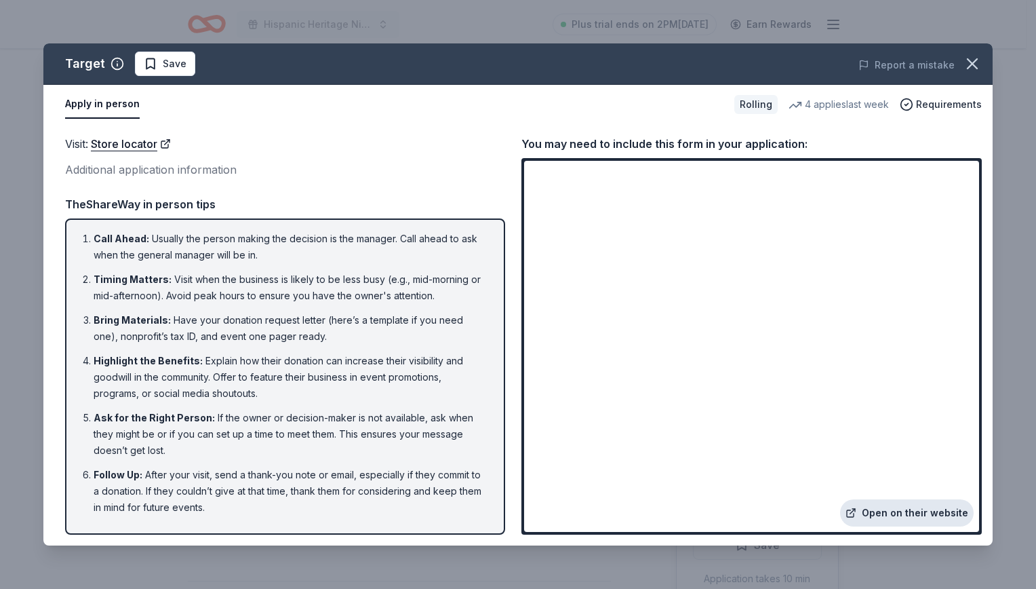
click at [887, 515] on link "Open on their website" at bounding box center [907, 512] width 134 height 27
click at [975, 73] on icon "button" at bounding box center [972, 63] width 19 height 19
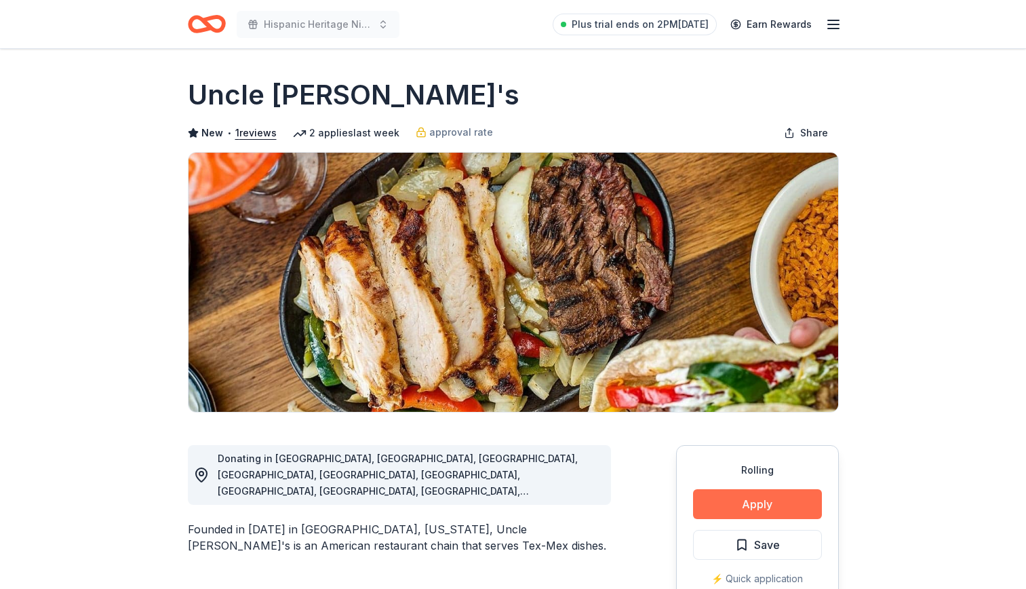
click at [773, 503] on button "Apply" at bounding box center [757, 504] width 129 height 30
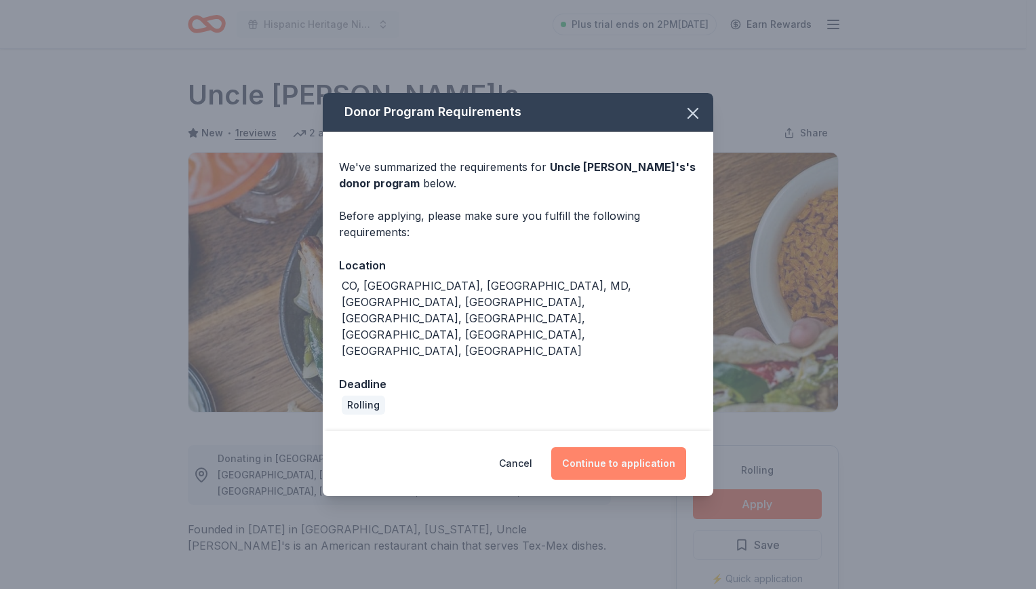
click at [612, 447] on button "Continue to application" at bounding box center [618, 463] width 135 height 33
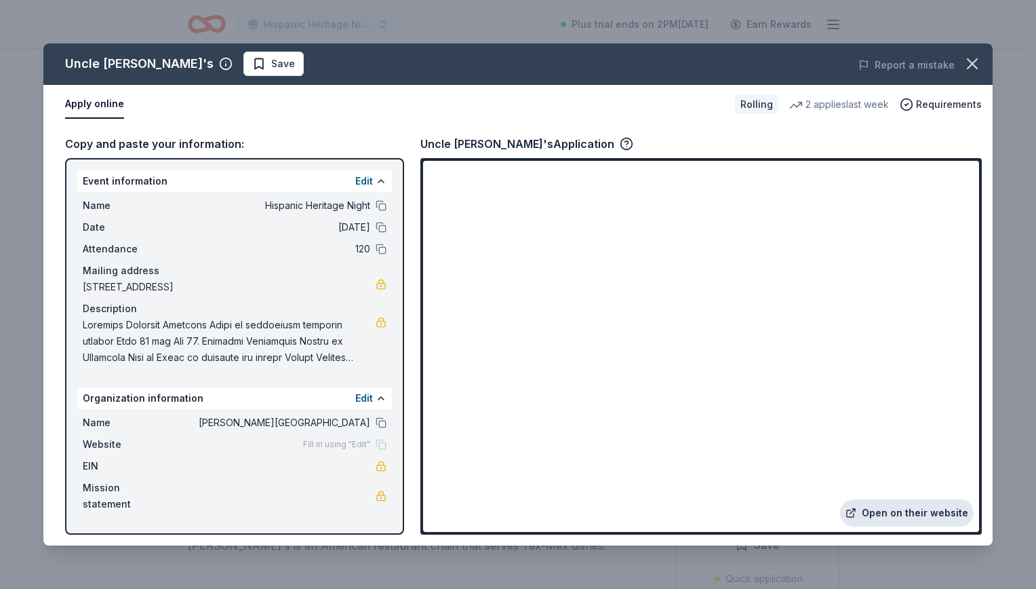
click at [901, 509] on link "Open on their website" at bounding box center [907, 512] width 134 height 27
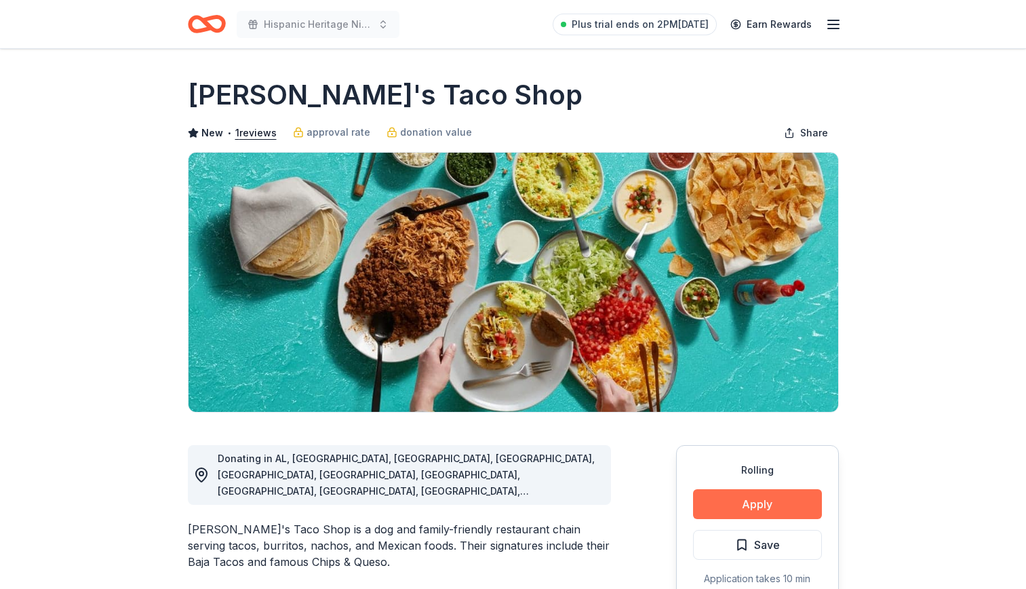
click at [745, 503] on button "Apply" at bounding box center [757, 504] width 129 height 30
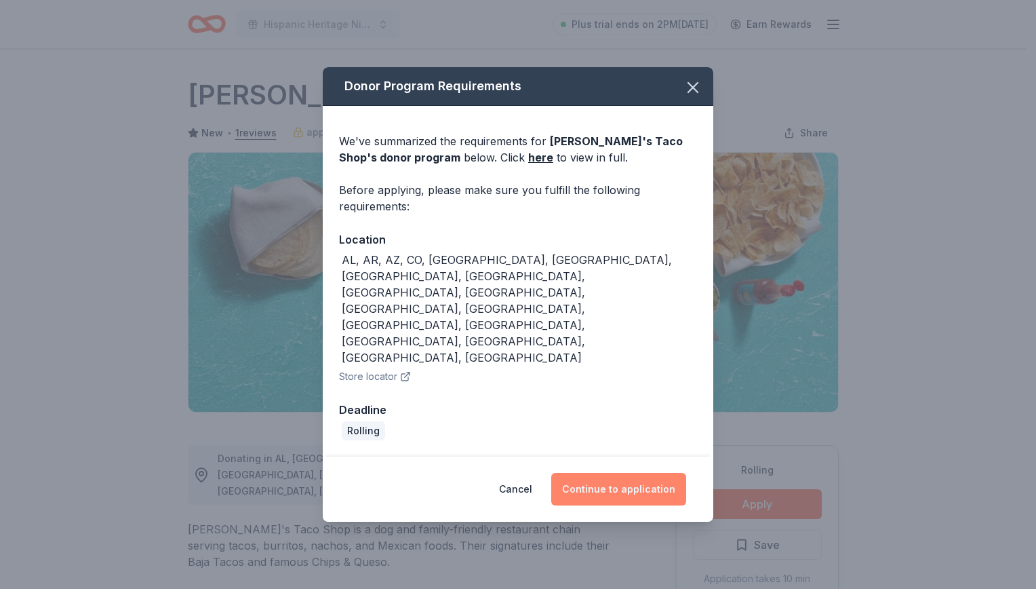
click at [599, 473] on button "Continue to application" at bounding box center [618, 489] width 135 height 33
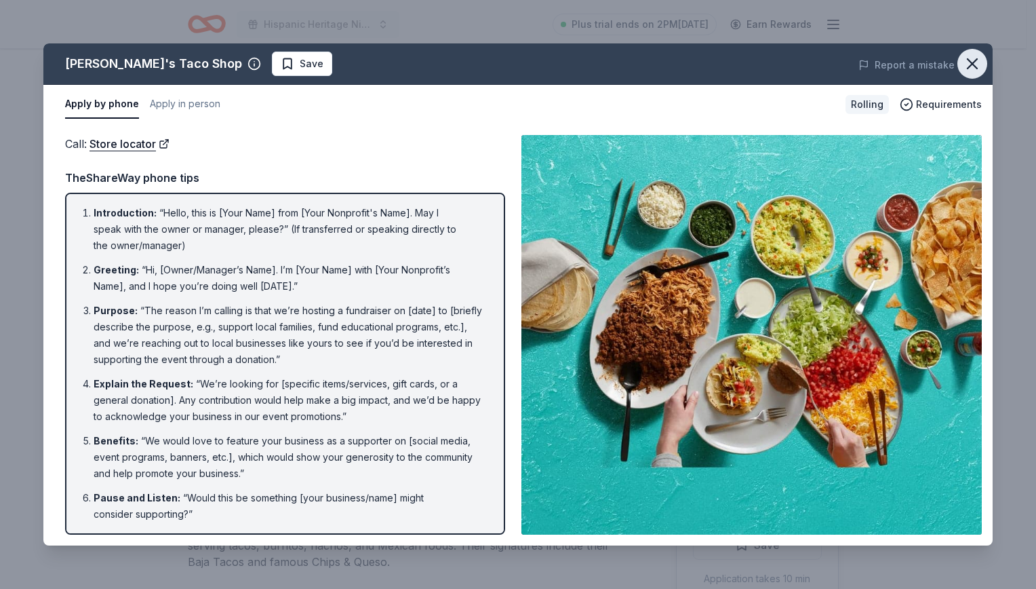
click at [973, 60] on icon "button" at bounding box center [972, 63] width 19 height 19
